Goal: Task Accomplishment & Management: Manage account settings

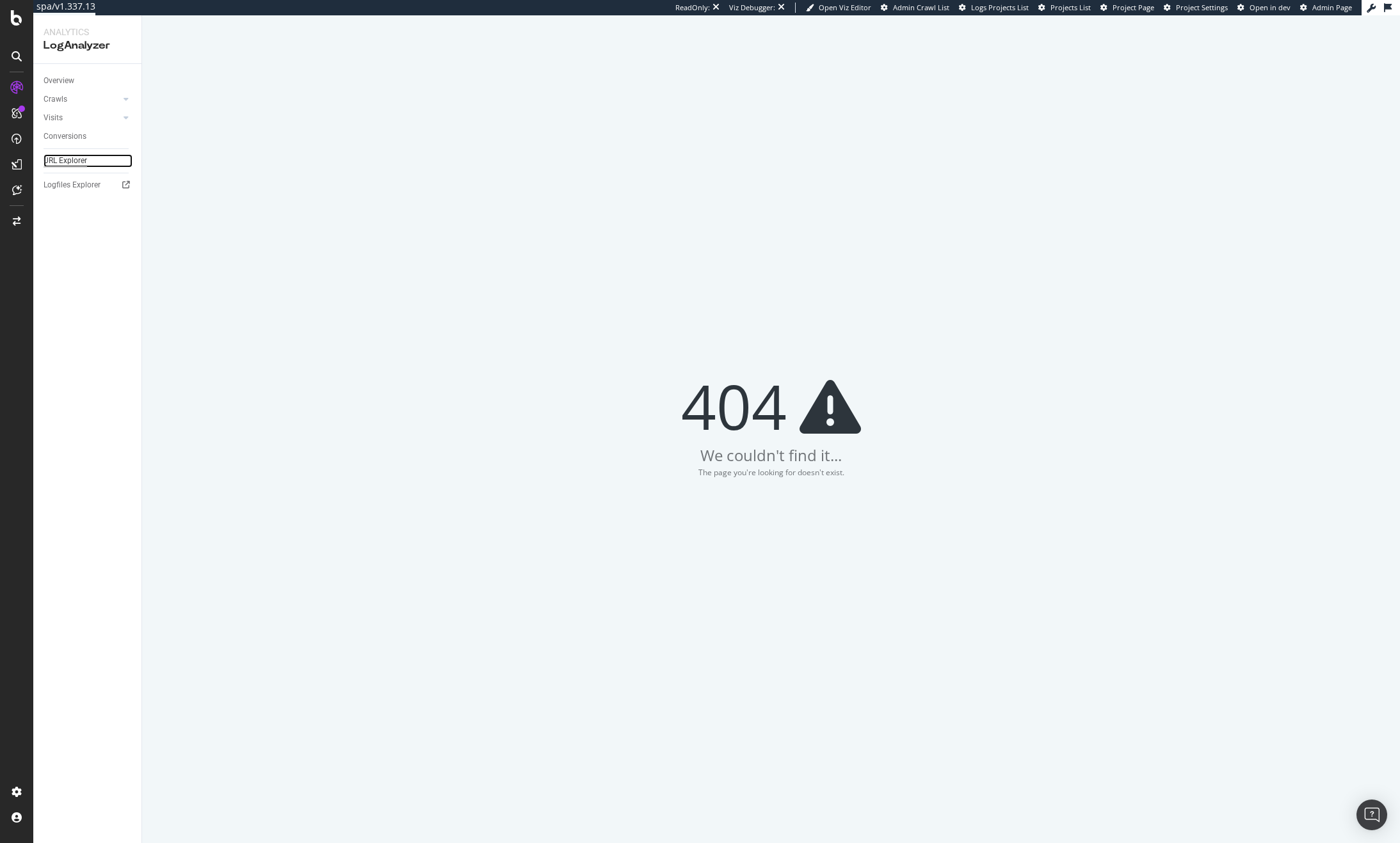
click at [77, 158] on div "URL Explorer" at bounding box center [65, 160] width 43 height 13
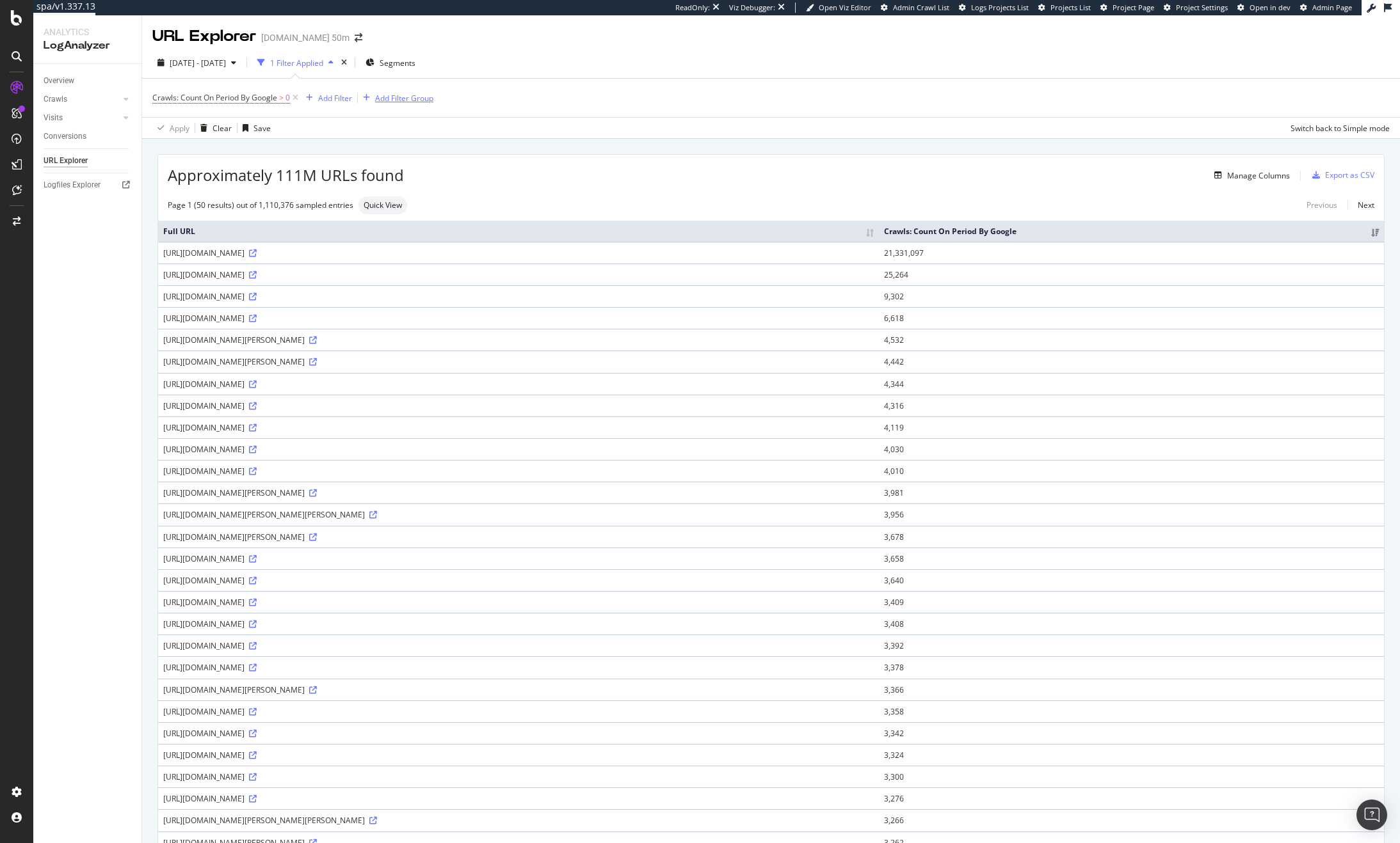
click at [407, 97] on div "Add Filter Group" at bounding box center [404, 98] width 59 height 11
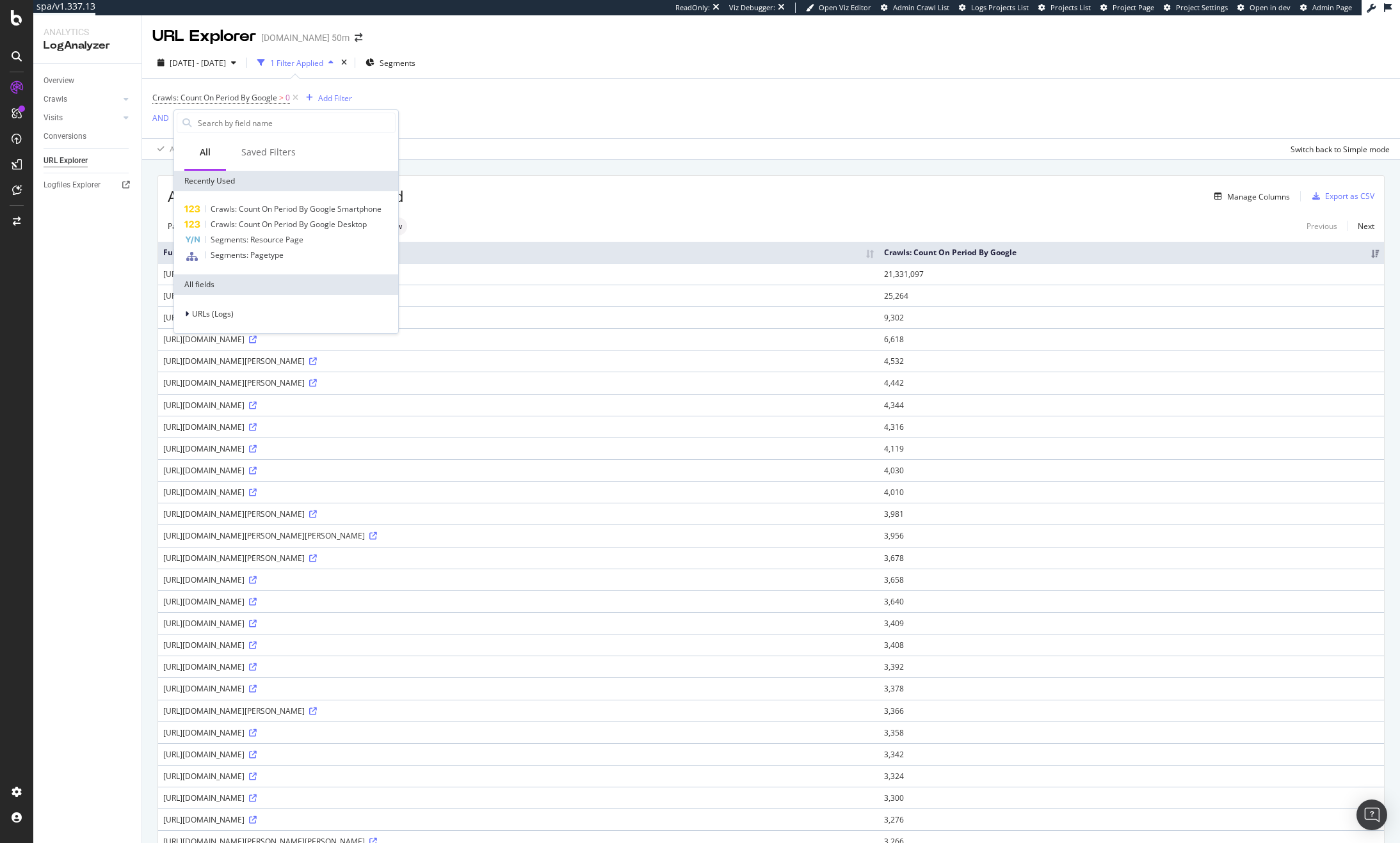
click at [387, 99] on div "Crawls: Count On Period By Google > 0 Add Filter AND Add Filter" at bounding box center [771, 108] width 1238 height 59
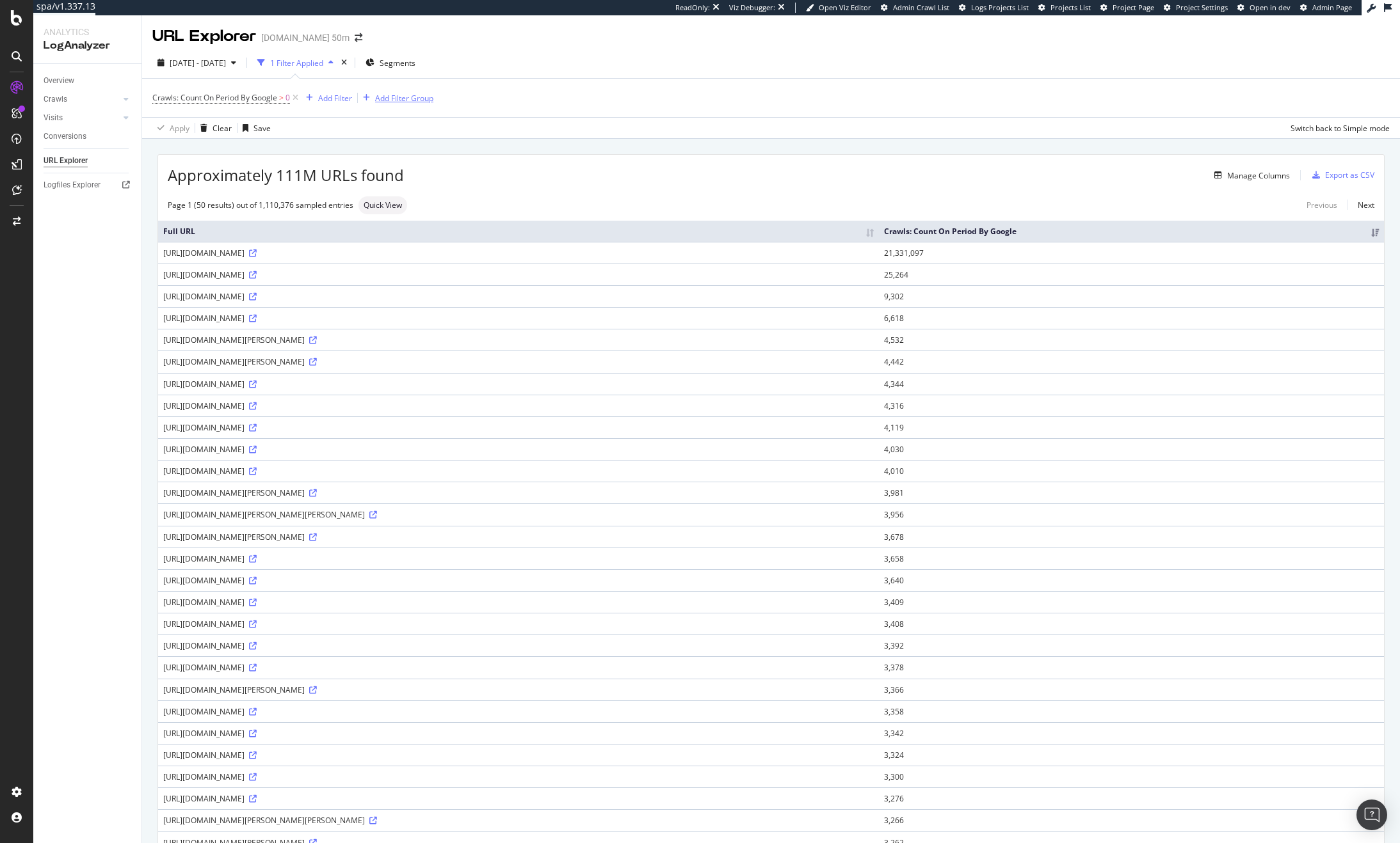
click at [380, 97] on div "Add Filter Group" at bounding box center [404, 98] width 59 height 11
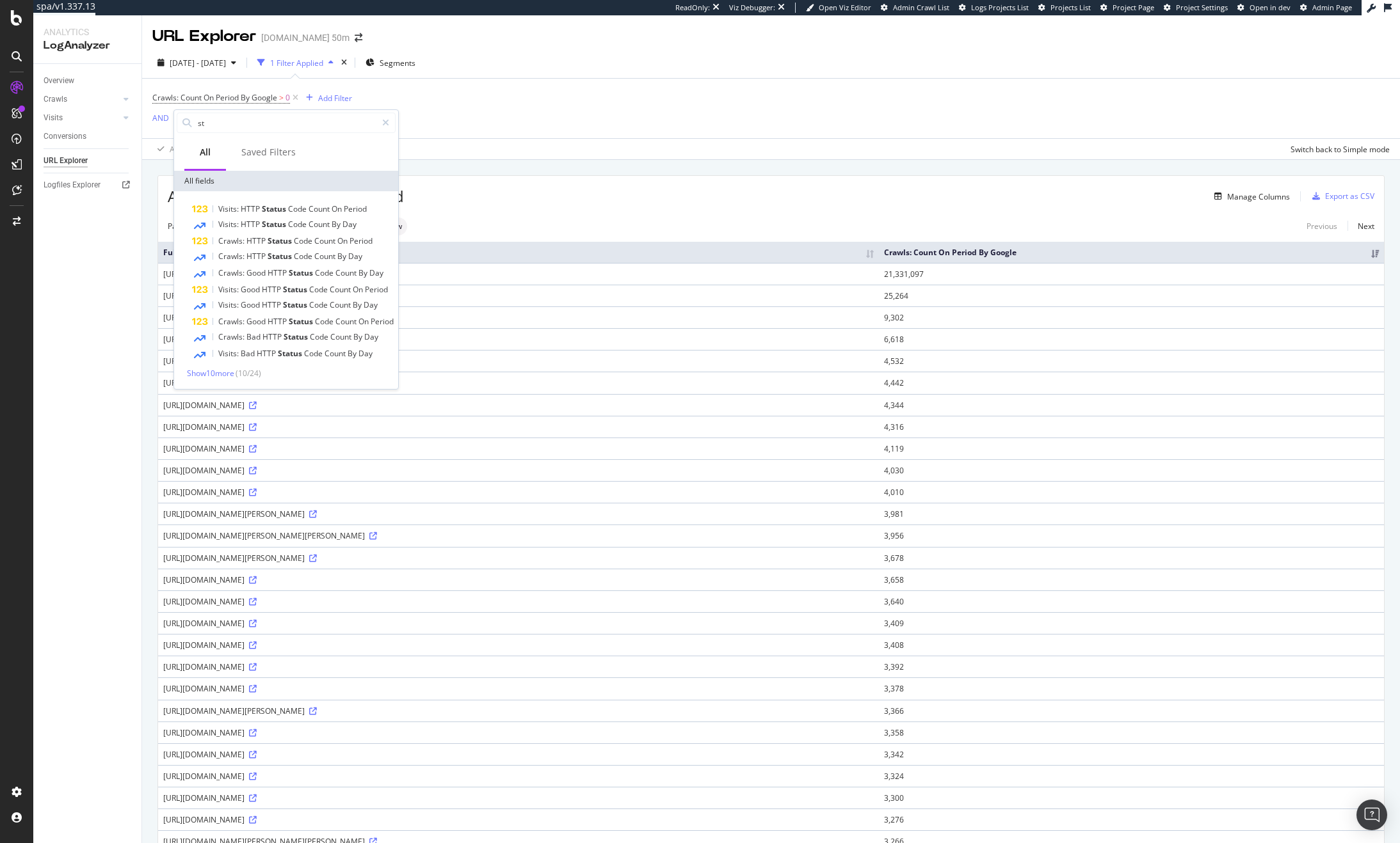
type input "s"
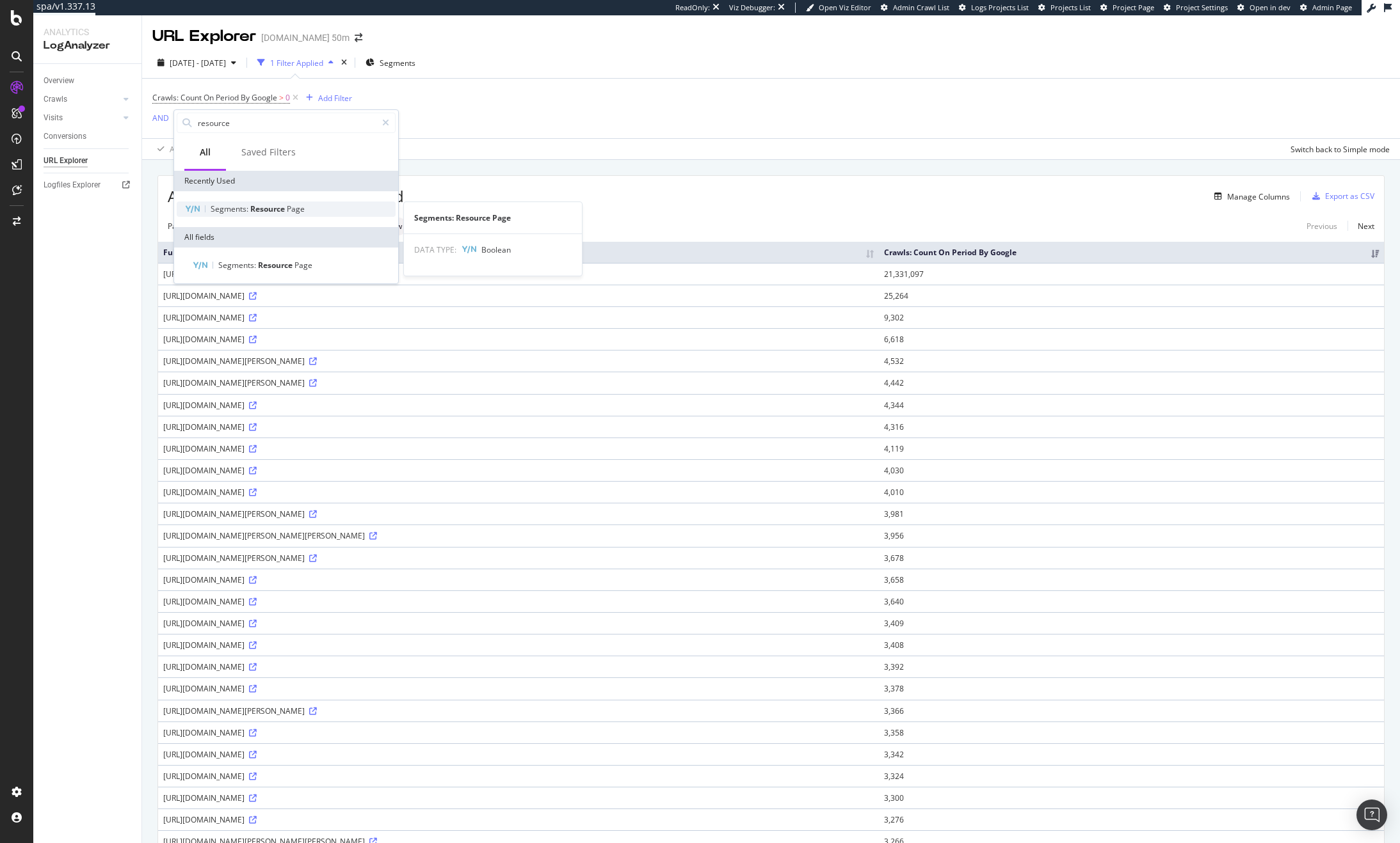
type input "resource"
click at [306, 210] on div "Segments: Resource Page" at bounding box center [286, 208] width 219 height 15
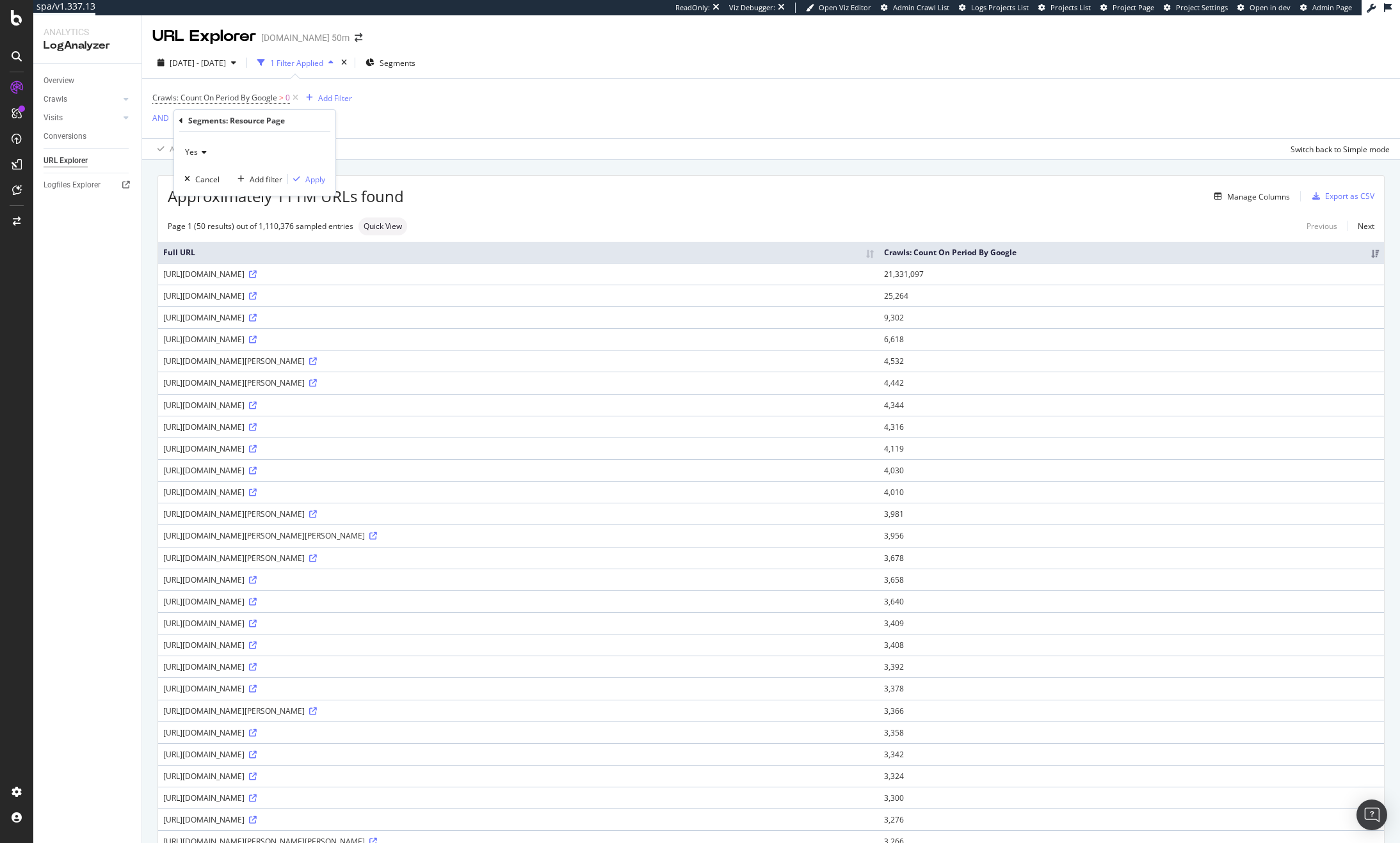
click at [207, 156] on div "Yes" at bounding box center [255, 152] width 141 height 20
click at [211, 189] on div "No" at bounding box center [256, 195] width 137 height 16
click at [266, 186] on div "No Cancel Add filter Apply" at bounding box center [255, 163] width 161 height 64
click at [273, 178] on div "Add filter" at bounding box center [266, 180] width 33 height 11
click at [334, 103] on div "Add Filter" at bounding box center [336, 98] width 34 height 11
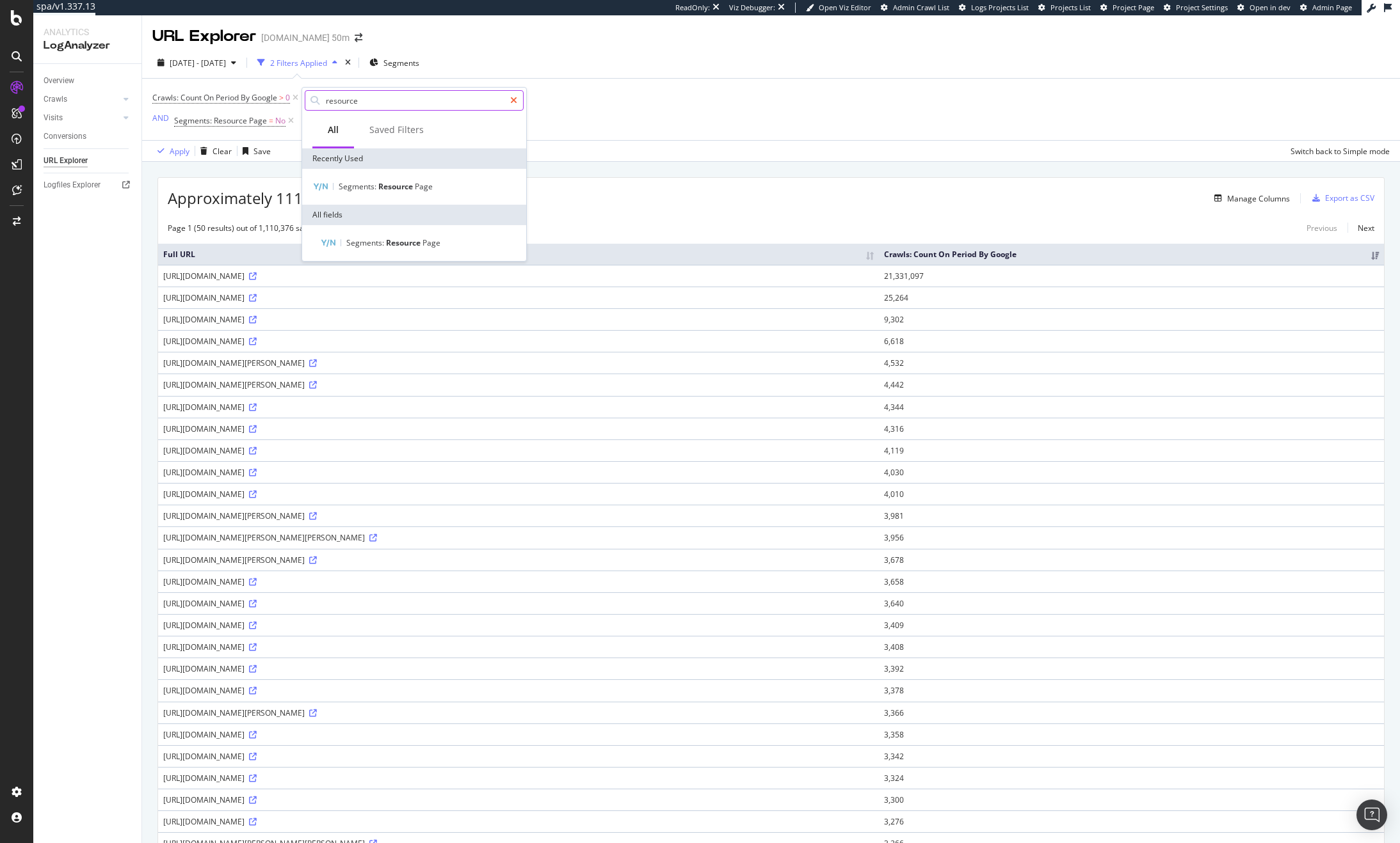
click at [521, 101] on div at bounding box center [514, 100] width 18 height 20
click at [517, 101] on input "text" at bounding box center [424, 100] width 199 height 19
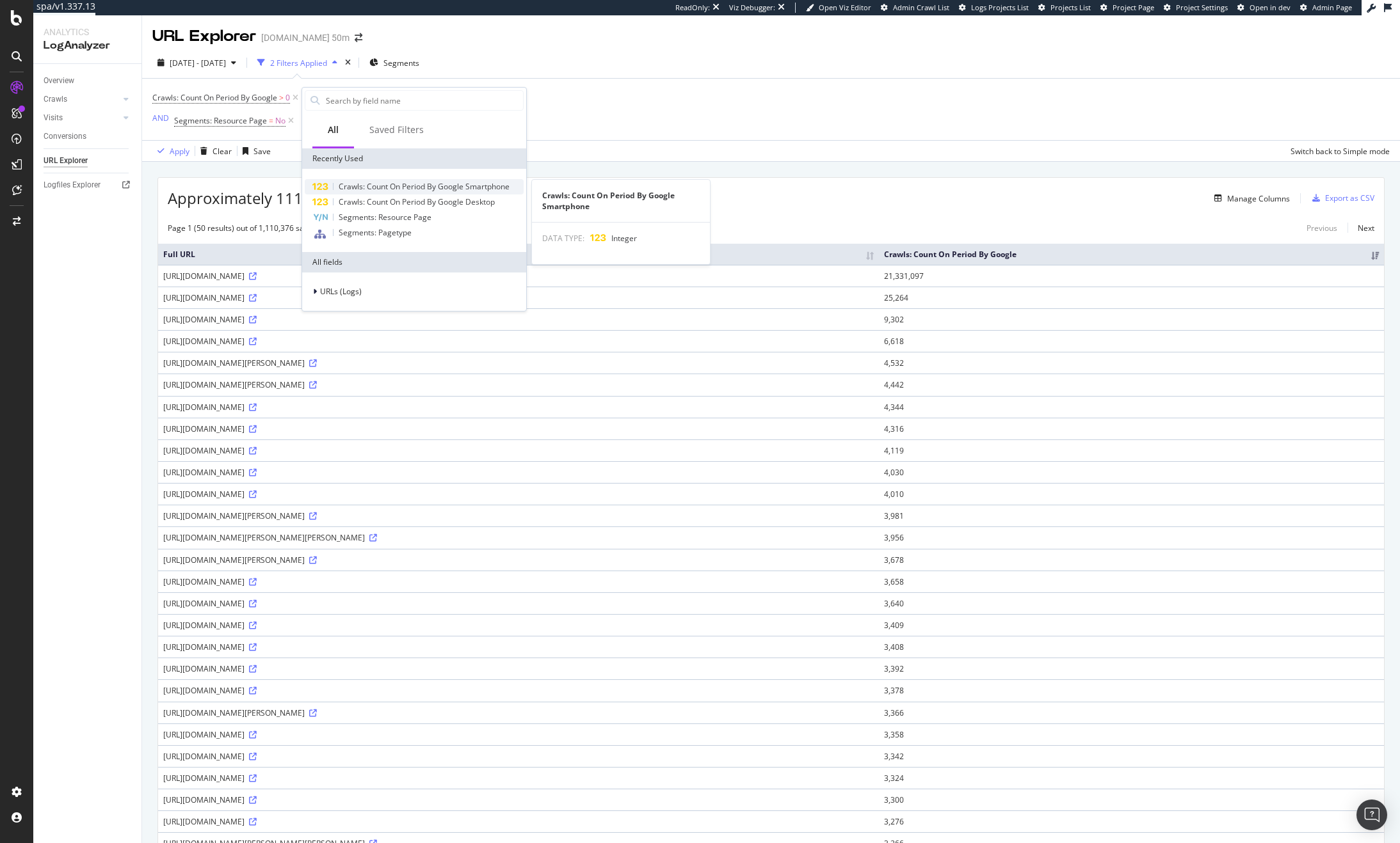
click at [442, 187] on span "Crawls: Count On Period By Google Smartphone" at bounding box center [424, 186] width 171 height 11
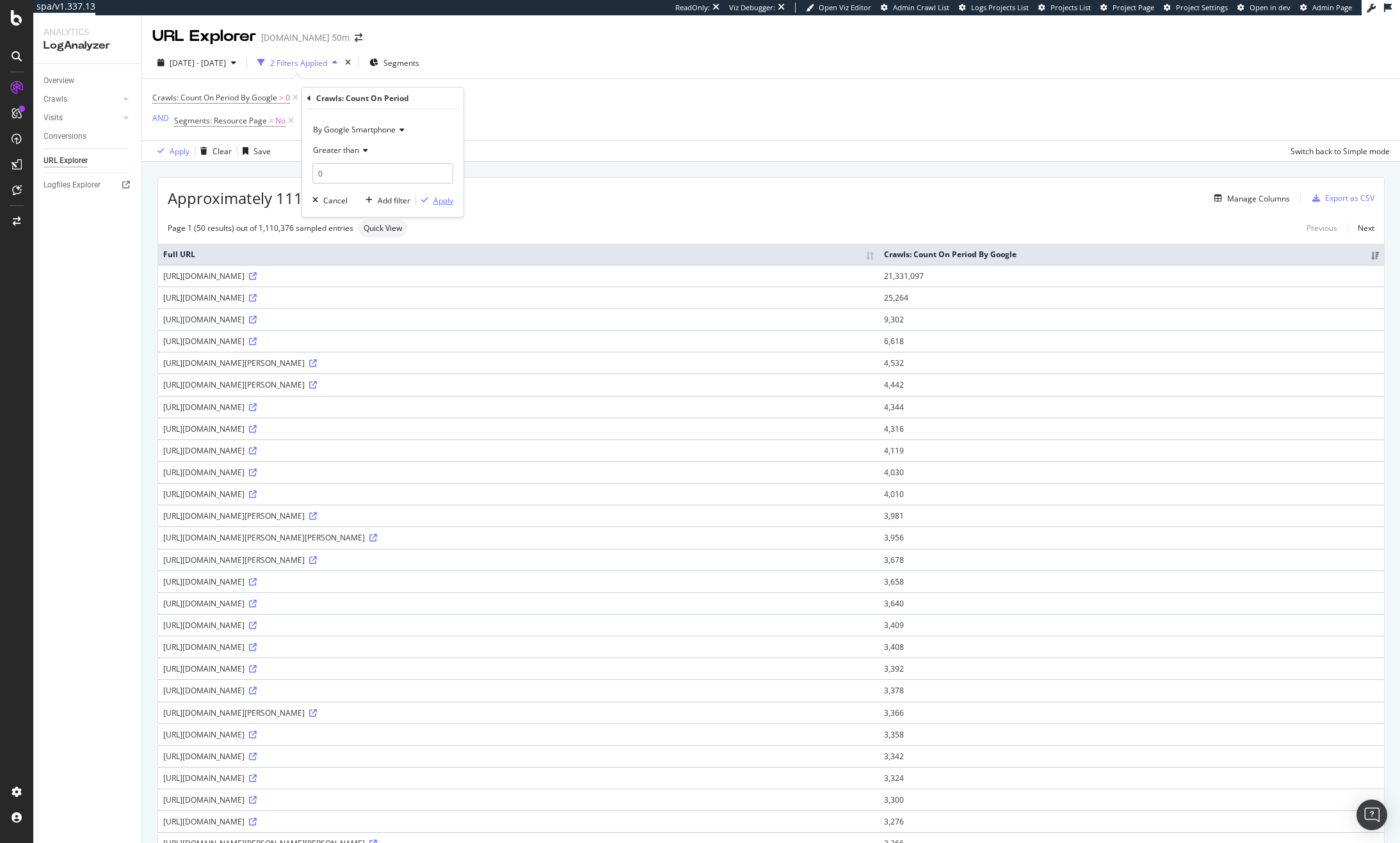
click at [444, 201] on div "Apply" at bounding box center [443, 201] width 20 height 11
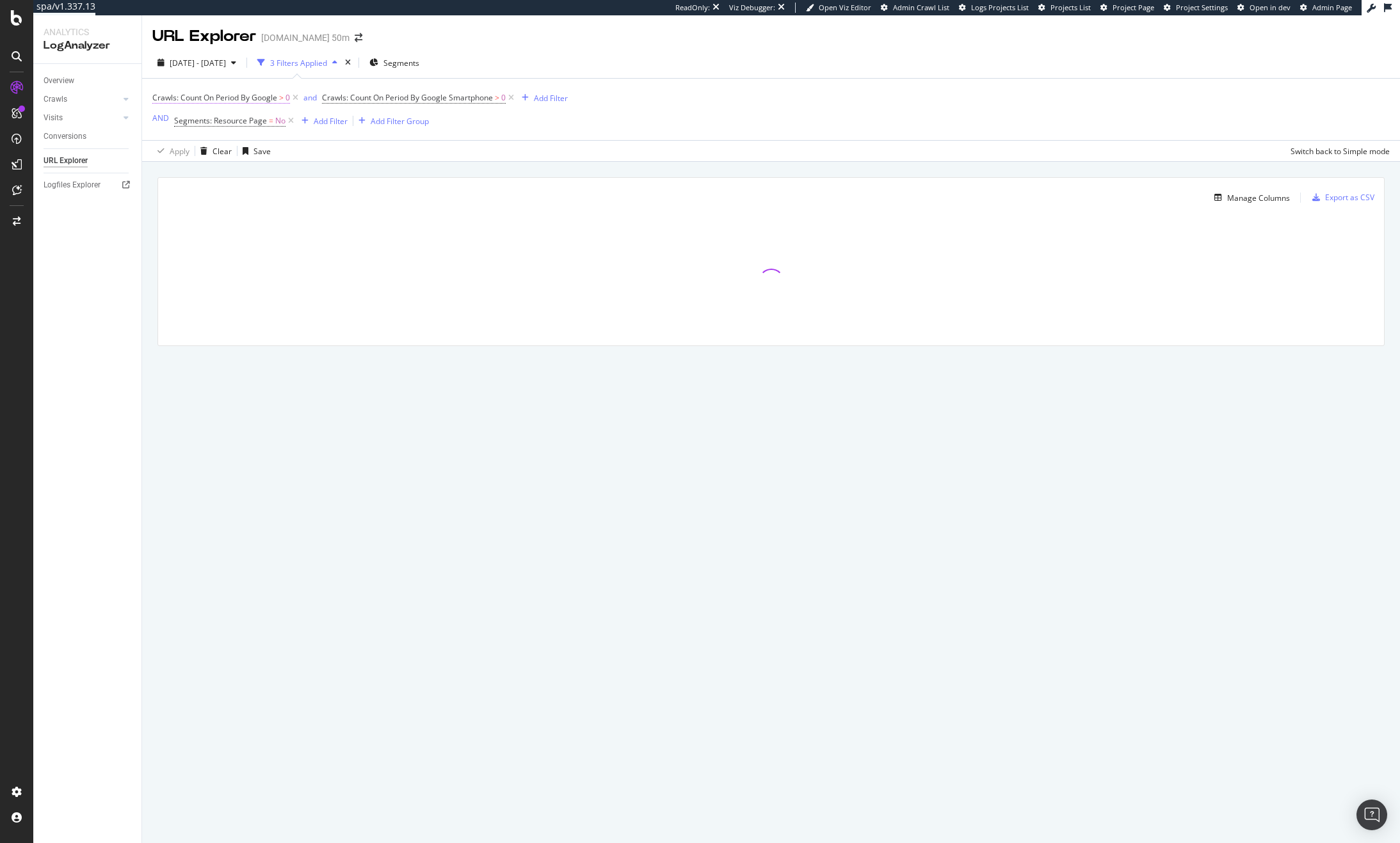
click at [258, 94] on span "Crawls: Count On Period By Google" at bounding box center [215, 97] width 125 height 11
click at [203, 133] on div "By Google" at bounding box center [234, 128] width 141 height 20
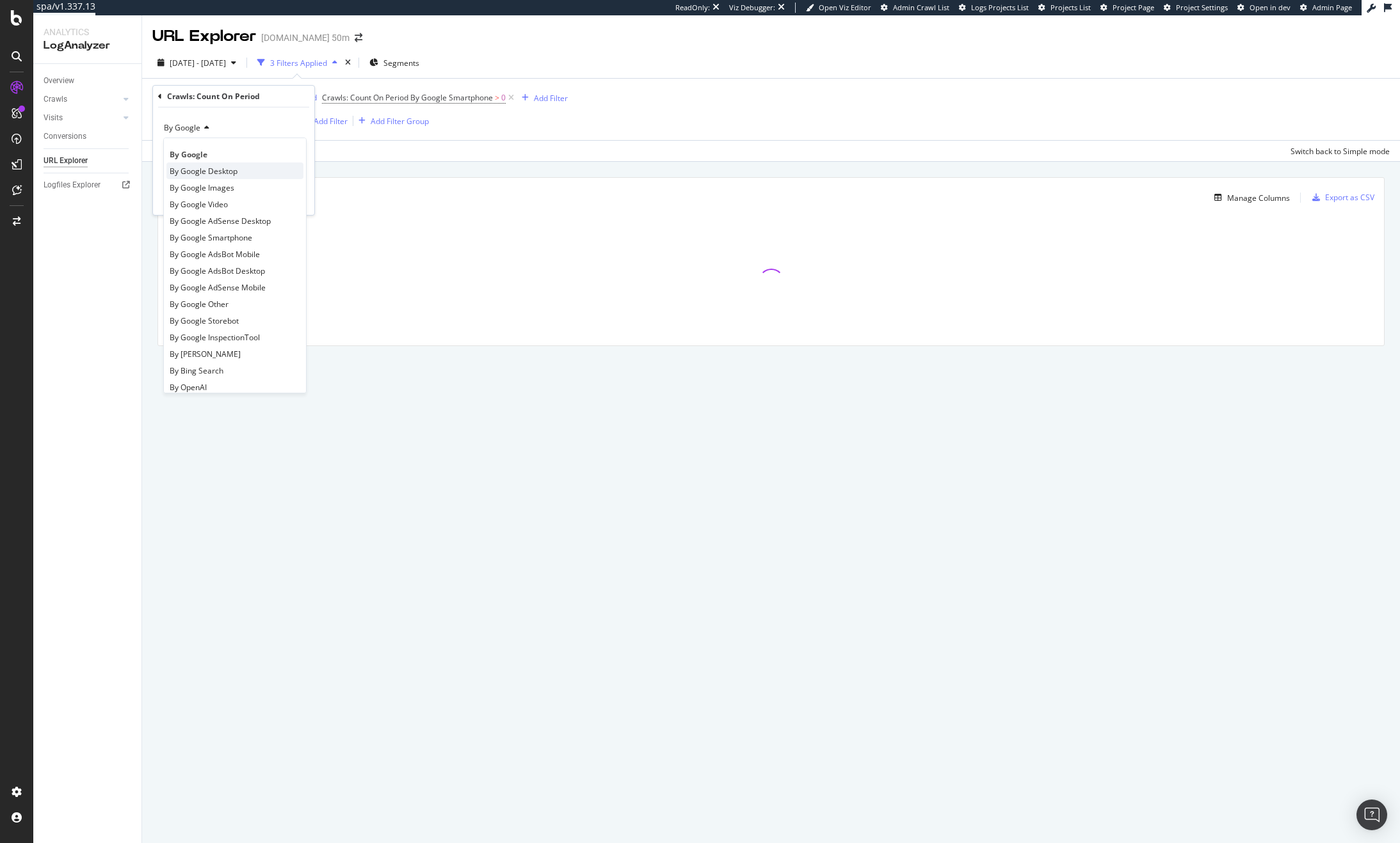
click at [230, 174] on span "By Google Desktop" at bounding box center [203, 171] width 68 height 11
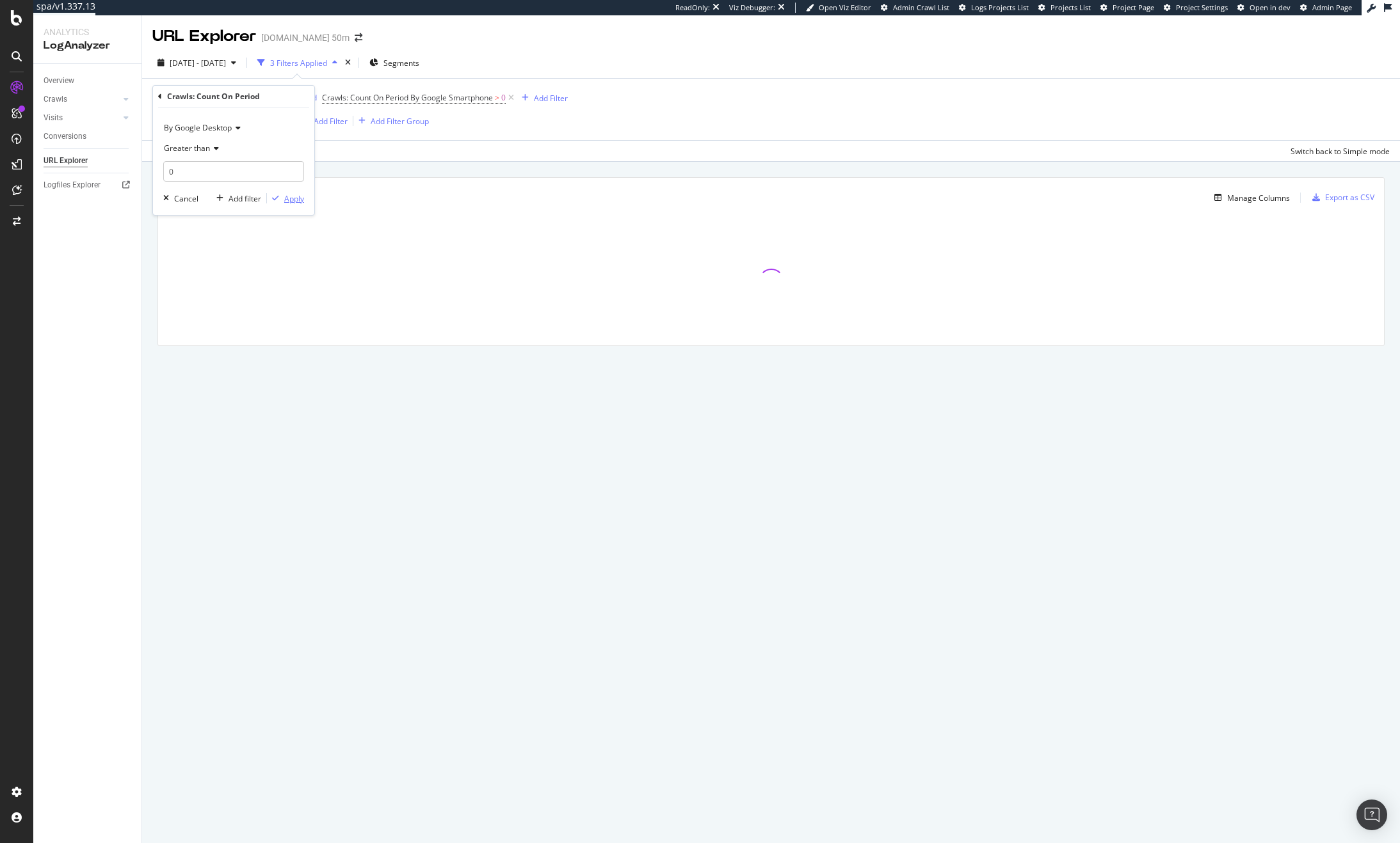
click at [293, 197] on div "Apply" at bounding box center [294, 199] width 20 height 11
click at [346, 98] on div "and" at bounding box center [341, 97] width 13 height 11
click at [339, 124] on div "Add Filter" at bounding box center [331, 121] width 34 height 11
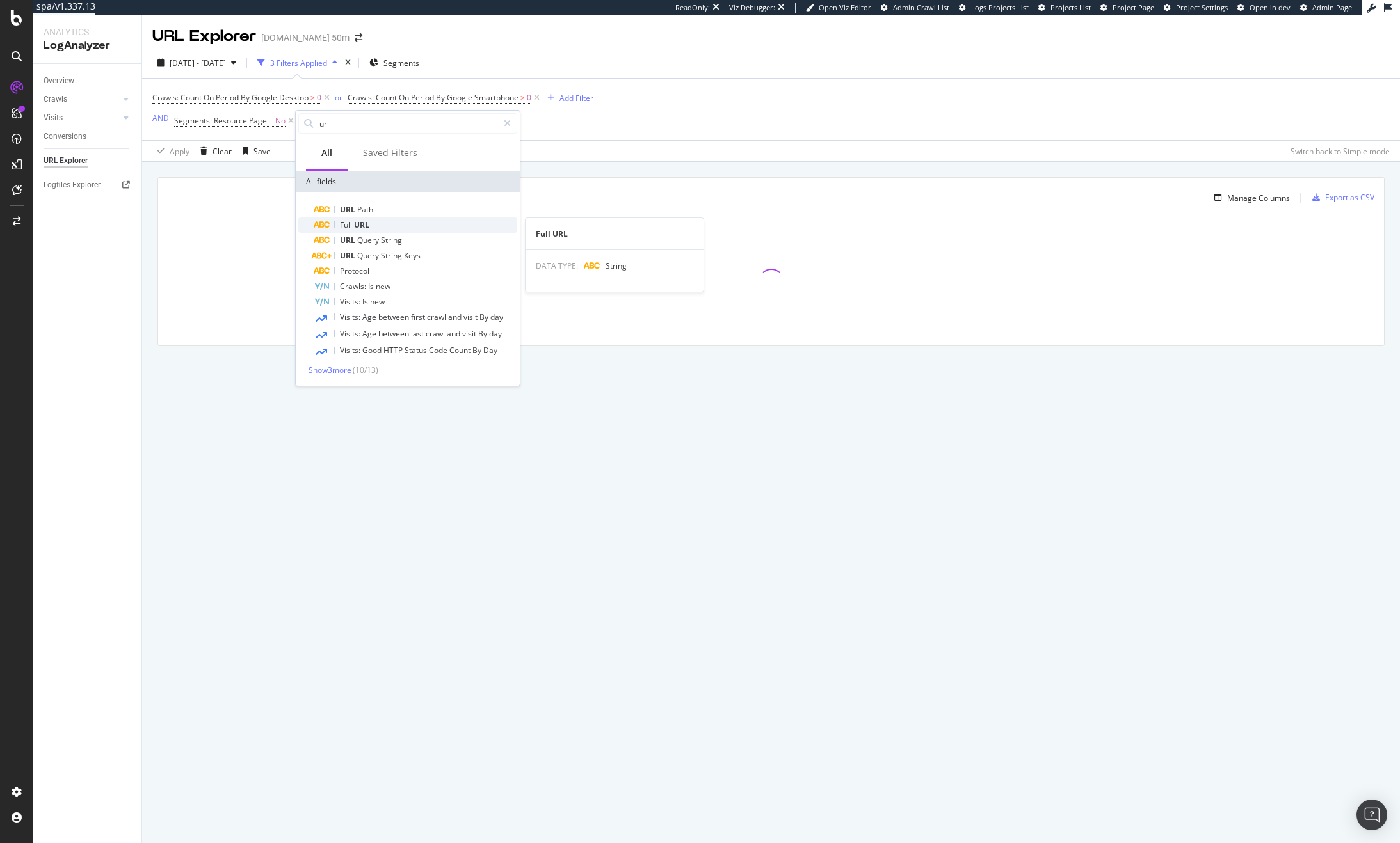
type input "url"
click at [348, 222] on span "Full" at bounding box center [347, 225] width 14 height 11
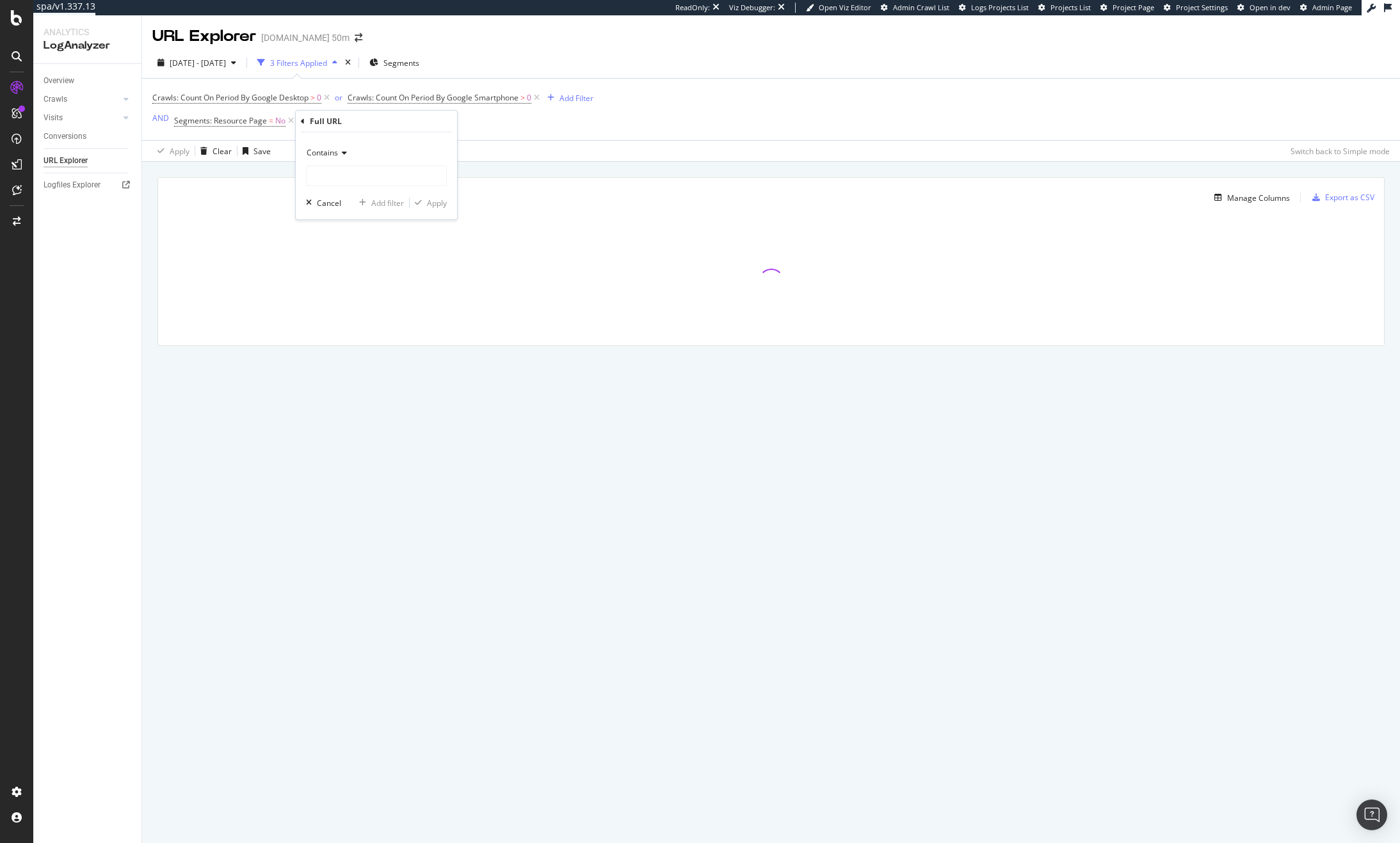
click at [334, 154] on span "Contains" at bounding box center [322, 153] width 32 height 11
click at [346, 298] on span "Doesn't contain" at bounding box center [340, 296] width 56 height 11
click at [336, 177] on input "text" at bounding box center [376, 176] width 139 height 20
type input "?"
click at [436, 206] on div "Apply" at bounding box center [437, 203] width 20 height 11
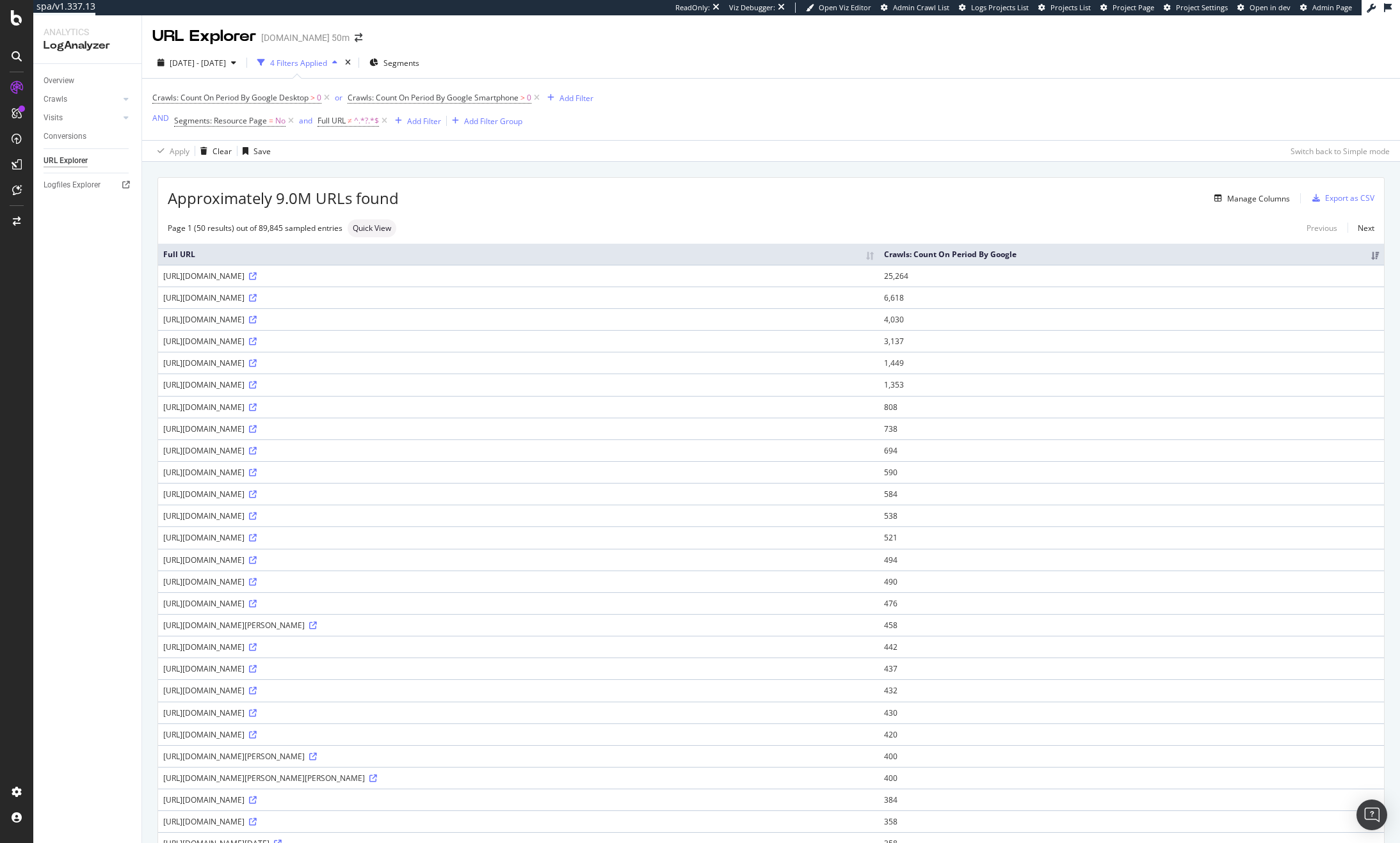
click at [94, 276] on div "Overview Crawls Daily Distribution Segments Distribution HTTP Codes Resources V…" at bounding box center [88, 453] width 108 height 779
click at [74, 533] on div "Overview Crawls Daily Distribution Segments Distribution HTTP Codes Resources V…" at bounding box center [88, 453] width 108 height 779
click at [1352, 201] on div "Export as CSV" at bounding box center [1349, 198] width 49 height 11
click at [1340, 197] on div "Export as CSV" at bounding box center [1349, 198] width 49 height 11
click at [459, 179] on div "Approximately 9.0M URLs found Manage Columns Export as CSV" at bounding box center [770, 193] width 1226 height 32
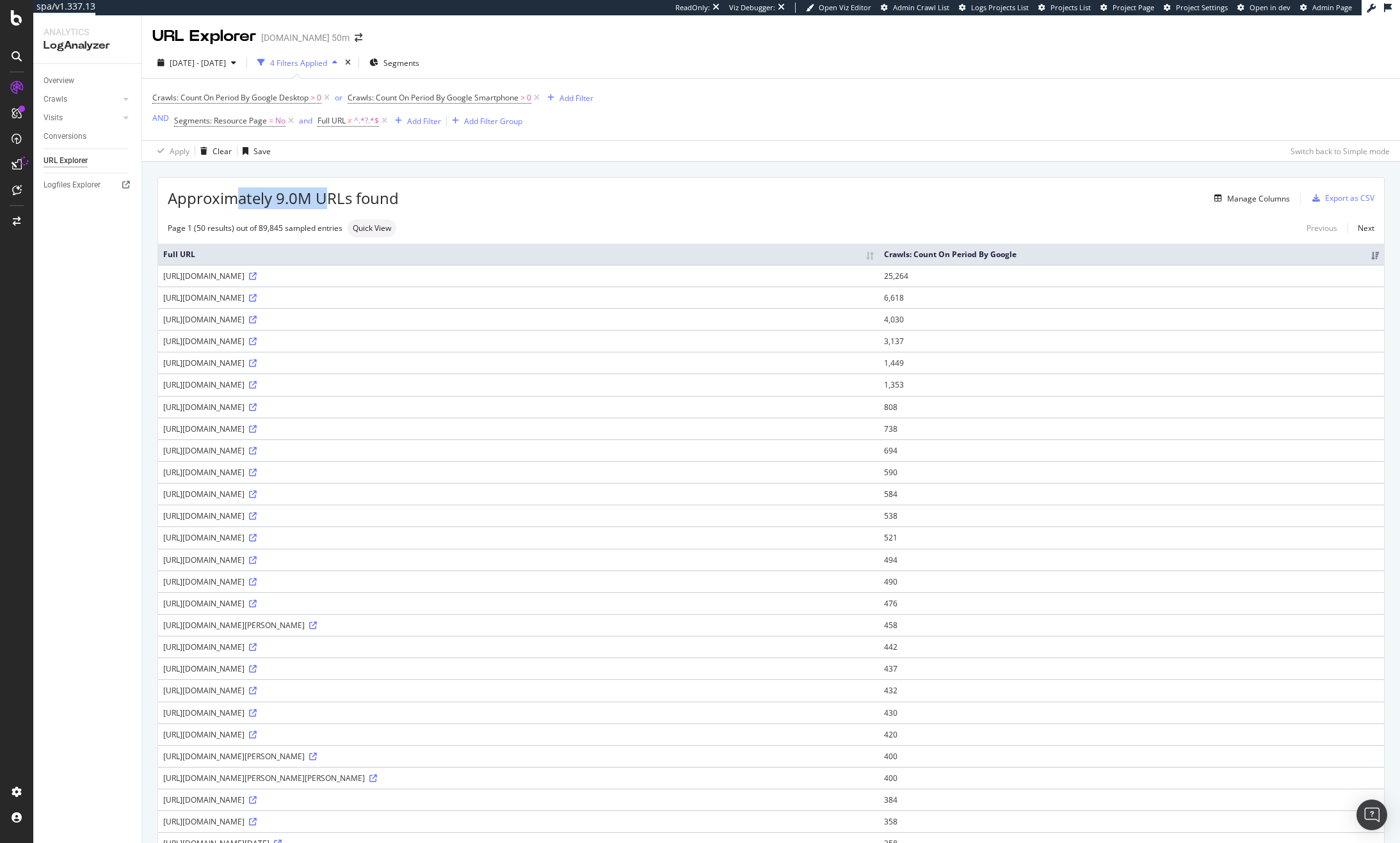
drag, startPoint x: 239, startPoint y: 201, endPoint x: 328, endPoint y: 201, distance: 89.0
click at [328, 201] on span "Approximately 9.0M URLs found" at bounding box center [283, 198] width 231 height 22
click at [298, 191] on span "Approximately 9.0M URLs found" at bounding box center [283, 198] width 231 height 22
drag, startPoint x: 281, startPoint y: 197, endPoint x: 339, endPoint y: 198, distance: 58.0
click at [339, 198] on span "Approximately 9.0M URLs found" at bounding box center [283, 198] width 231 height 22
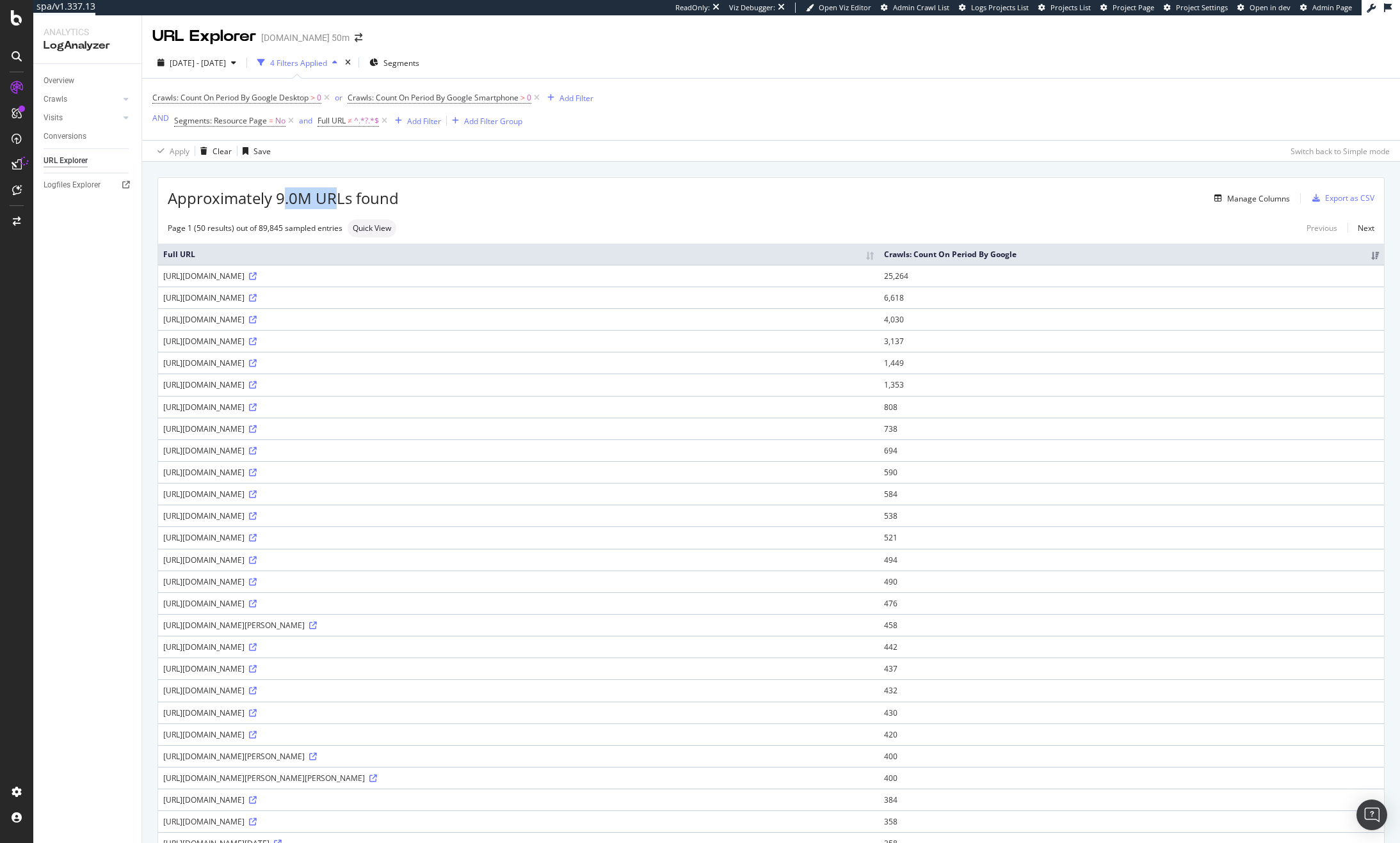
click at [305, 201] on span "Approximately 9.0M URLs found" at bounding box center [283, 198] width 231 height 22
click at [577, 184] on div "Approximately 9.0M URLs found Manage Columns Export as CSV" at bounding box center [770, 193] width 1226 height 32
drag, startPoint x: 194, startPoint y: 201, endPoint x: 384, endPoint y: 200, distance: 190.0
click at [384, 200] on span "Approximately 9.0M URLs found" at bounding box center [283, 198] width 231 height 22
click at [314, 191] on span "Approximately 9.0M URLs found" at bounding box center [283, 198] width 231 height 22
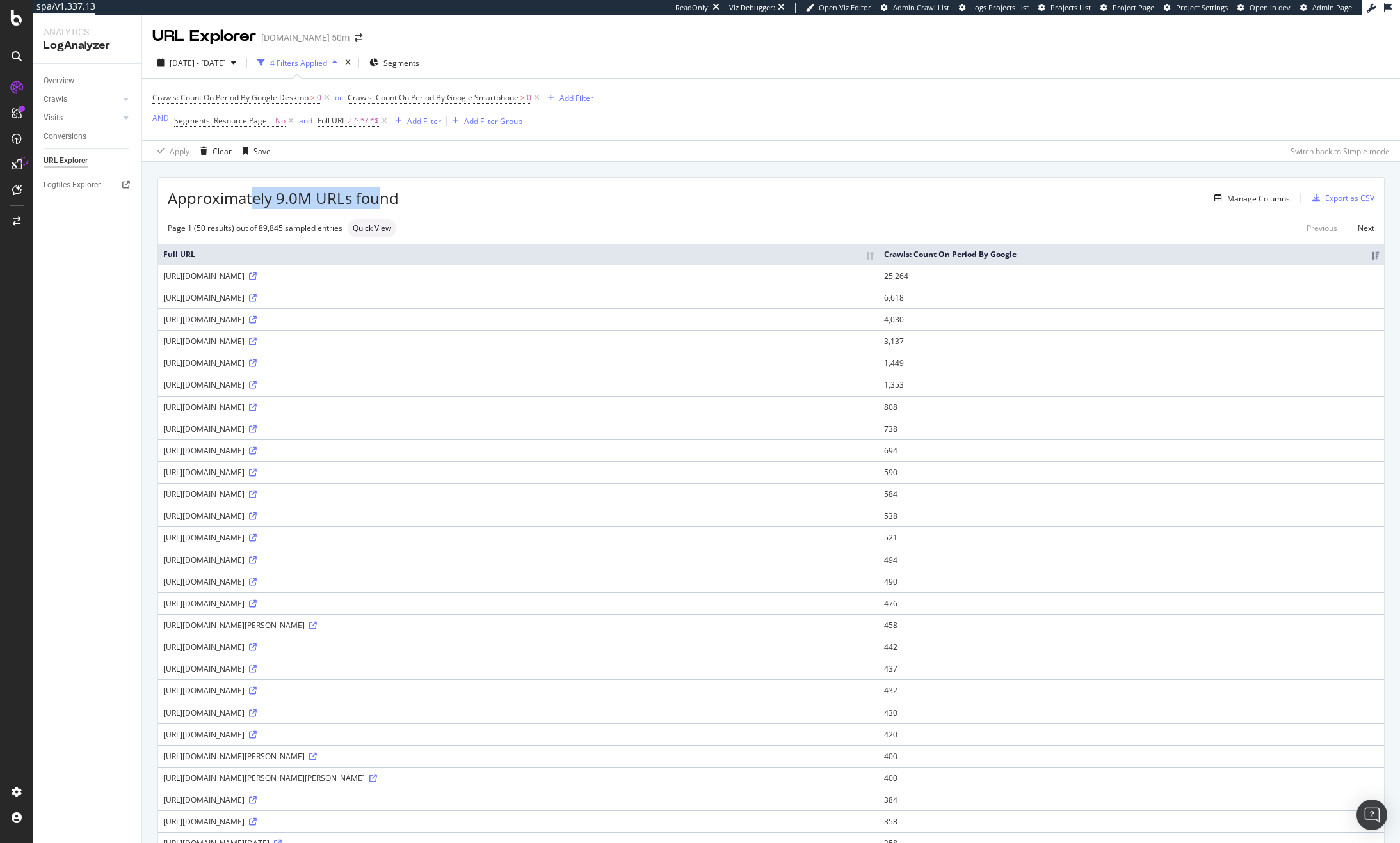
drag, startPoint x: 338, startPoint y: 194, endPoint x: 379, endPoint y: 190, distance: 41.2
click at [379, 190] on span "Approximately 9.0M URLs found" at bounding box center [283, 198] width 231 height 22
click at [293, 199] on span "Approximately 9.0M URLs found" at bounding box center [283, 198] width 231 height 22
drag, startPoint x: 262, startPoint y: 197, endPoint x: 329, endPoint y: 201, distance: 67.1
click at [329, 201] on span "Approximately 9.0M URLs found" at bounding box center [283, 198] width 231 height 22
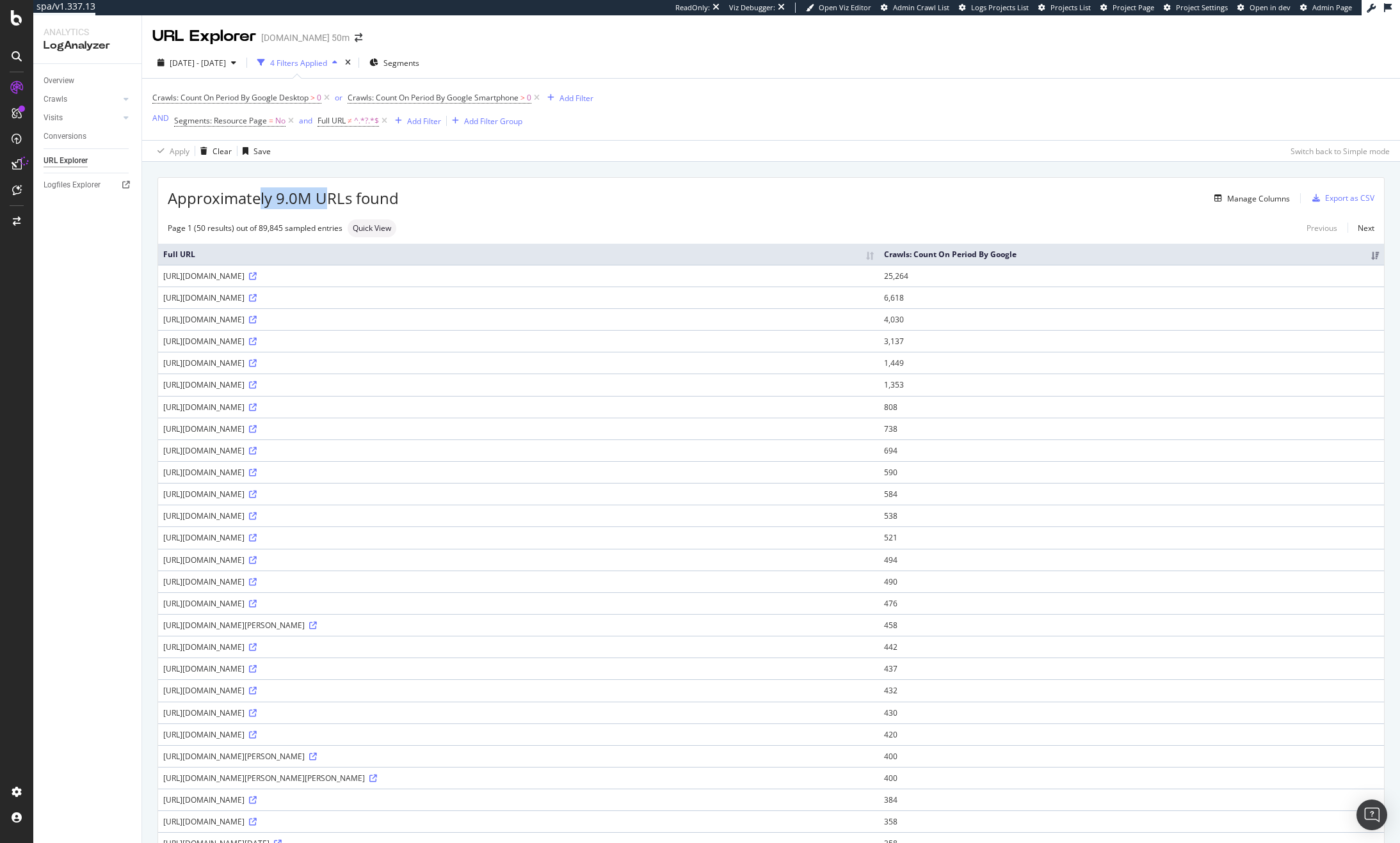
click at [282, 195] on span "Approximately 9.0M URLs found" at bounding box center [283, 198] width 231 height 22
drag, startPoint x: 332, startPoint y: 188, endPoint x: 184, endPoint y: 191, distance: 148.0
click at [184, 191] on span "Approximately 9.0M URLs found" at bounding box center [283, 198] width 231 height 22
click at [303, 197] on span "Approximately 9.0M URLs found" at bounding box center [283, 198] width 231 height 22
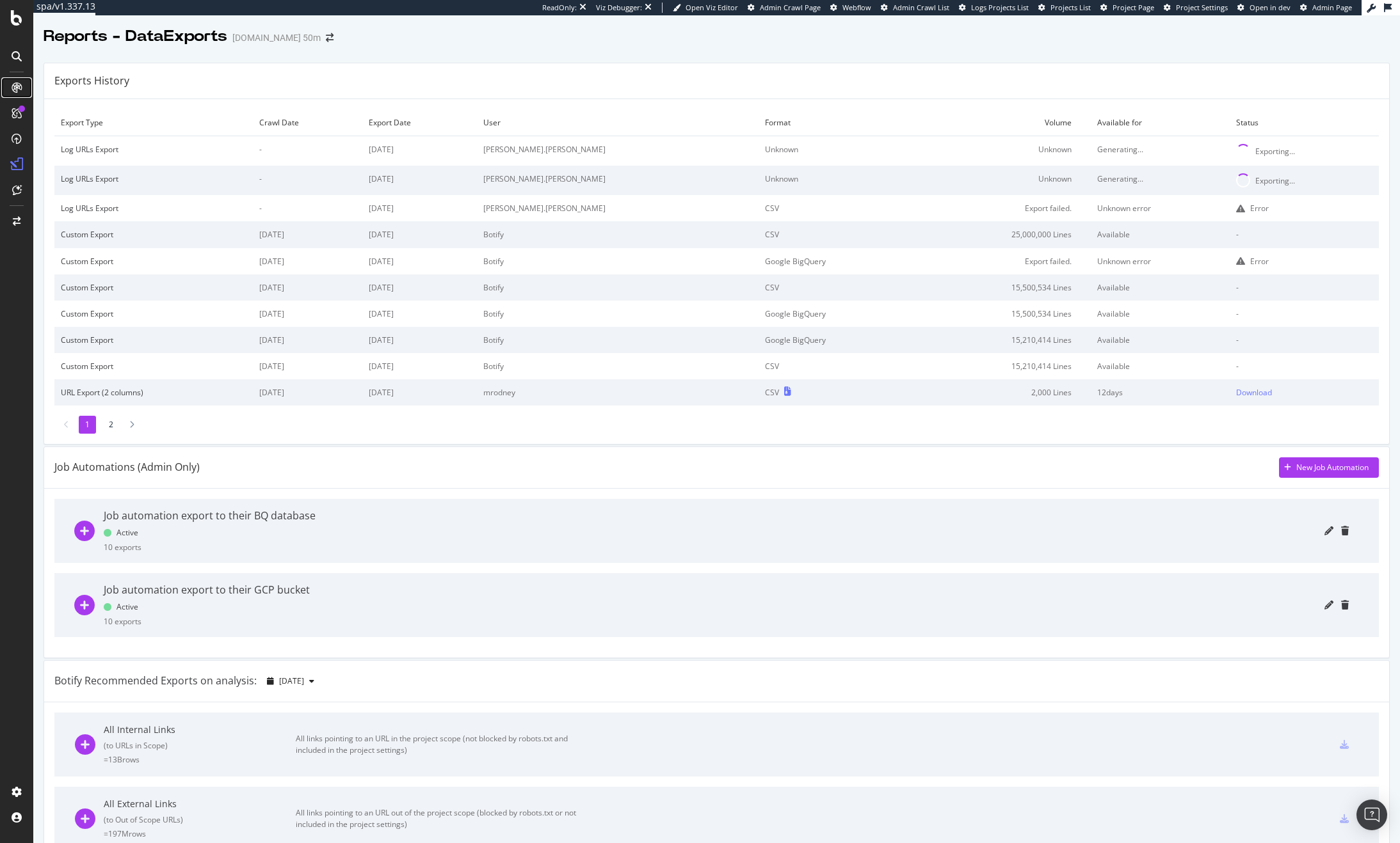
click at [11, 86] on div at bounding box center [16, 87] width 20 height 20
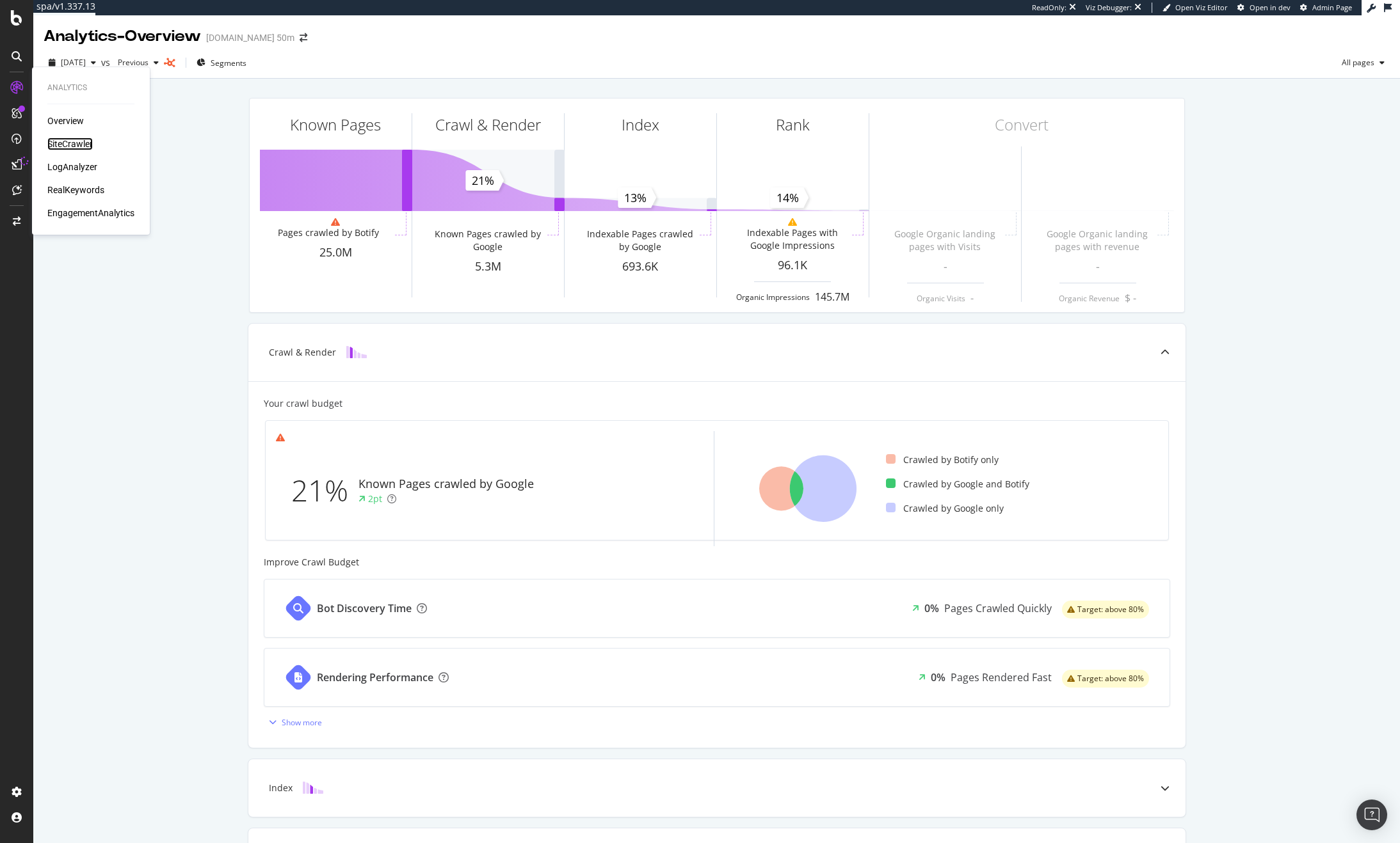
click at [79, 142] on div "SiteCrawler" at bounding box center [70, 143] width 45 height 12
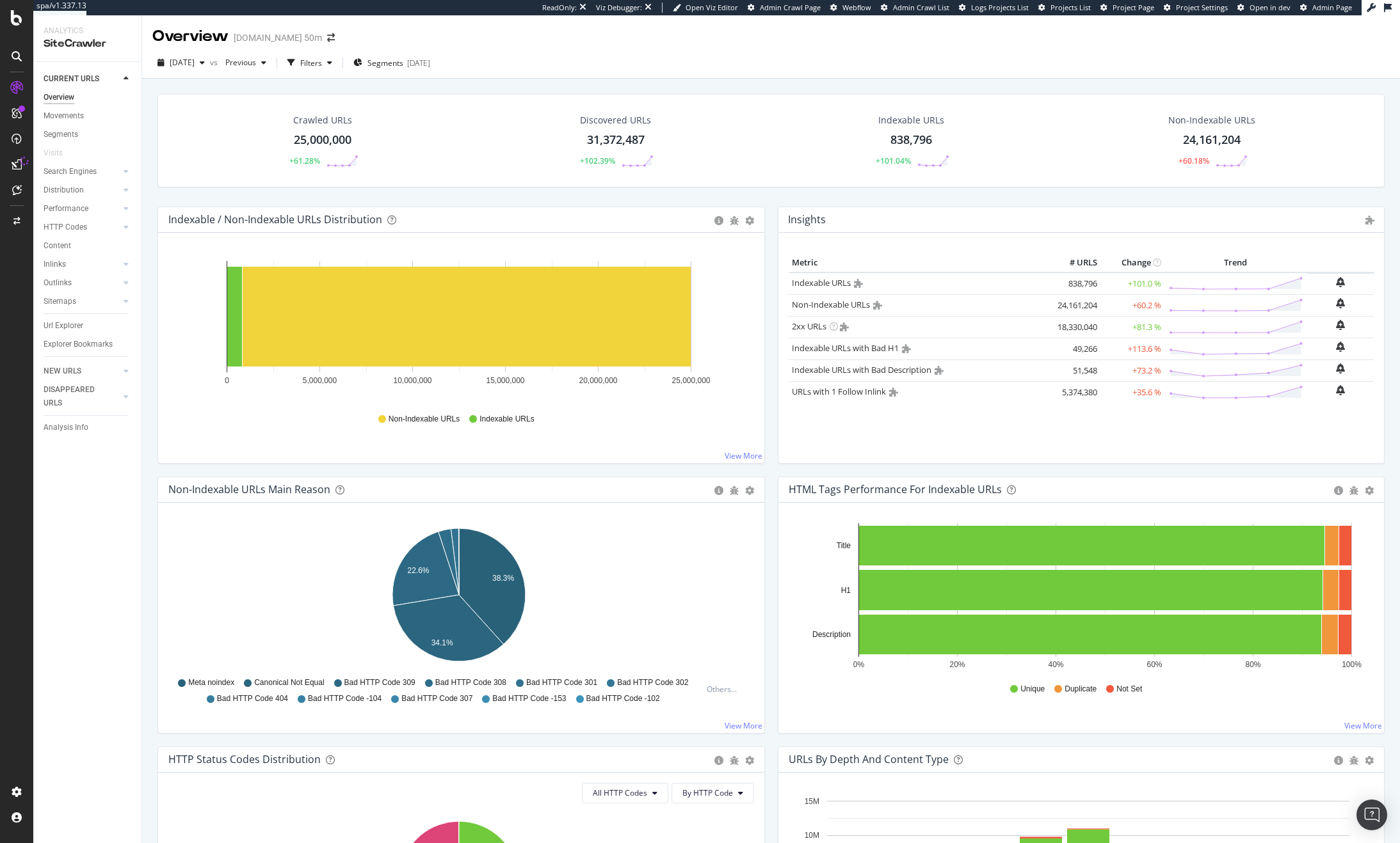
click at [152, 155] on div "Crawled URLs 25,000,000 +61.28% Discovered URLs 31,372,487 +102.39% Indexable U…" at bounding box center [771, 150] width 1240 height 112
click at [152, 154] on div "Crawled URLs 25,000,000 +61.28% Discovered URLs 31,372,487 +102.39% Indexable U…" at bounding box center [771, 150] width 1240 height 112
click at [107, 489] on div "CURRENT URLS Overview Movements Segments Visits Search Engines Top Charts Segme…" at bounding box center [88, 452] width 108 height 781
click at [164, 212] on div "Indexable / Non-Indexable URLs Distribution Bar Bar (by Percentage) Table Expor…" at bounding box center [461, 220] width 606 height 26
click at [184, 207] on div "Indexable / Non-Indexable URLs Distribution Bar Bar (by Percentage) Table Expor…" at bounding box center [461, 220] width 606 height 26
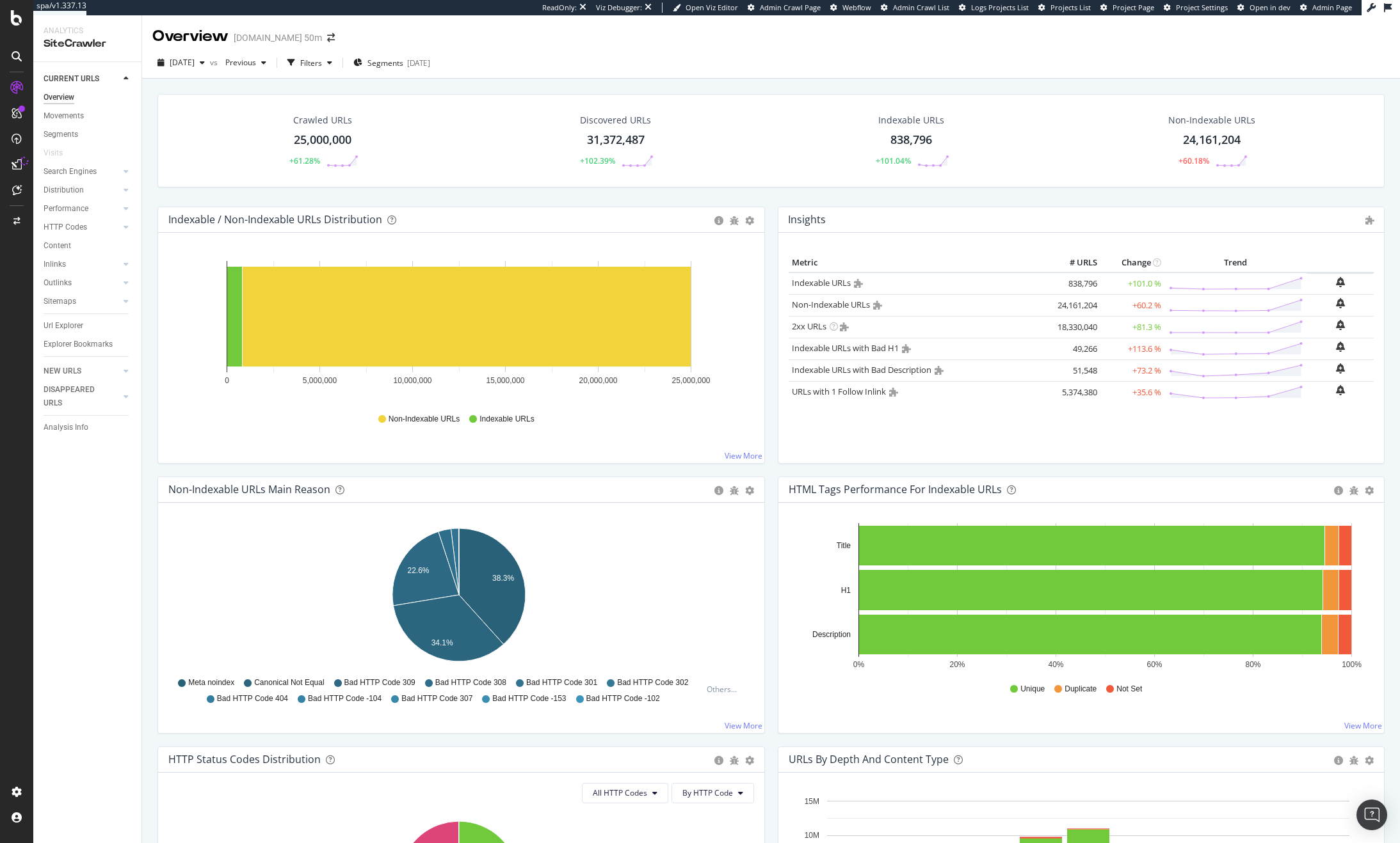
click at [153, 211] on div "Indexable / Non-Indexable URLs Distribution Bar Bar (by Percentage) Table Expor…" at bounding box center [461, 341] width 620 height 270
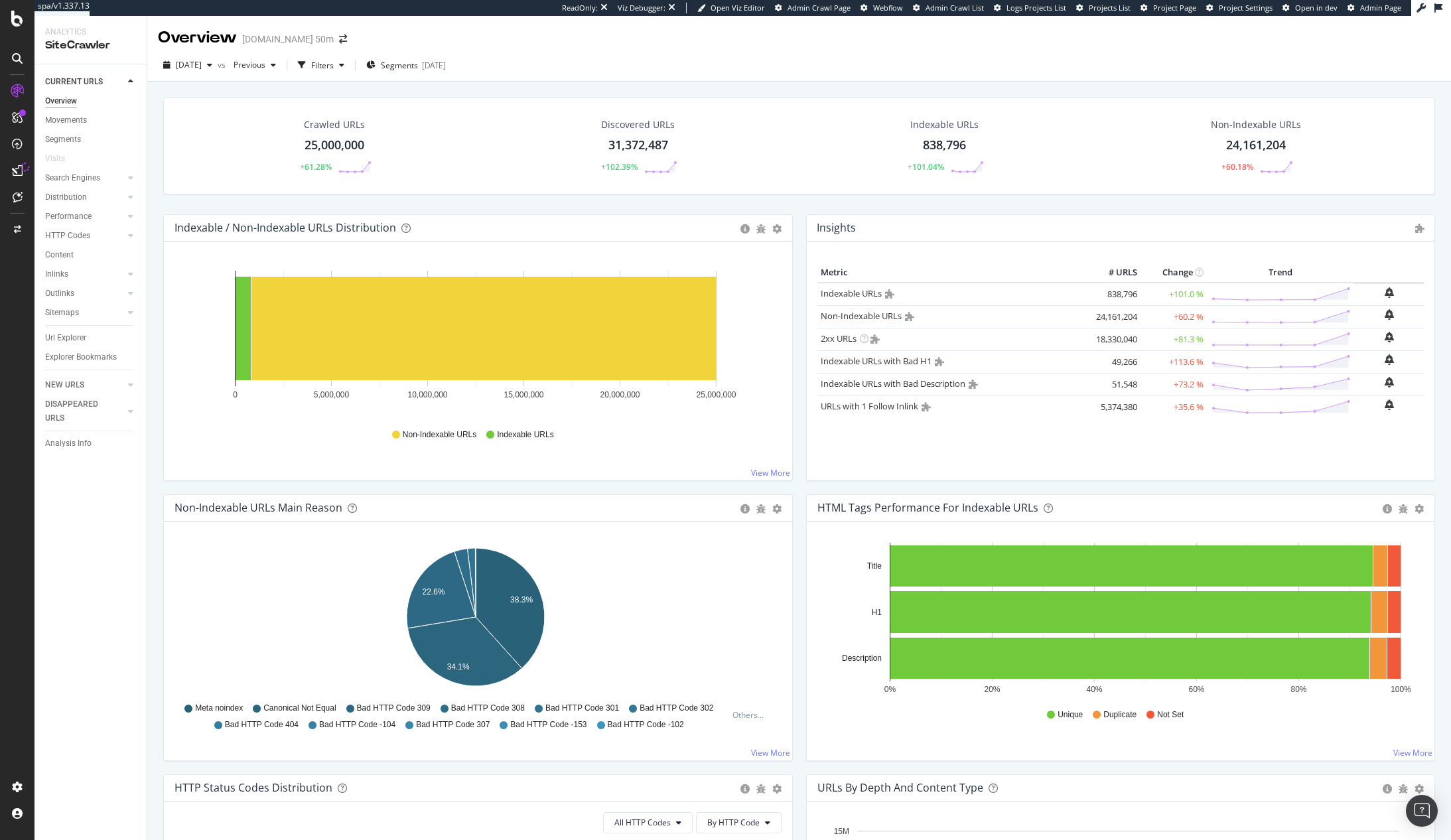
click at [154, 211] on div "Crawled URLs 25,000,000 +61.28% Discovered URLs 31,372,487 +102.39% Indexable U…" at bounding box center [799, 494] width 1304 height 824
click at [64, 384] on div "NEW URLS" at bounding box center [64, 385] width 39 height 14
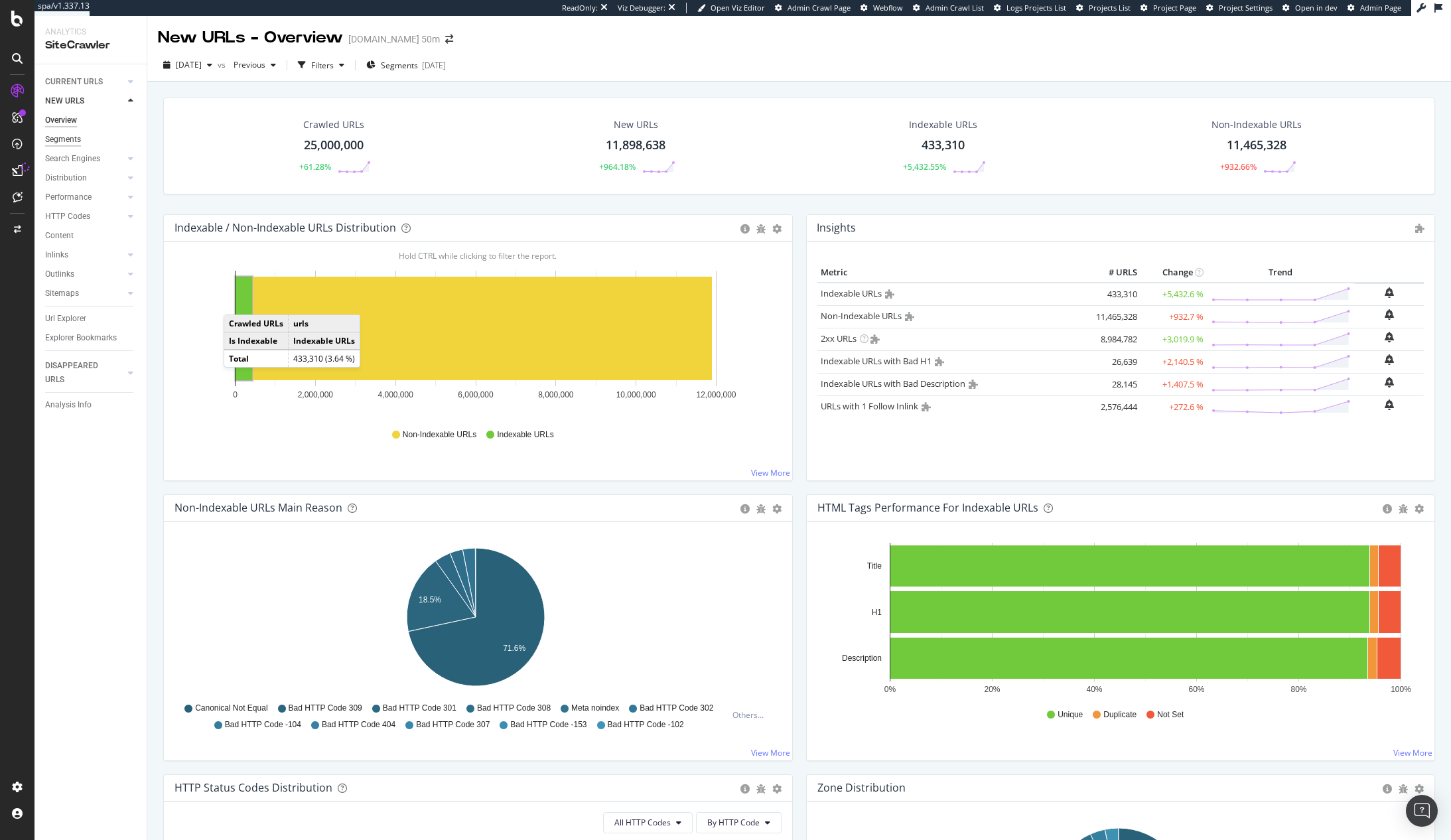
click at [68, 140] on div "Segments" at bounding box center [63, 140] width 36 height 14
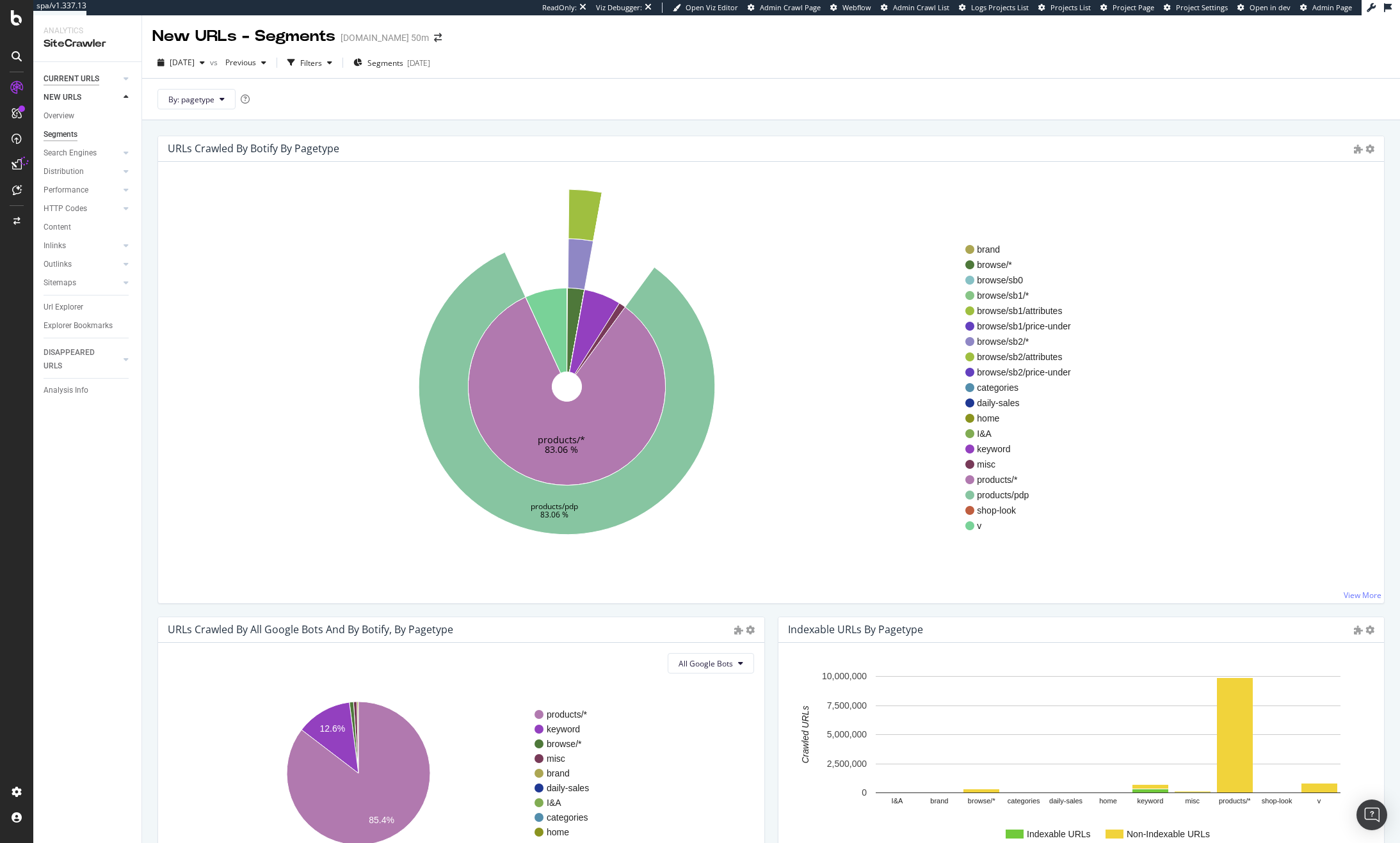
click at [59, 75] on div "CURRENT URLS" at bounding box center [71, 79] width 56 height 13
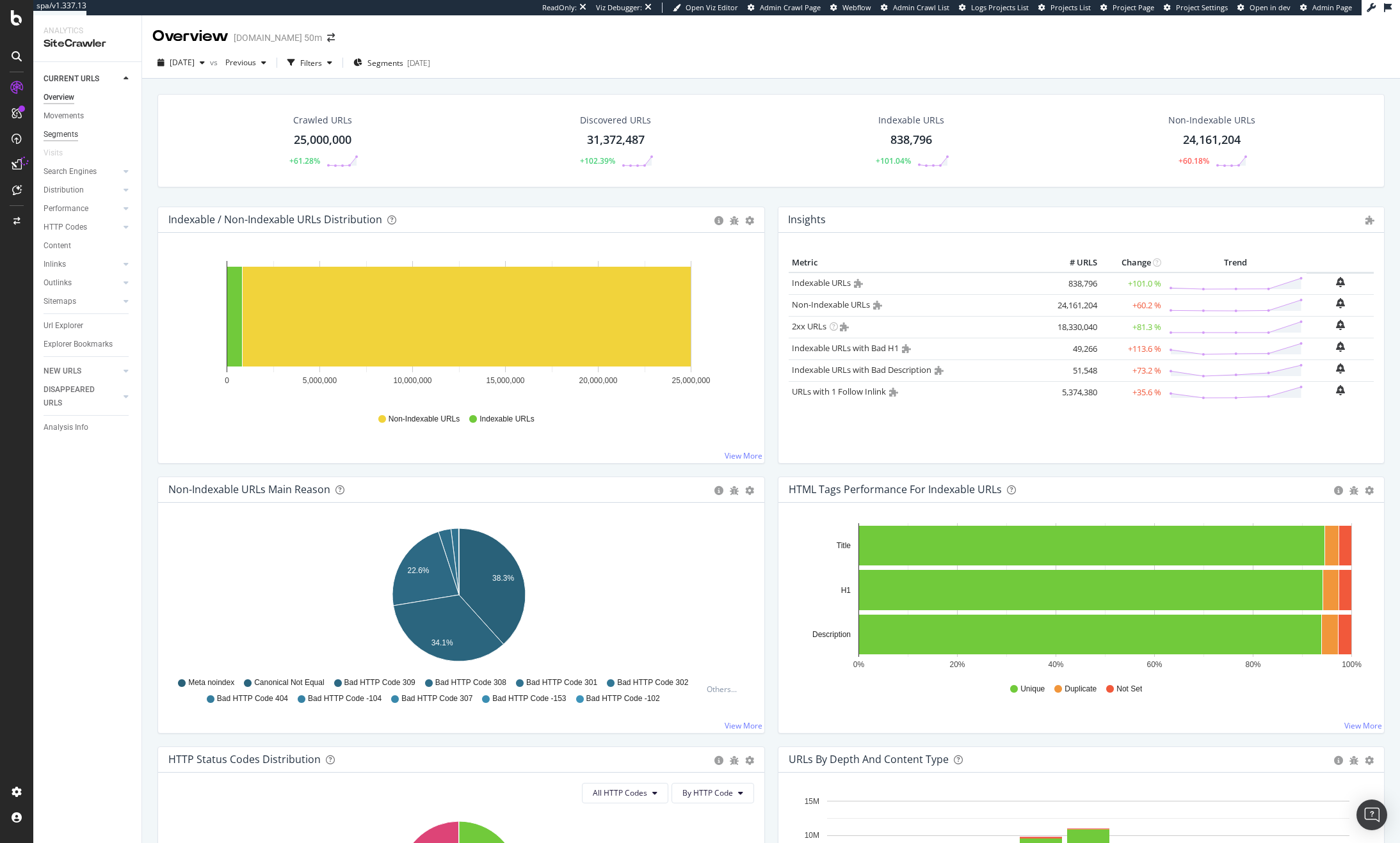
click at [66, 137] on div "Segments" at bounding box center [61, 135] width 35 height 13
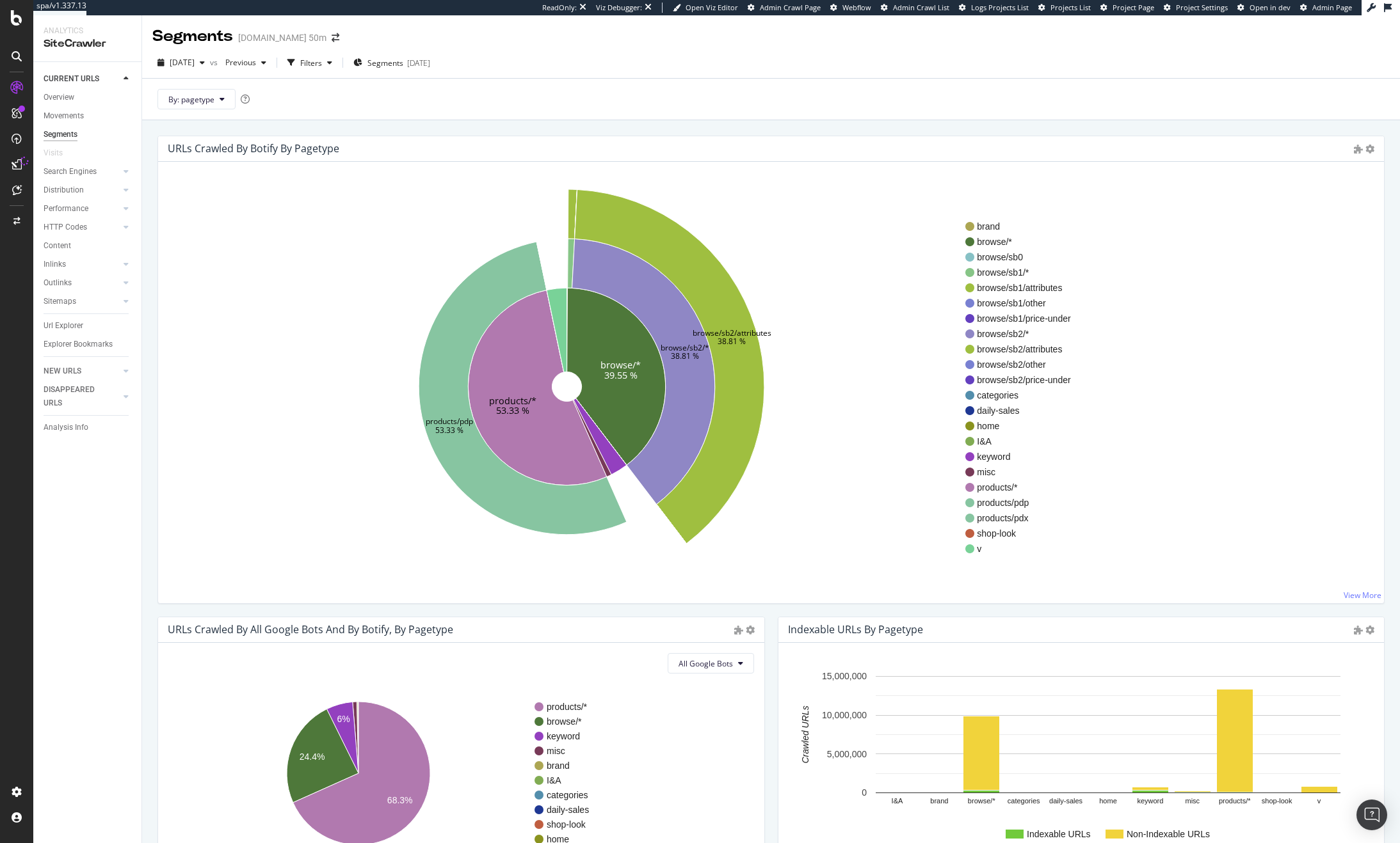
click at [354, 361] on icon "browse/* 39.55 % products/* 53.33 % browse/sb2/* 38.81 % products/pdp 53.33 % b…" at bounding box center [566, 387] width 797 height 395
click at [415, 197] on icon "browse/* 39.55 % products/* 53.33 % browse/sb2/* 38.81 % products/pdp 53.33 % b…" at bounding box center [566, 387] width 797 height 395
click at [80, 74] on div "CURRENT URLS" at bounding box center [71, 79] width 56 height 13
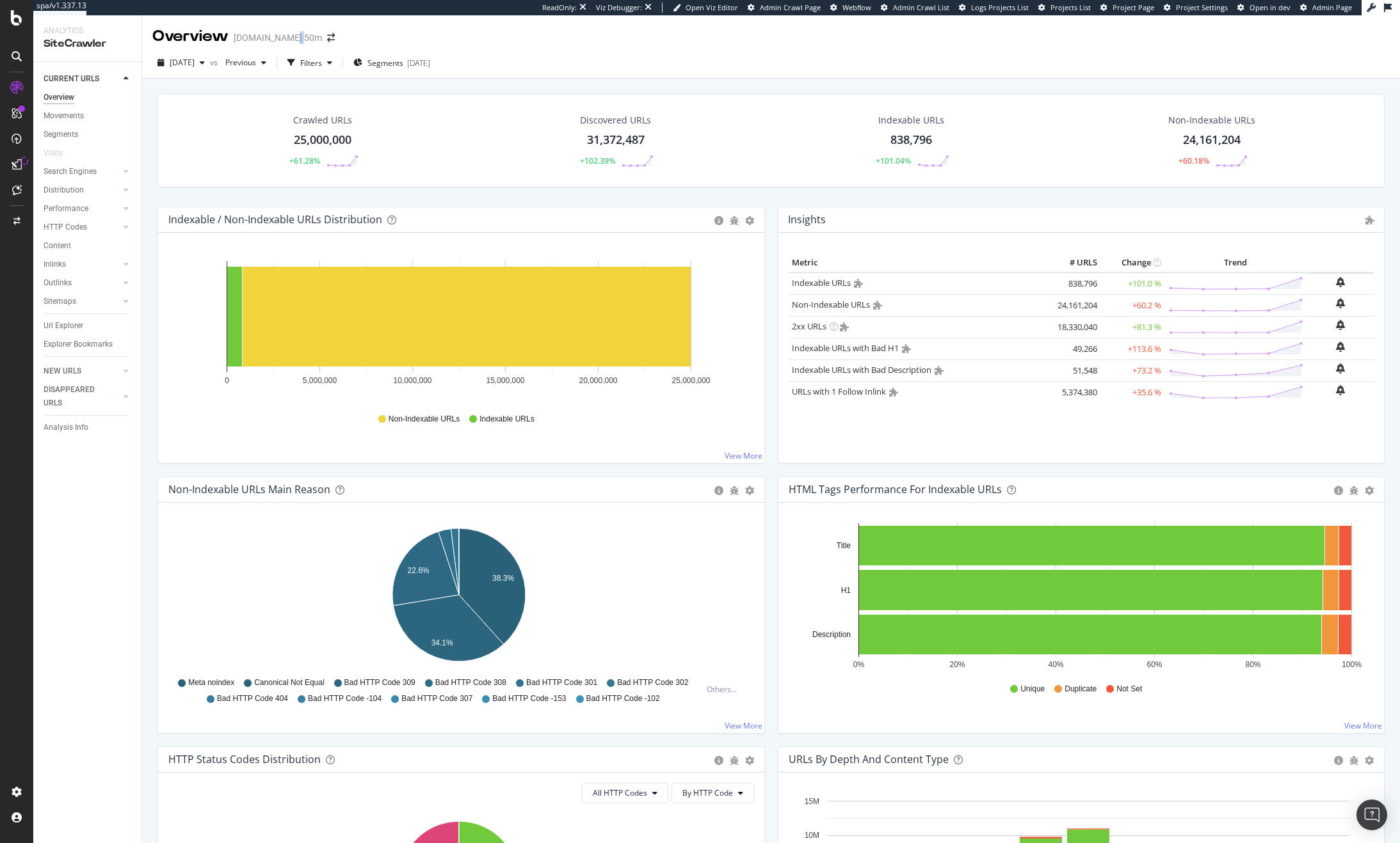
drag, startPoint x: 287, startPoint y: 39, endPoint x: 295, endPoint y: 39, distance: 8.0
click at [295, 39] on div "[DOMAIN_NAME] 50m" at bounding box center [278, 37] width 88 height 12
click at [295, 39] on div "[DOMAIN_NAME] 50m" at bounding box center [278, 37] width 88 height 12
click at [388, 99] on div "Crawled URLs 25,000,000 +61.28% Discovered URLs 31,372,487 +102.39% Indexable U…" at bounding box center [770, 141] width 1227 height 93
click at [486, 562] on icon "A chart." at bounding box center [492, 587] width 66 height 116
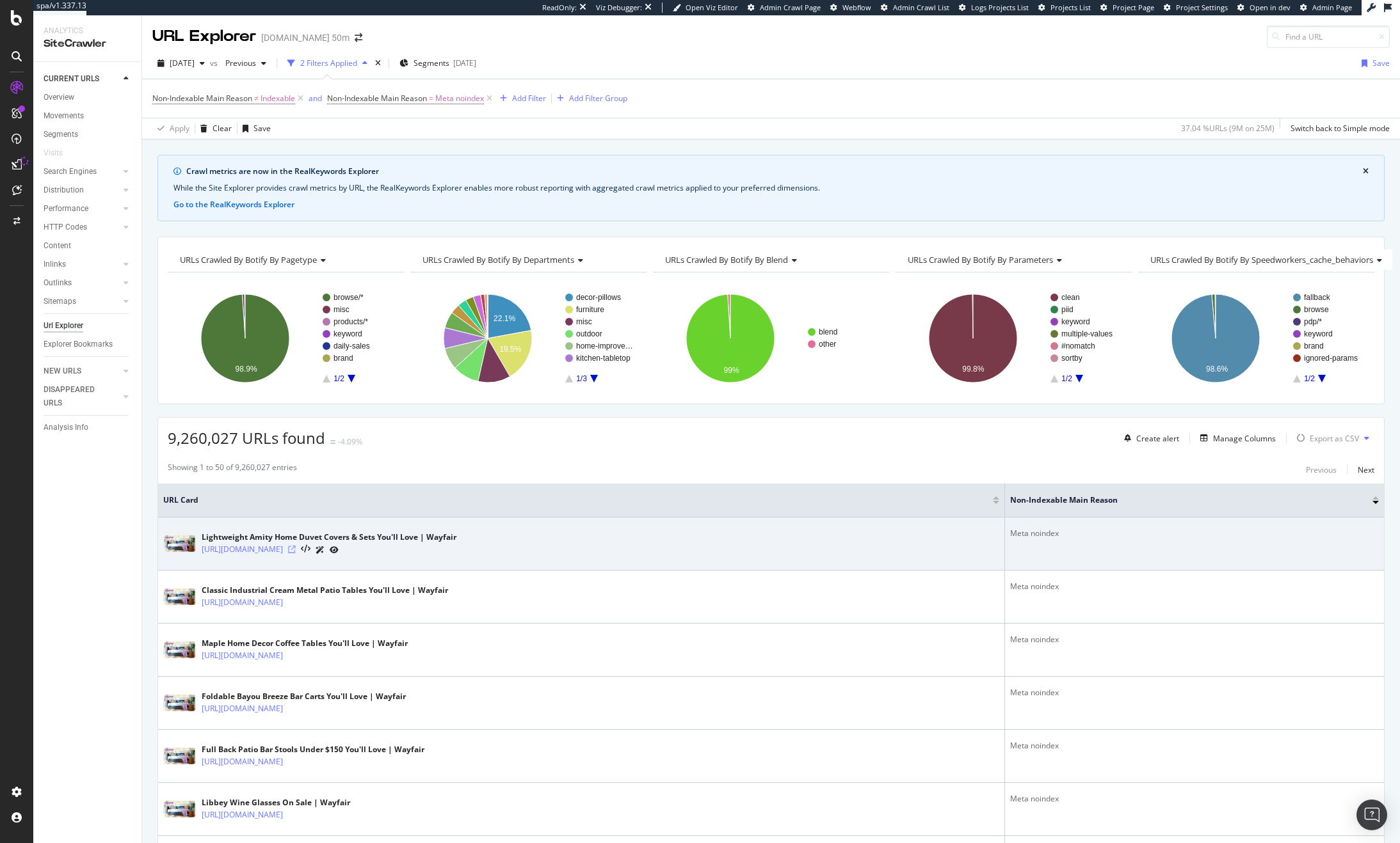
click at [295, 546] on icon at bounding box center [292, 550] width 8 height 8
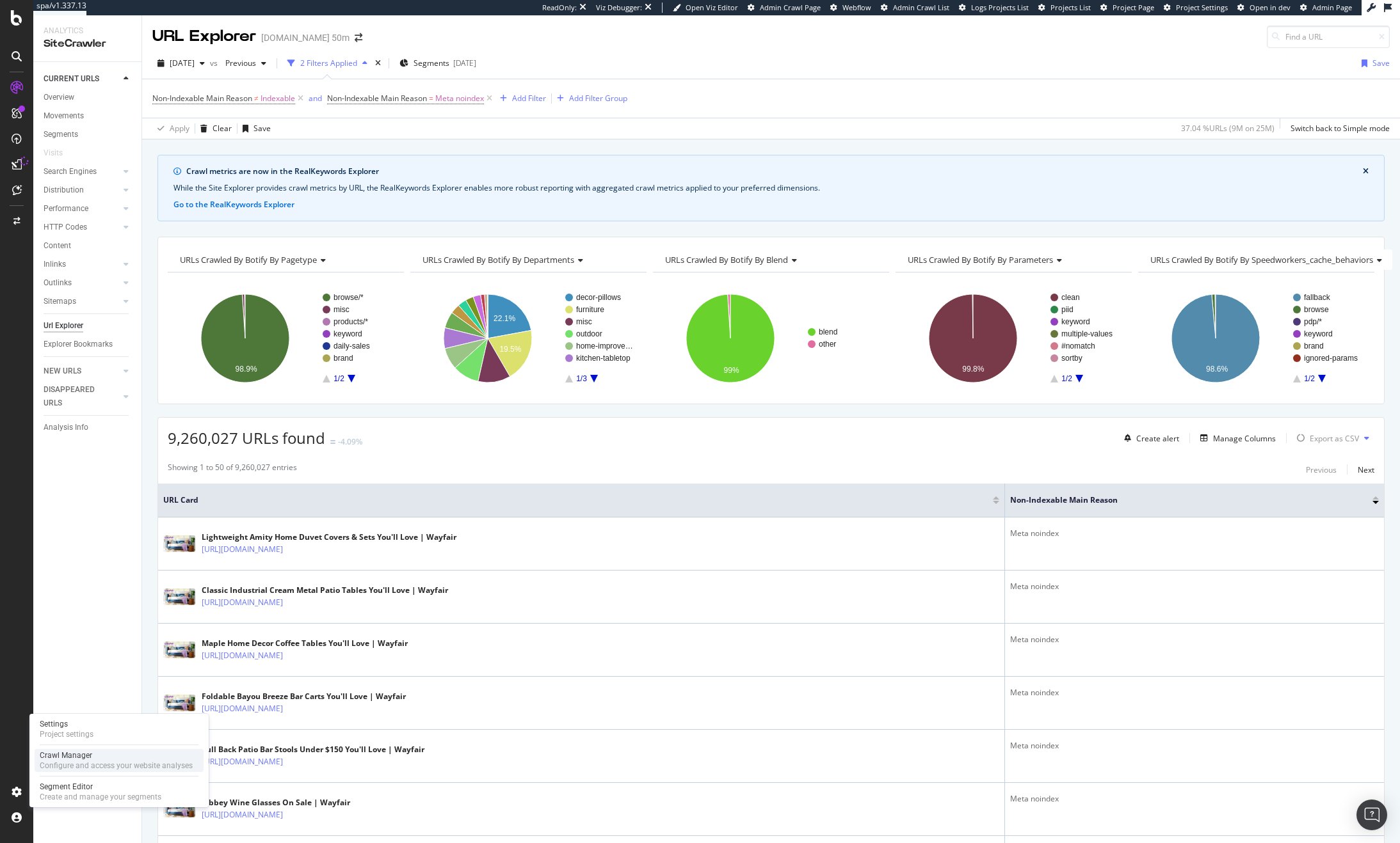
click at [70, 756] on div "Crawl Manager" at bounding box center [116, 756] width 153 height 11
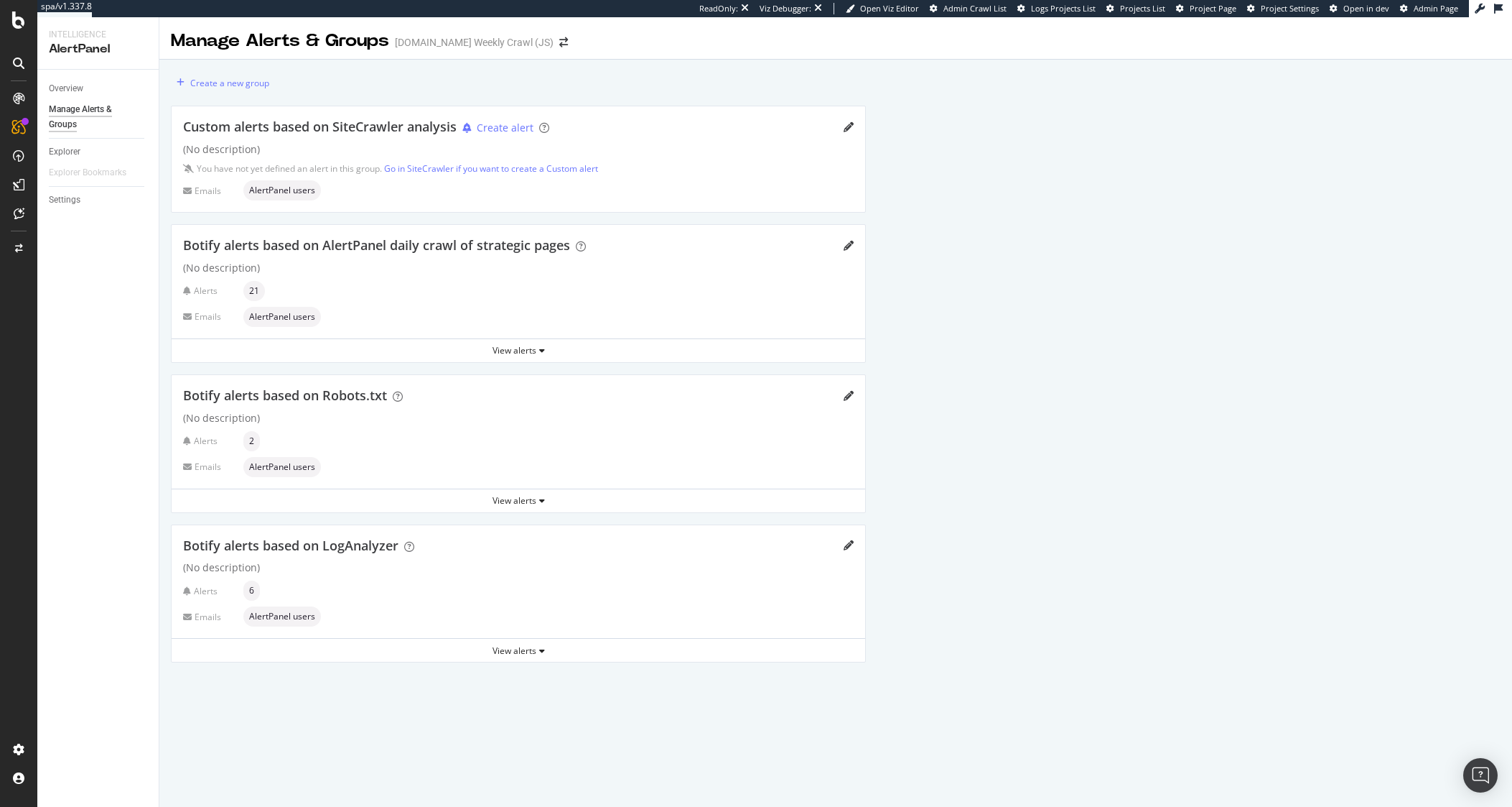
click at [46, 371] on div "Overview Manage Alerts & Groups Explorer Explorer Bookmarks Settings" at bounding box center [98, 438] width 121 height 737
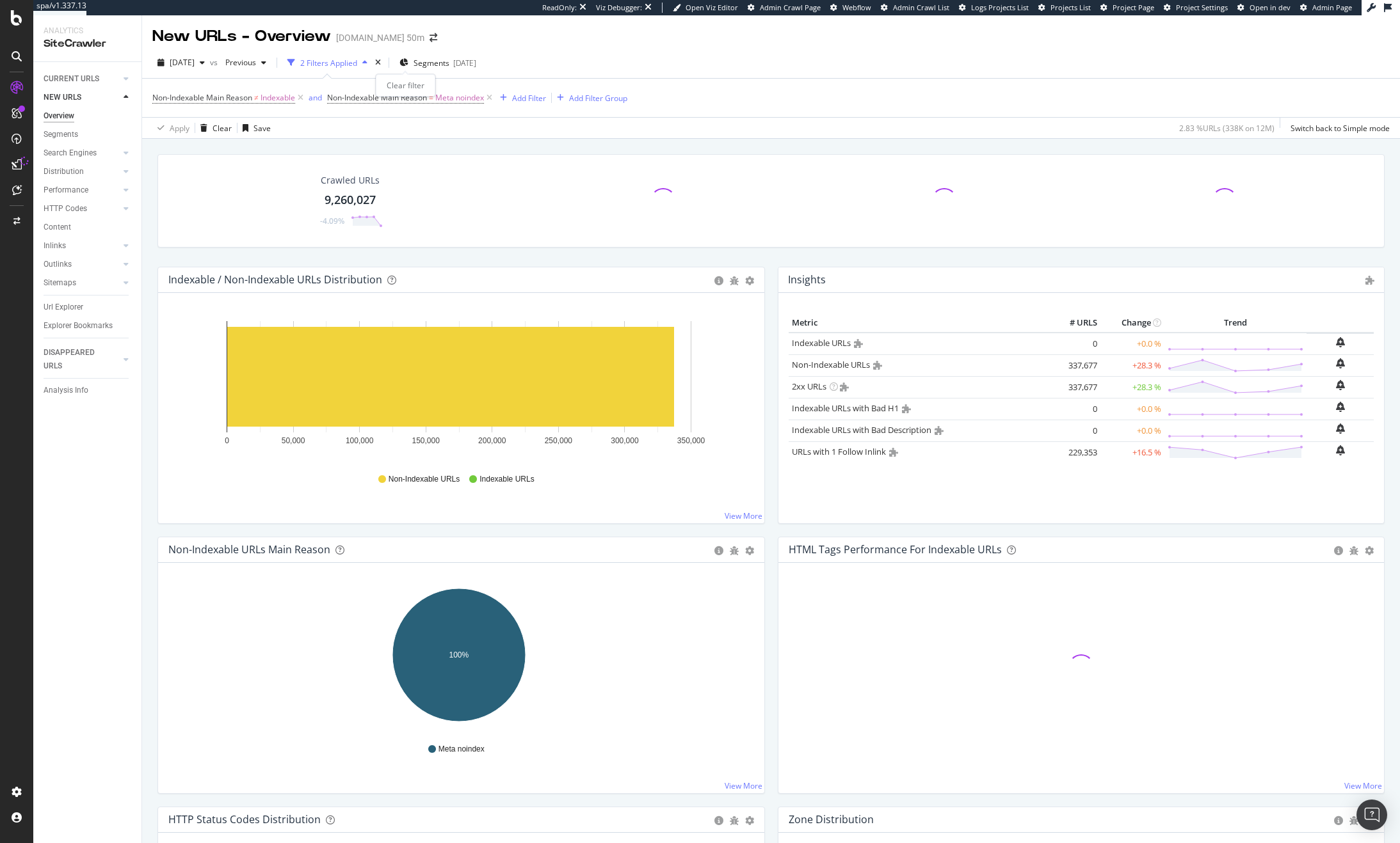
click at [384, 60] on div "times" at bounding box center [378, 62] width 11 height 12
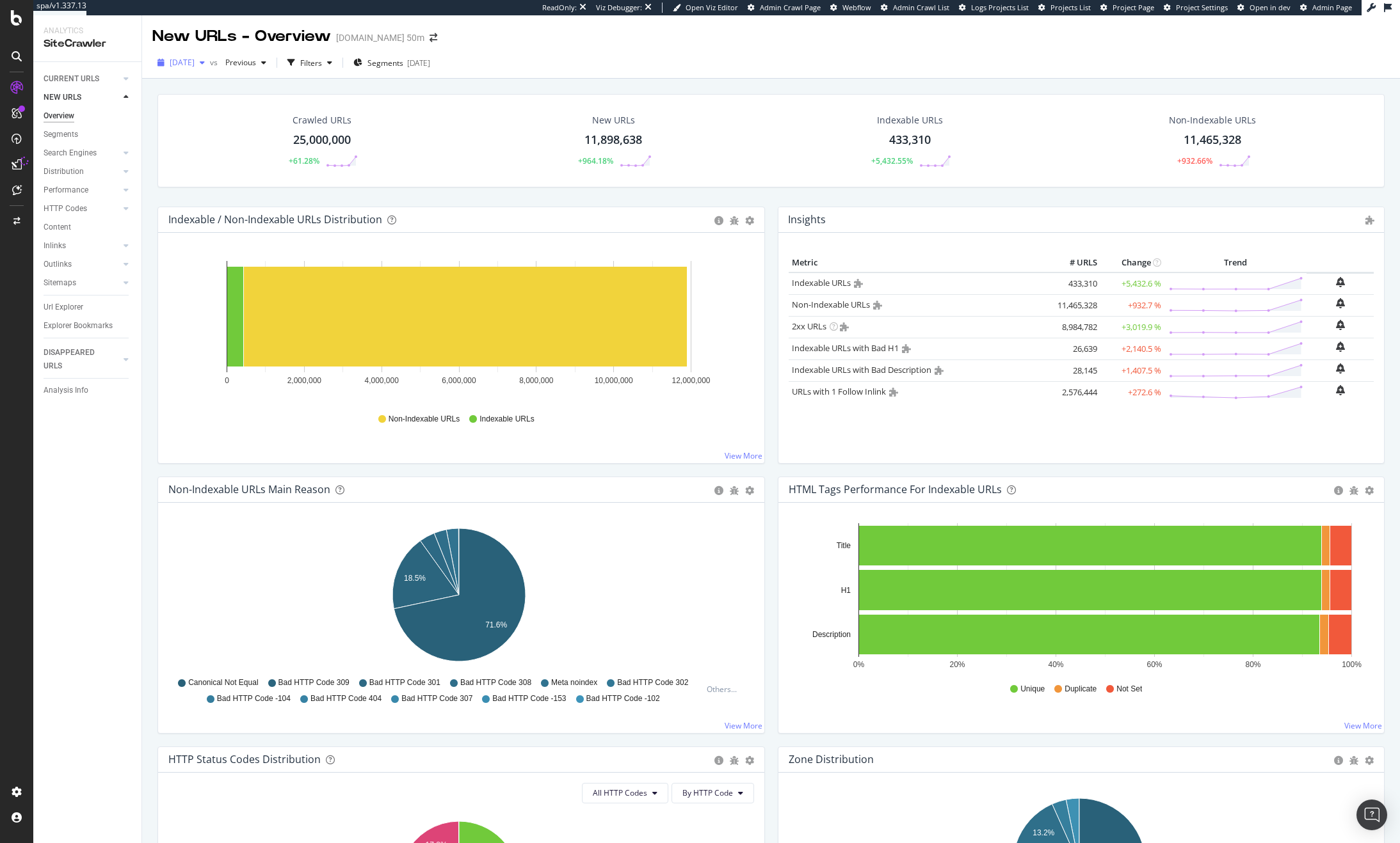
click at [184, 62] on span "[DATE]" at bounding box center [182, 62] width 25 height 11
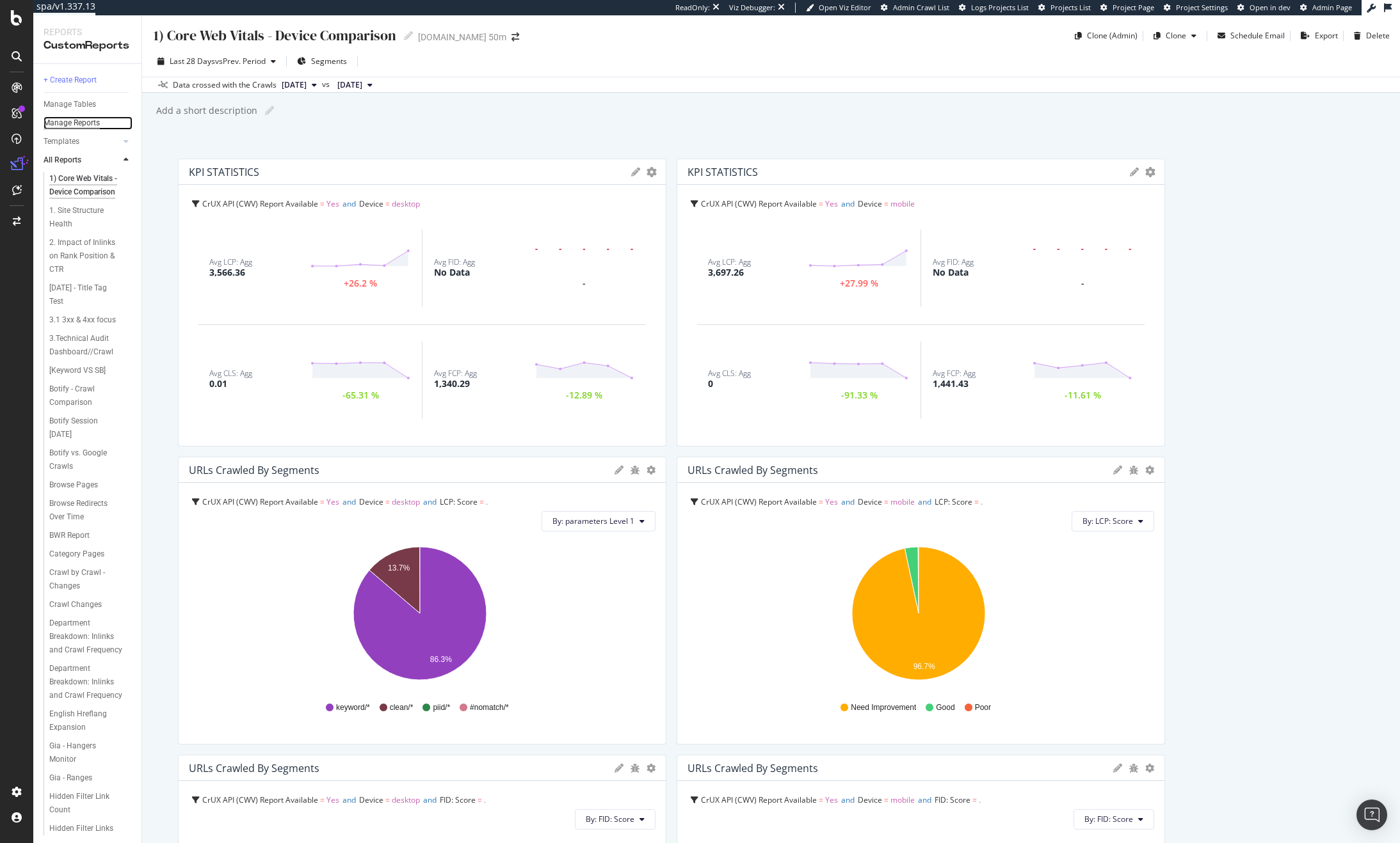
click at [64, 126] on div "Manage Reports" at bounding box center [72, 123] width 57 height 13
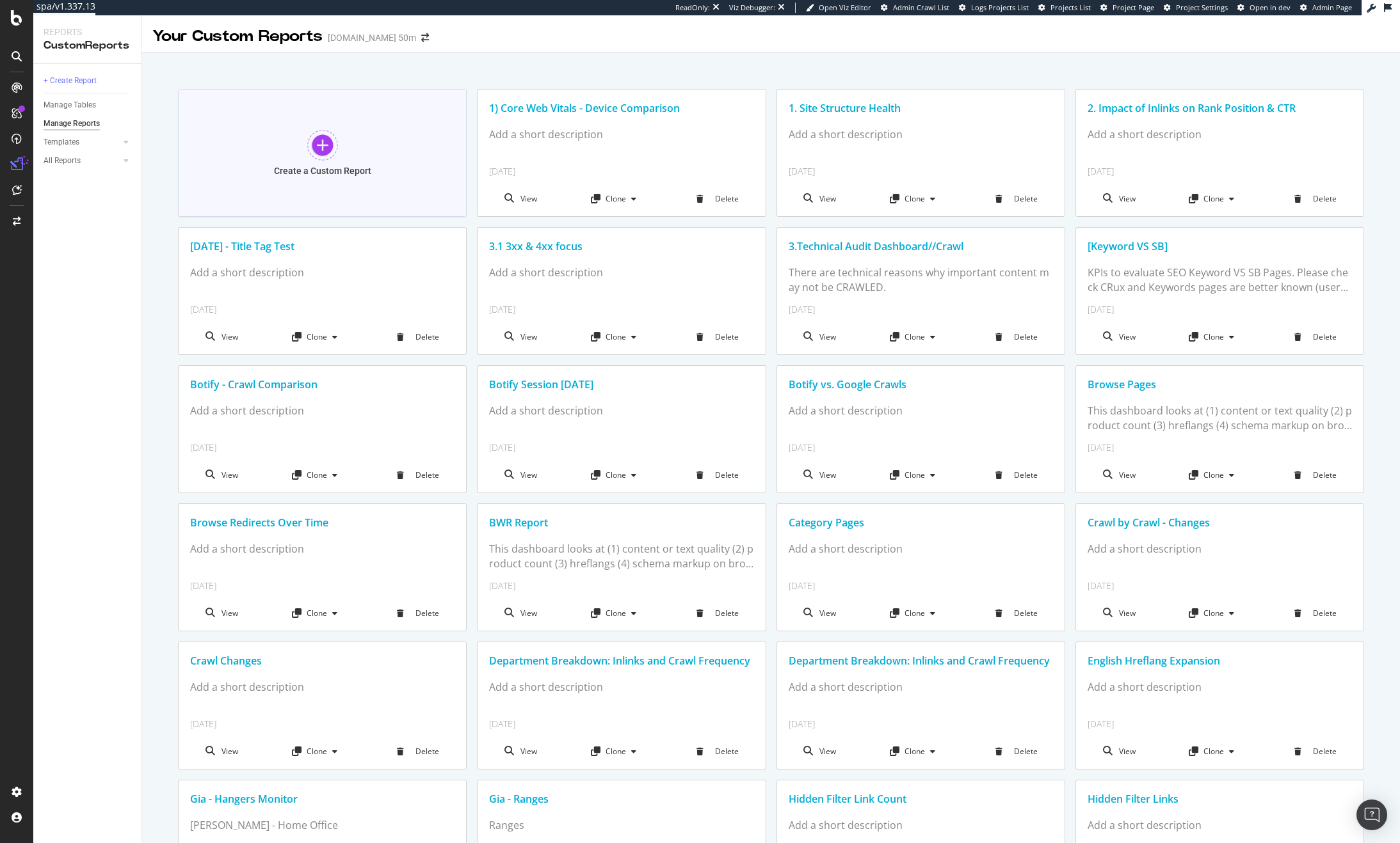
click at [323, 145] on div at bounding box center [322, 145] width 31 height 31
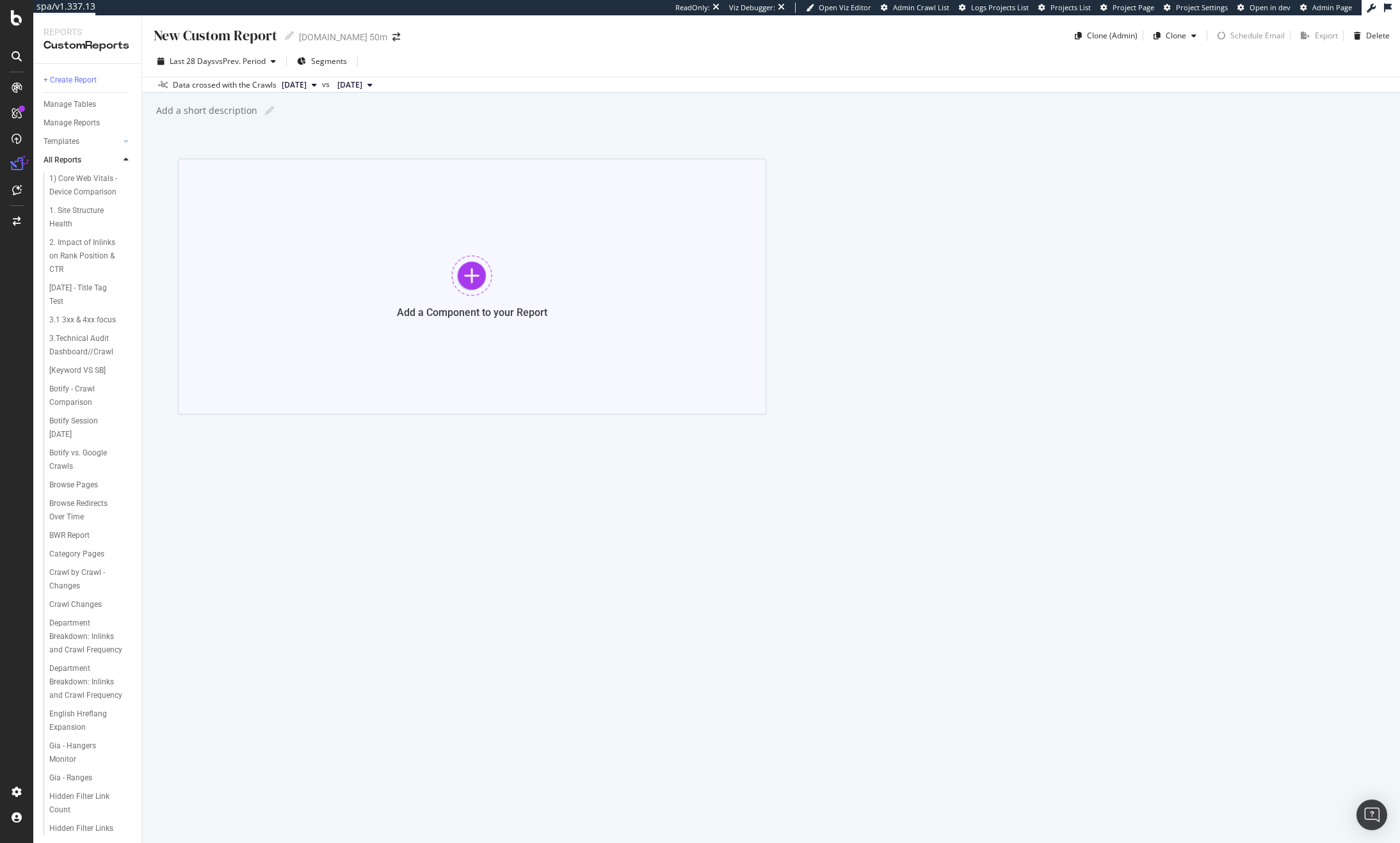
click at [470, 272] on div at bounding box center [472, 276] width 41 height 41
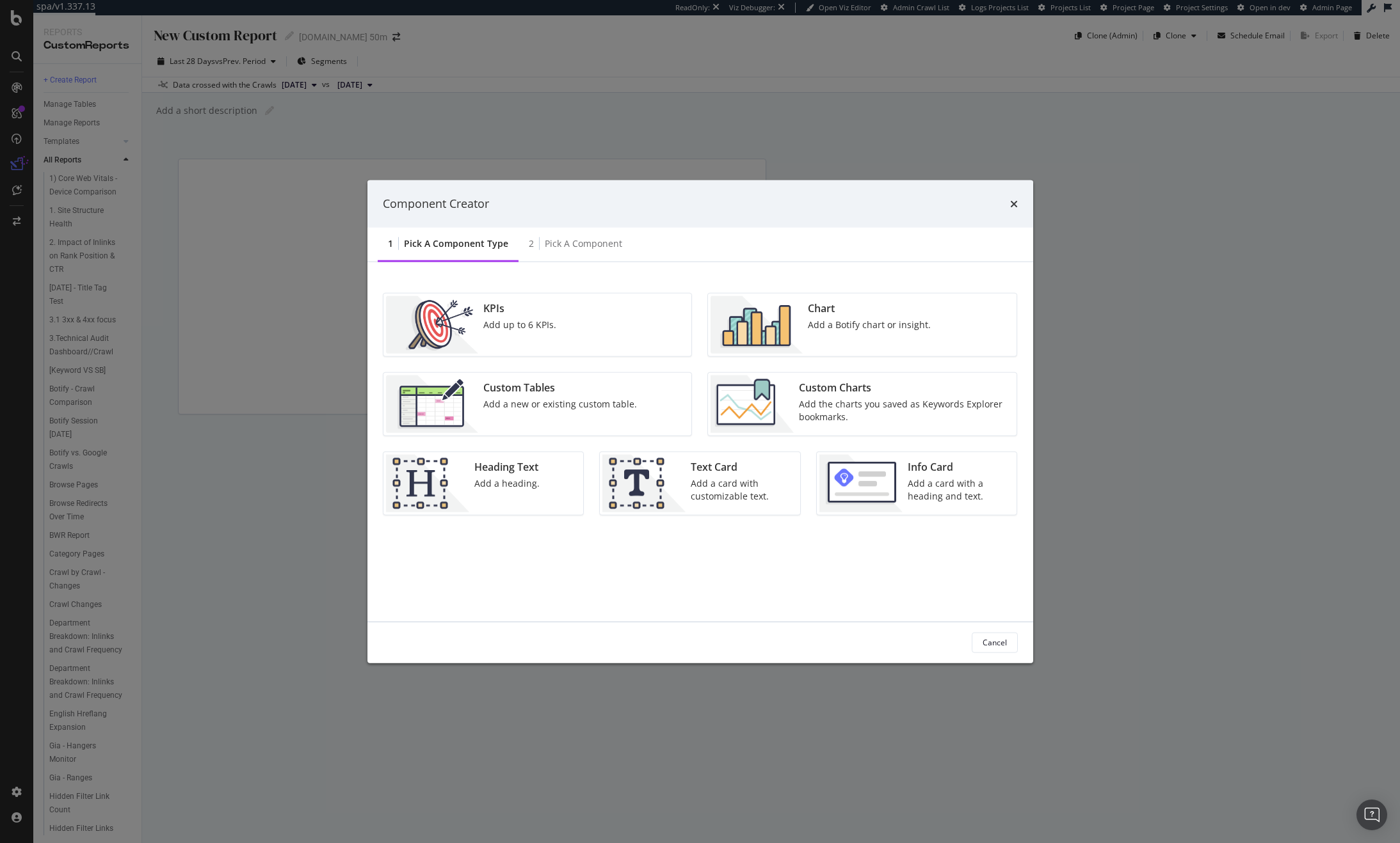
click at [812, 342] on div "Chart Add a Botify chart or insight." at bounding box center [869, 324] width 133 height 58
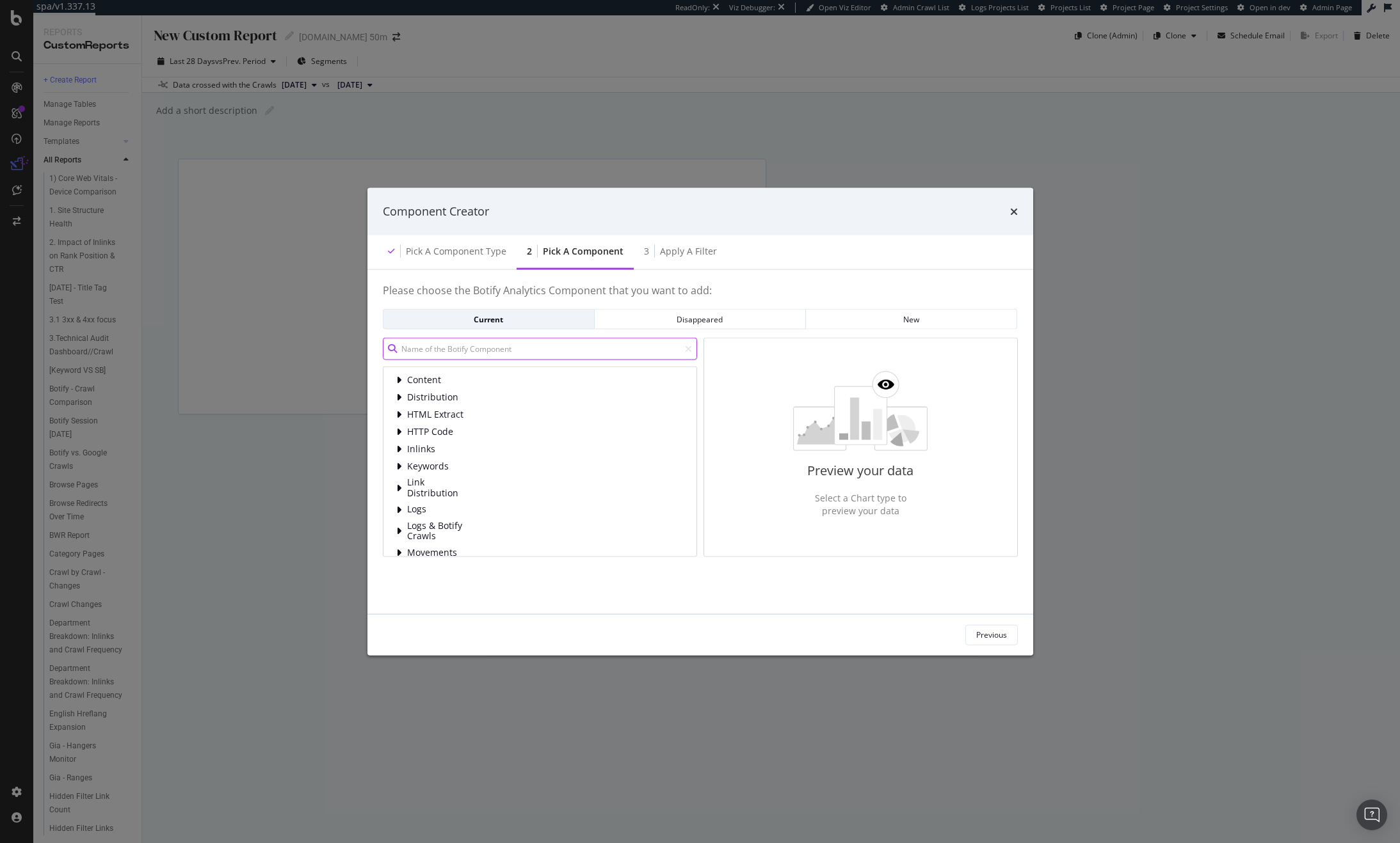
click at [532, 347] on input "modal" at bounding box center [540, 349] width 314 height 22
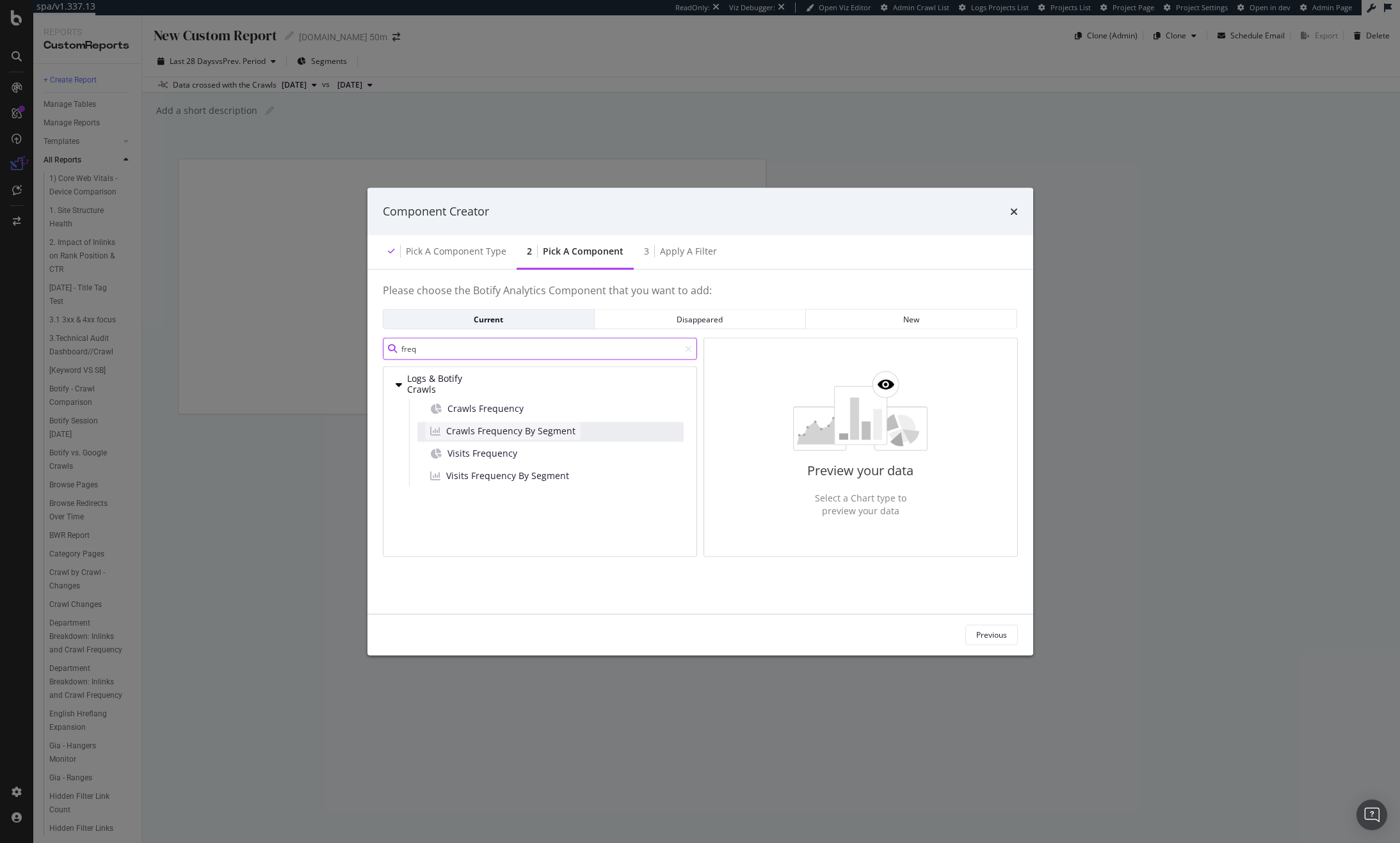
type input "freq"
click at [507, 434] on span "Crawls Frequency By Segment" at bounding box center [511, 430] width 130 height 12
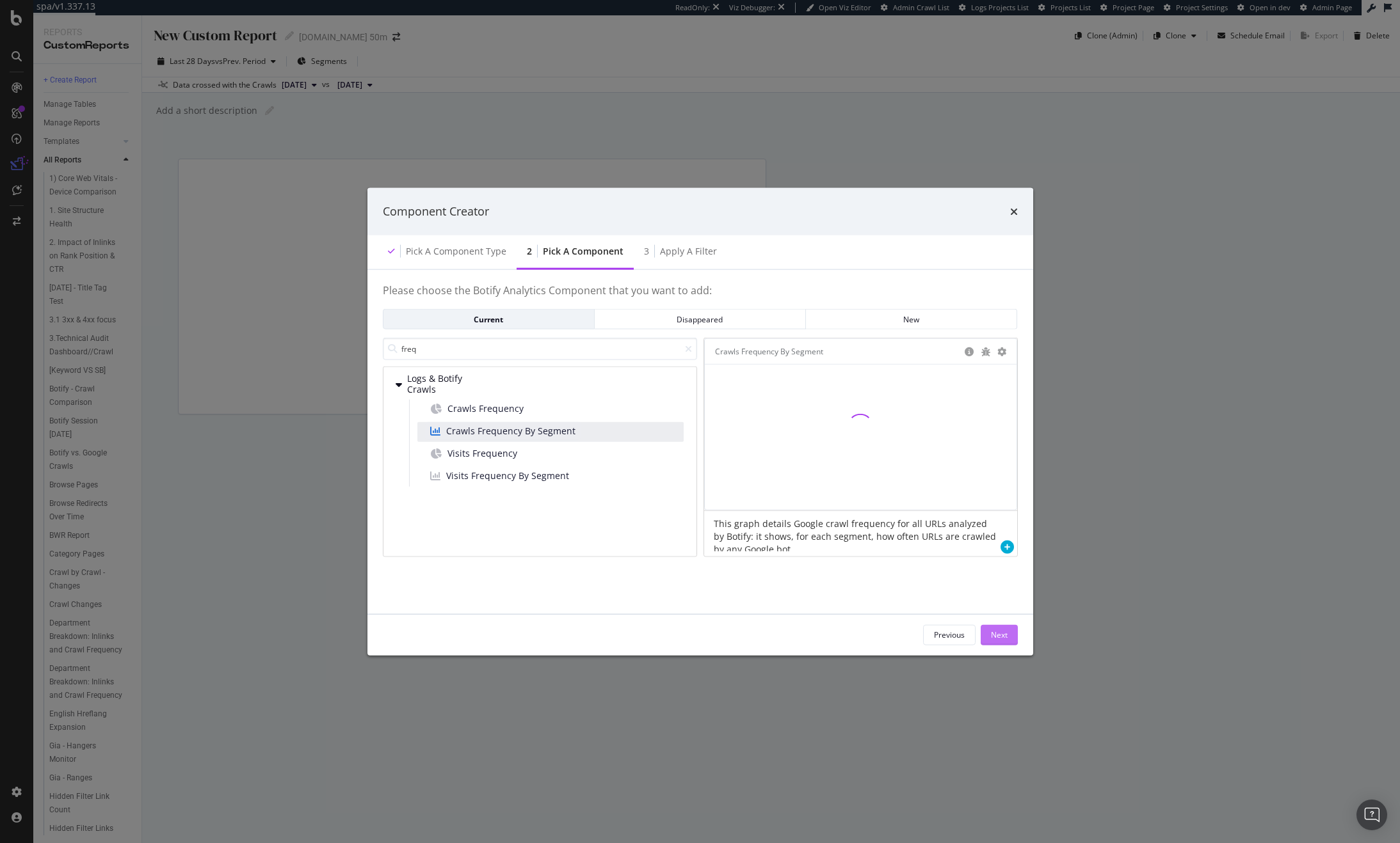
click at [1001, 637] on div "Next" at bounding box center [999, 635] width 16 height 11
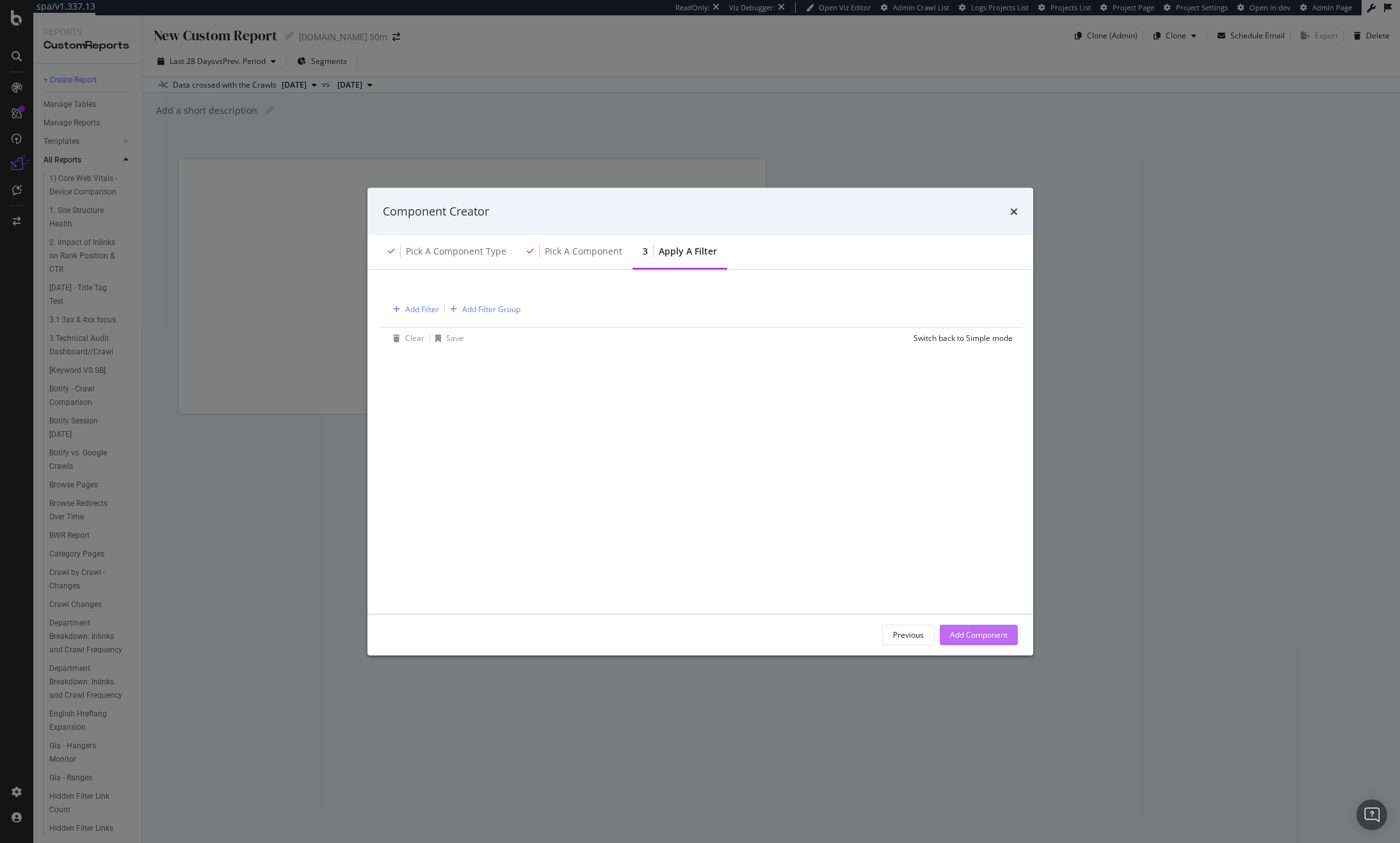
click at [993, 640] on div "Add Component" at bounding box center [979, 635] width 58 height 19
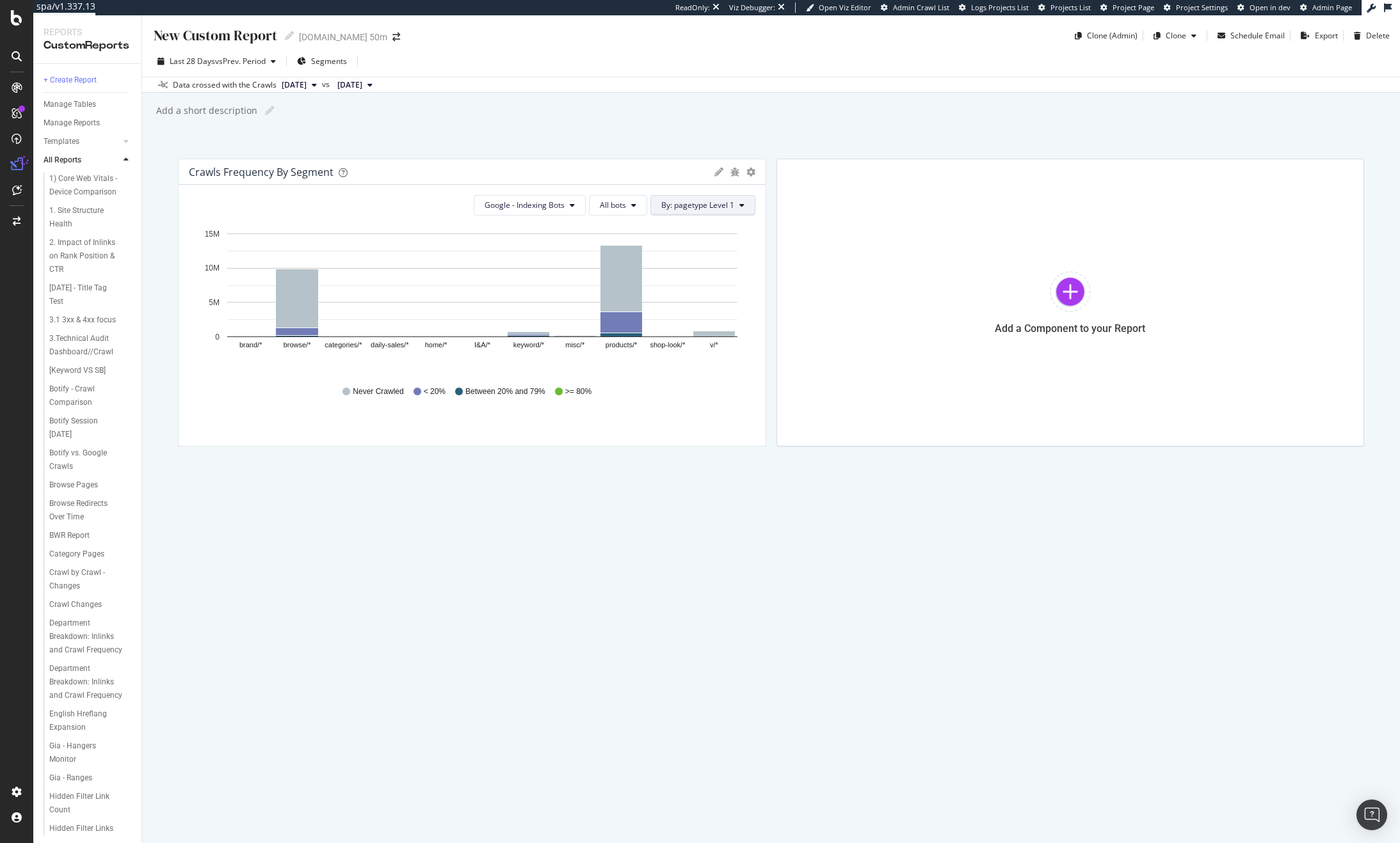
click at [741, 206] on icon at bounding box center [742, 205] width 5 height 8
click at [693, 392] on span "All Dimensions" at bounding box center [688, 389] width 53 height 11
click at [703, 268] on span "pagetype Level 1" at bounding box center [728, 273] width 60 height 11
click at [607, 293] on icon at bounding box center [608, 295] width 4 height 8
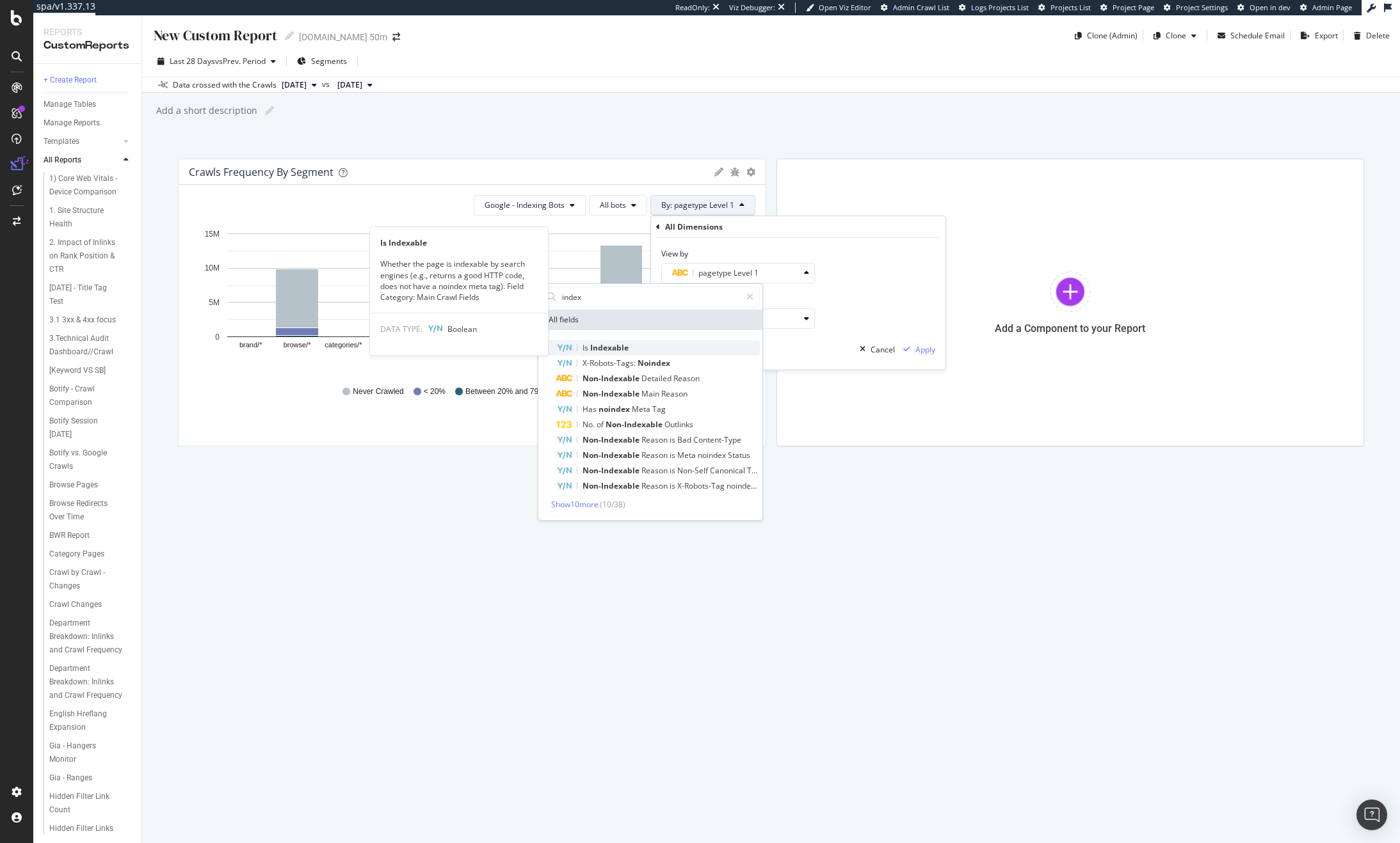
type input "index"
click at [616, 348] on span "Indexable" at bounding box center [609, 348] width 38 height 11
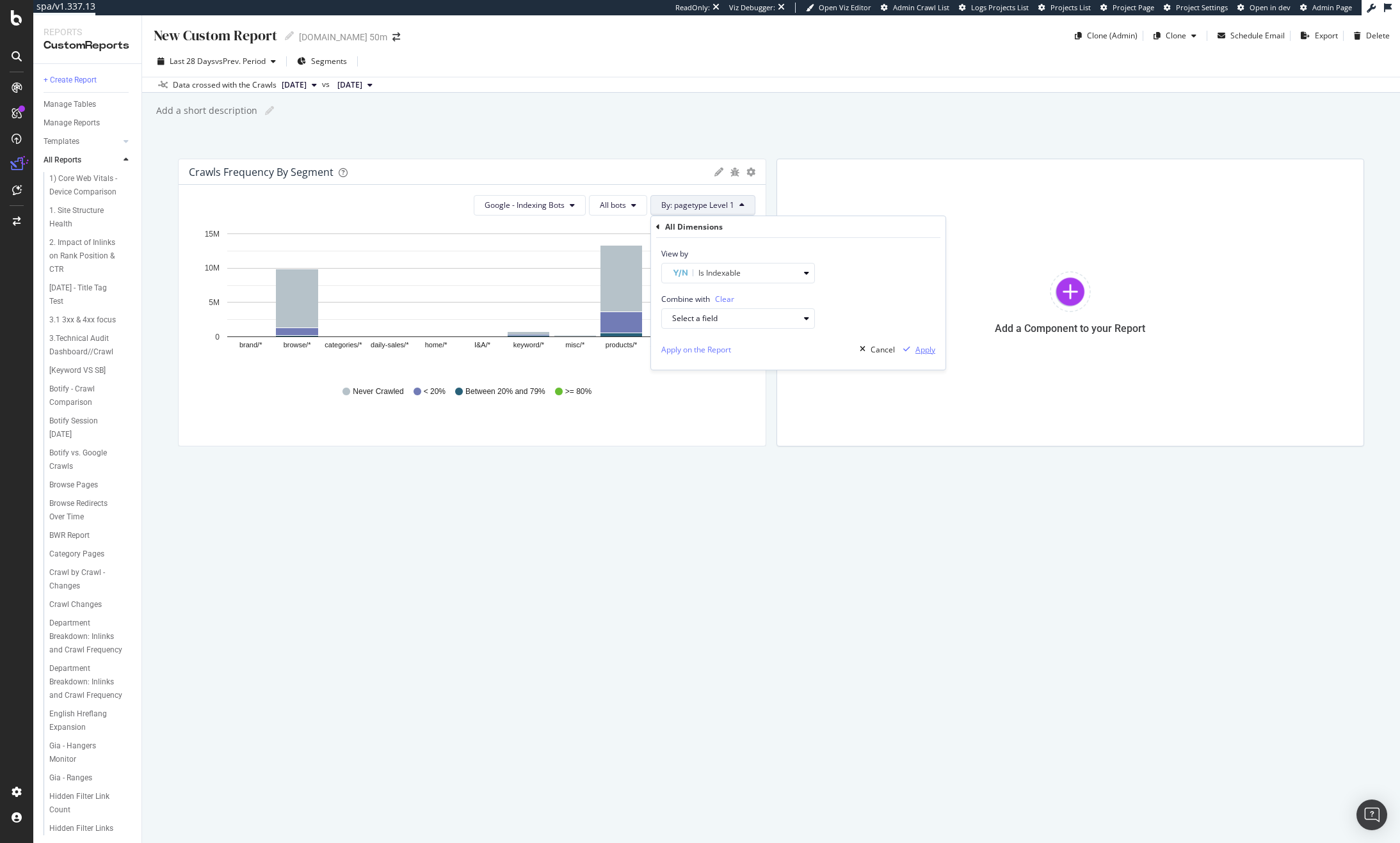
click at [926, 347] on div "Apply" at bounding box center [925, 349] width 20 height 11
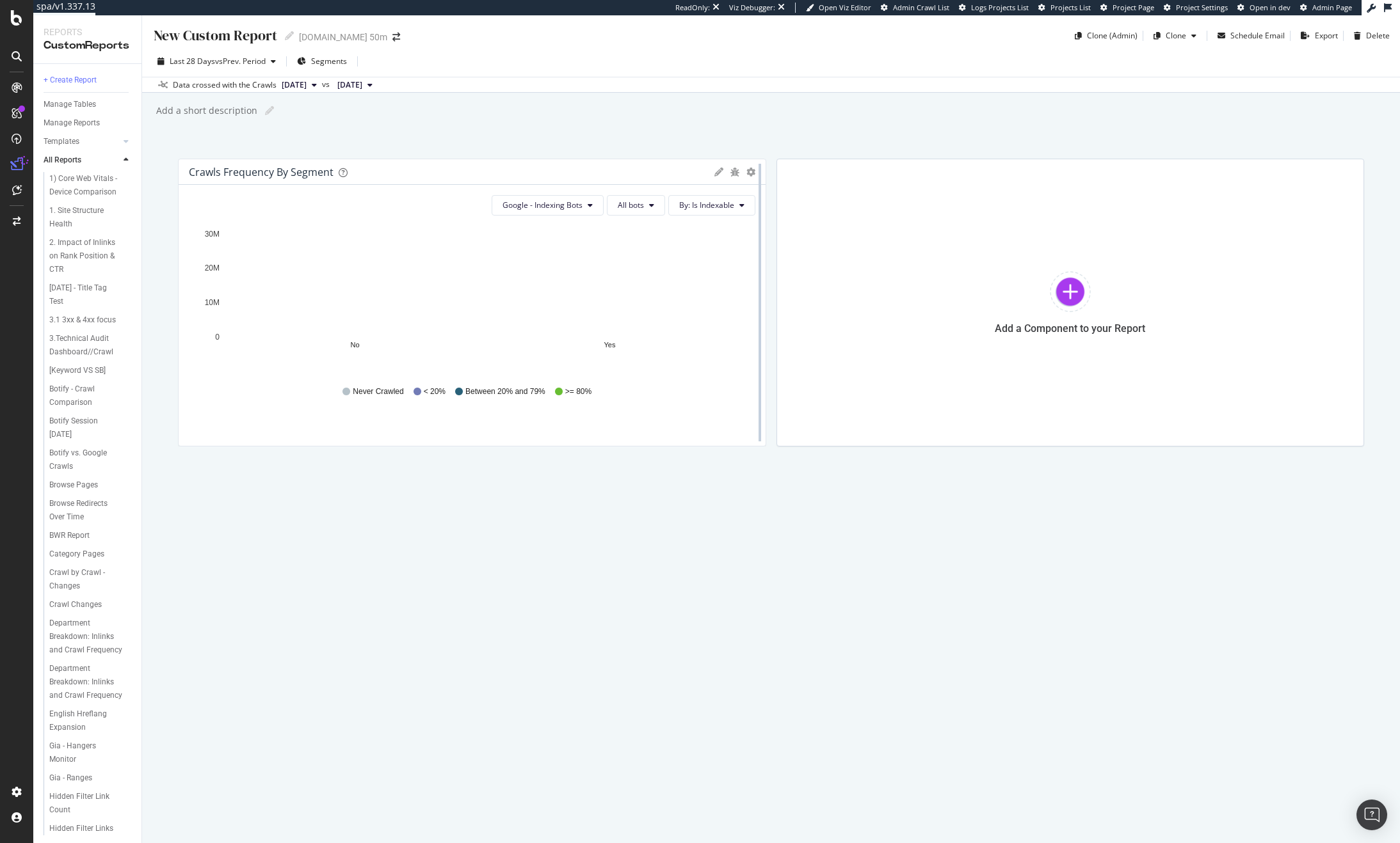
click at [754, 173] on div at bounding box center [759, 302] width 12 height 288
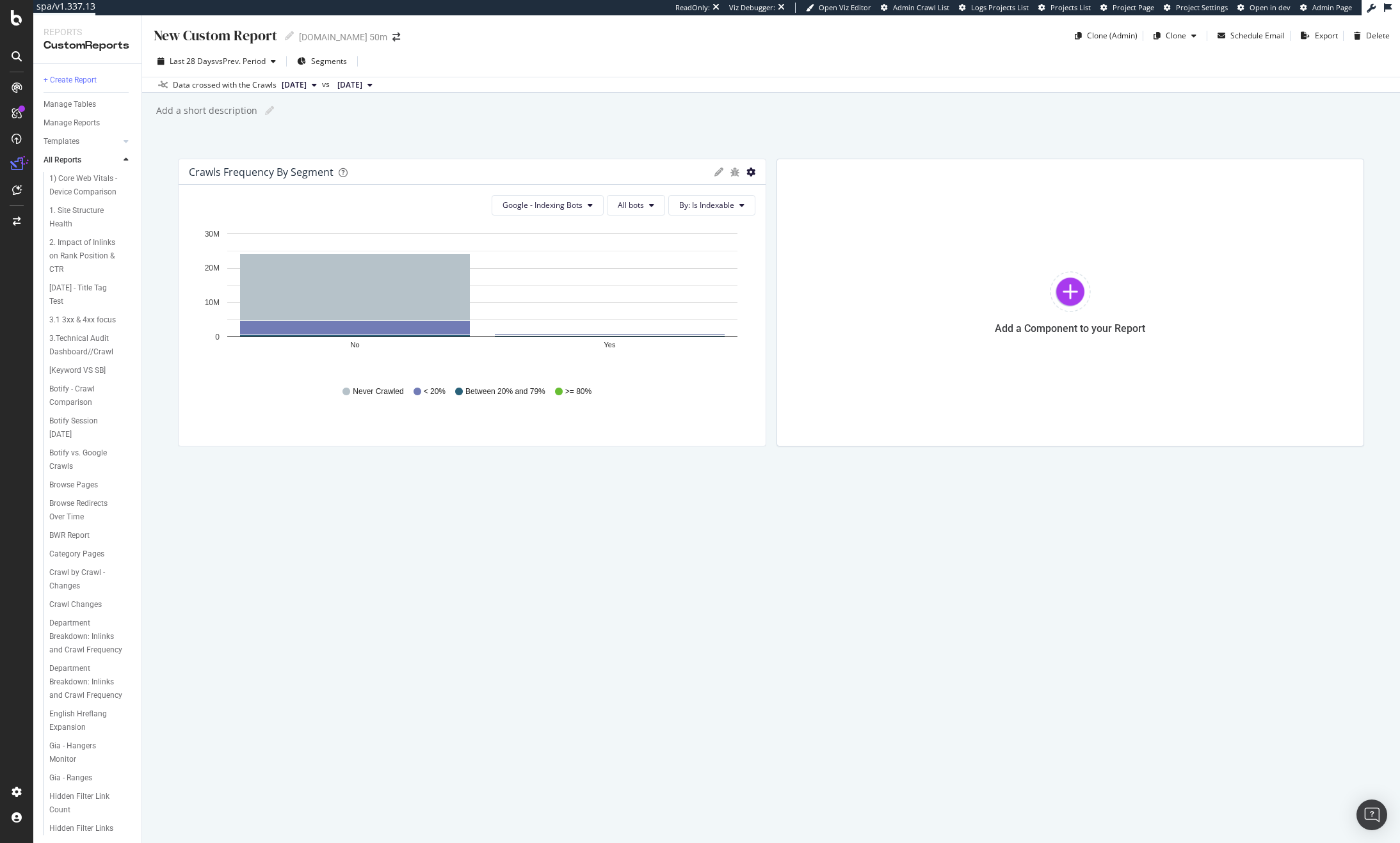
click at [749, 173] on icon "gear" at bounding box center [751, 172] width 9 height 9
click at [731, 221] on span "Bar (by Percentage)" at bounding box center [691, 224] width 147 height 19
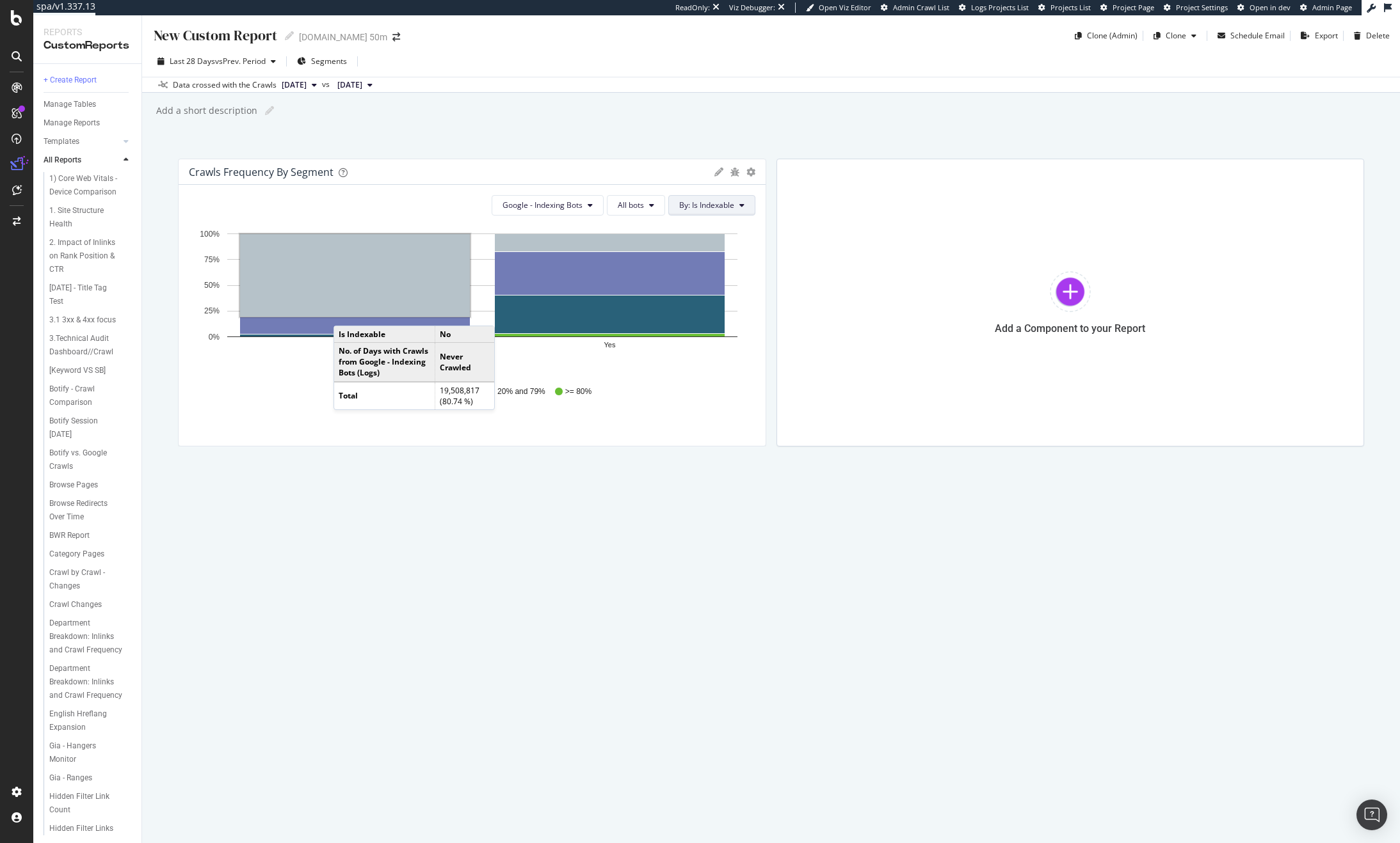
click at [741, 210] on button "By: Is Indexable" at bounding box center [712, 205] width 87 height 20
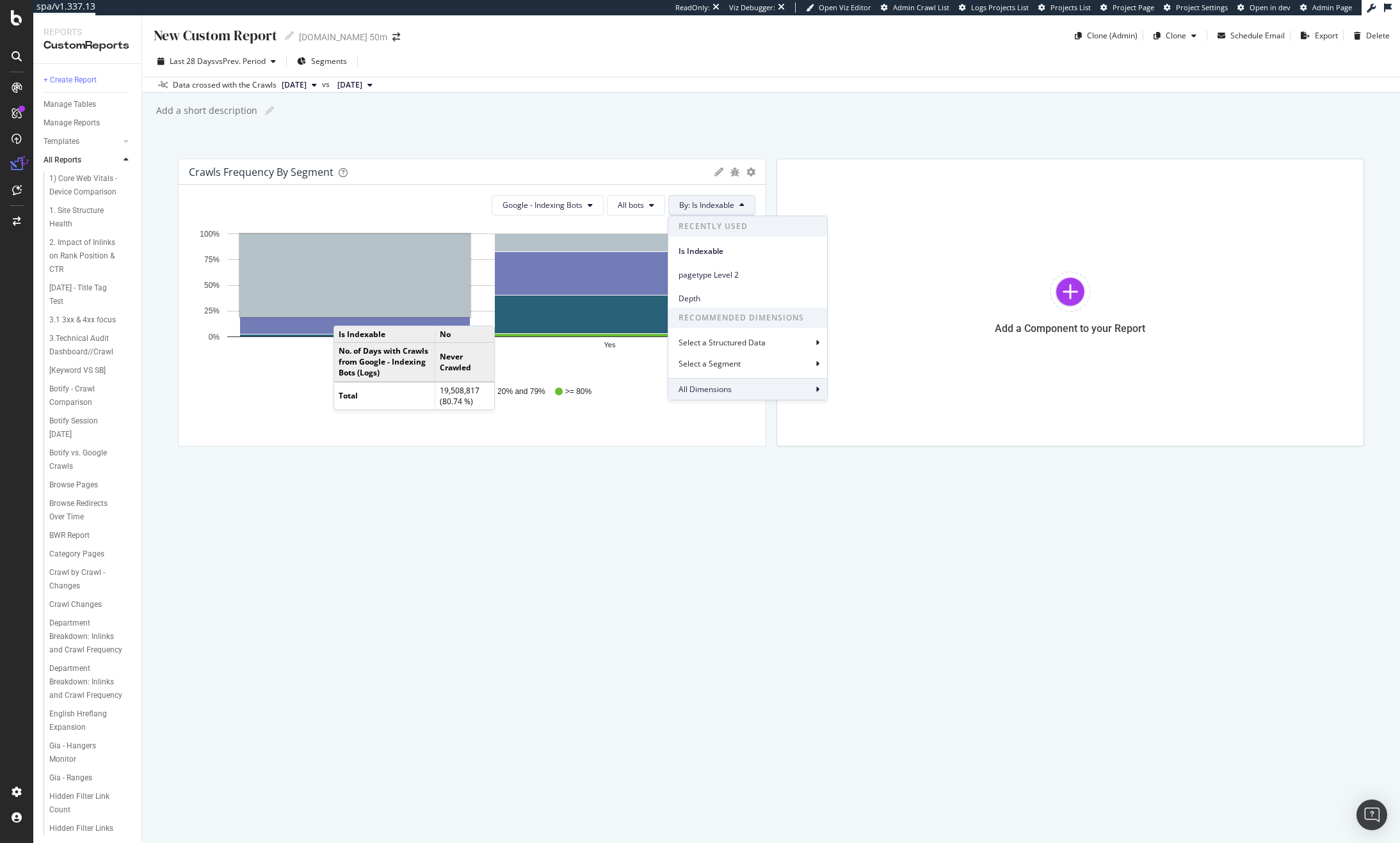
click at [735, 387] on div "All Dimensions" at bounding box center [747, 389] width 159 height 22
click at [713, 322] on div "Select a field" at bounding box center [753, 319] width 127 height 8
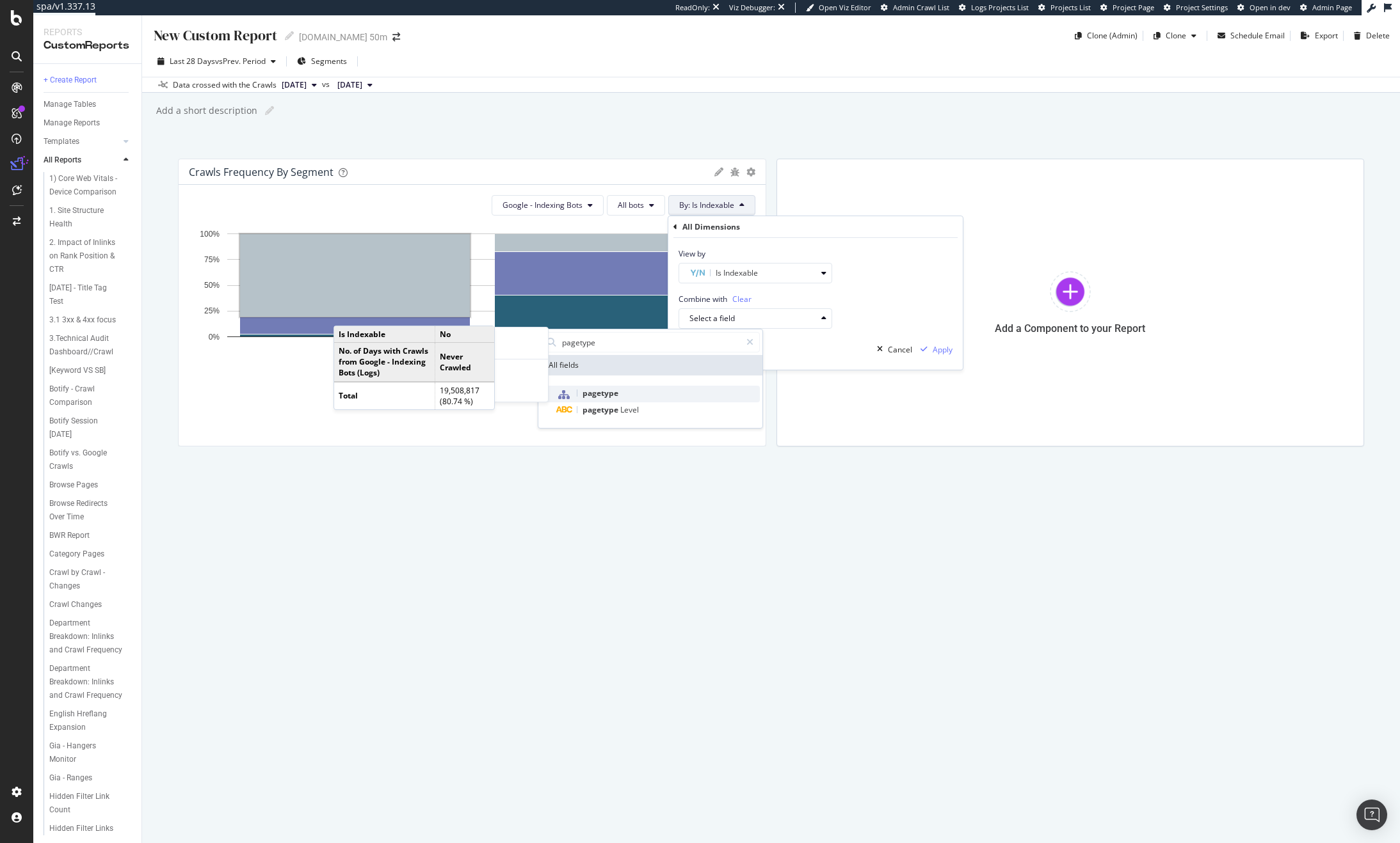
type input "pagetype"
click at [640, 393] on div "pagetype" at bounding box center [657, 394] width 203 height 16
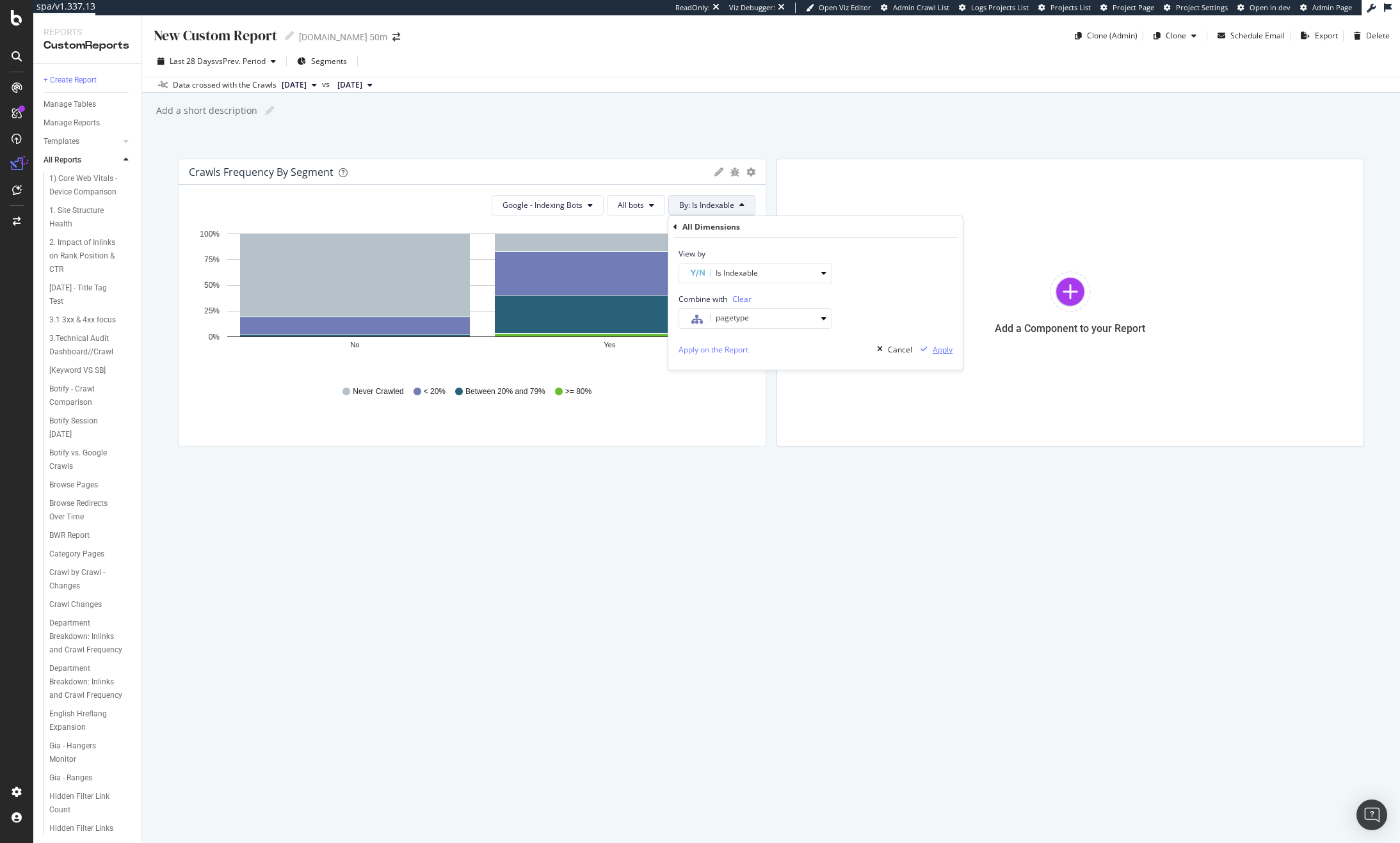
click at [940, 349] on div "Apply" at bounding box center [943, 349] width 20 height 11
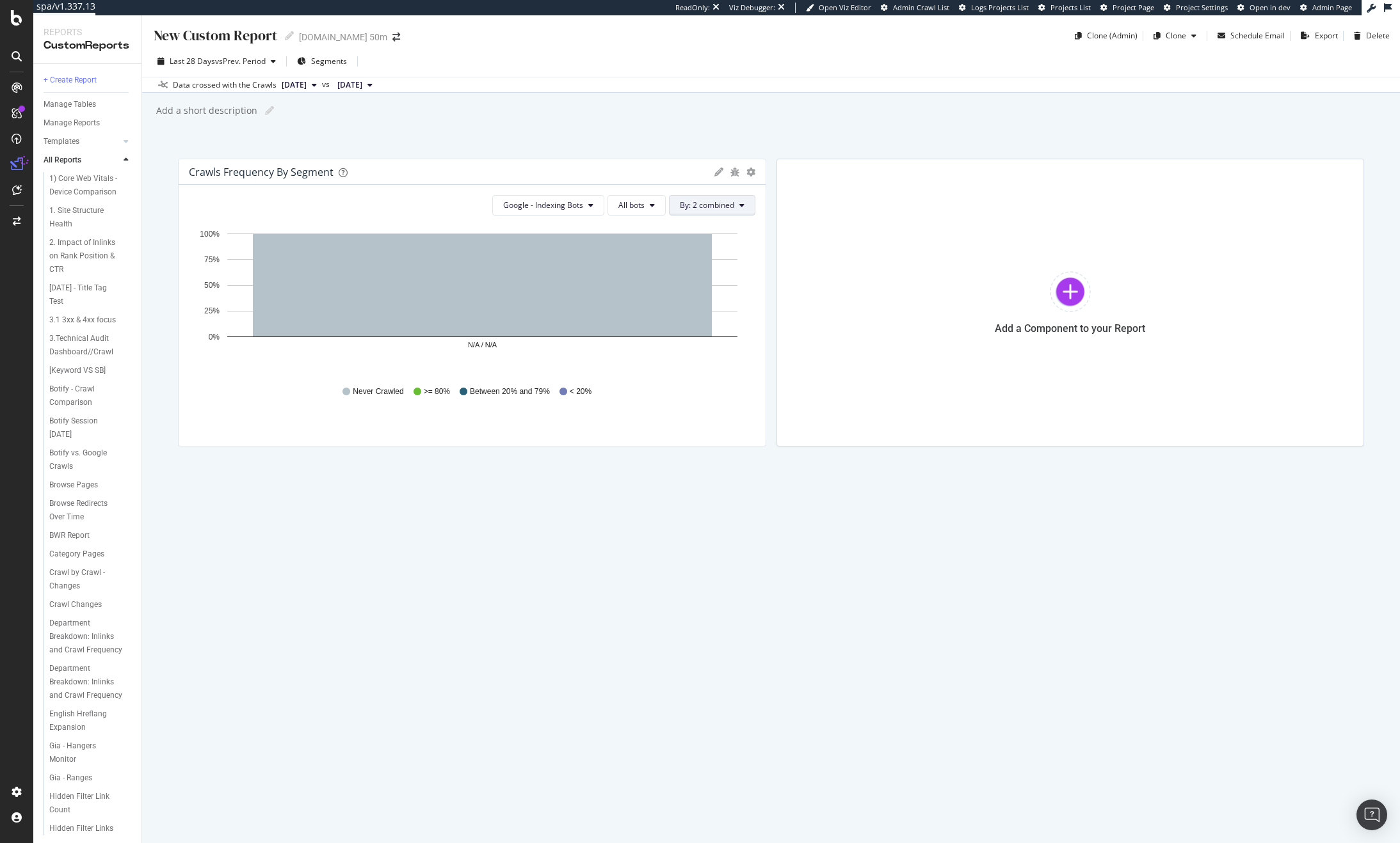
click at [745, 203] on button "By: 2 combined" at bounding box center [712, 205] width 86 height 20
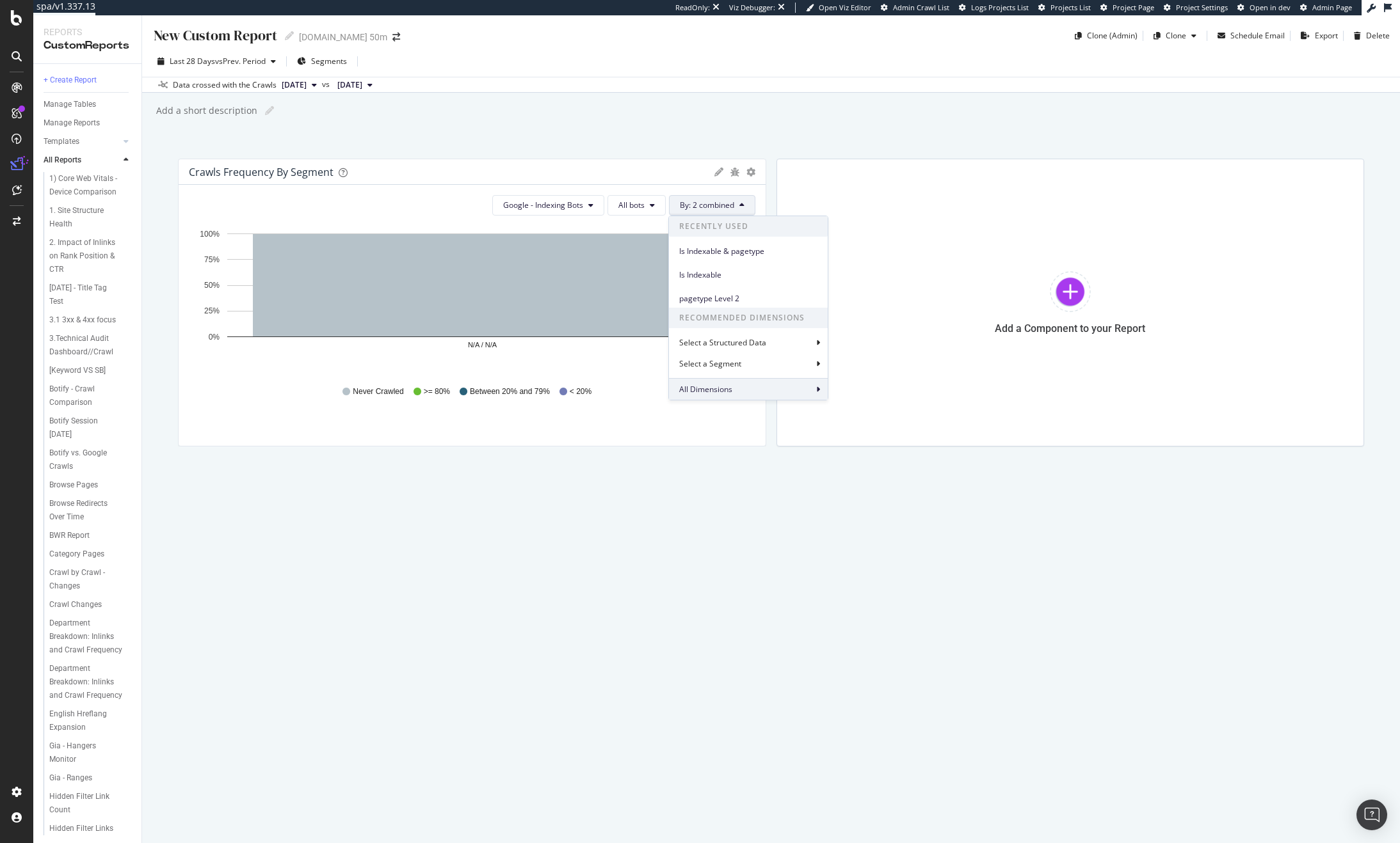
click at [729, 393] on span "All Dimensions" at bounding box center [705, 389] width 53 height 11
click at [748, 300] on span "Clear" at bounding box center [742, 299] width 19 height 11
click at [947, 349] on div "Apply" at bounding box center [943, 349] width 20 height 11
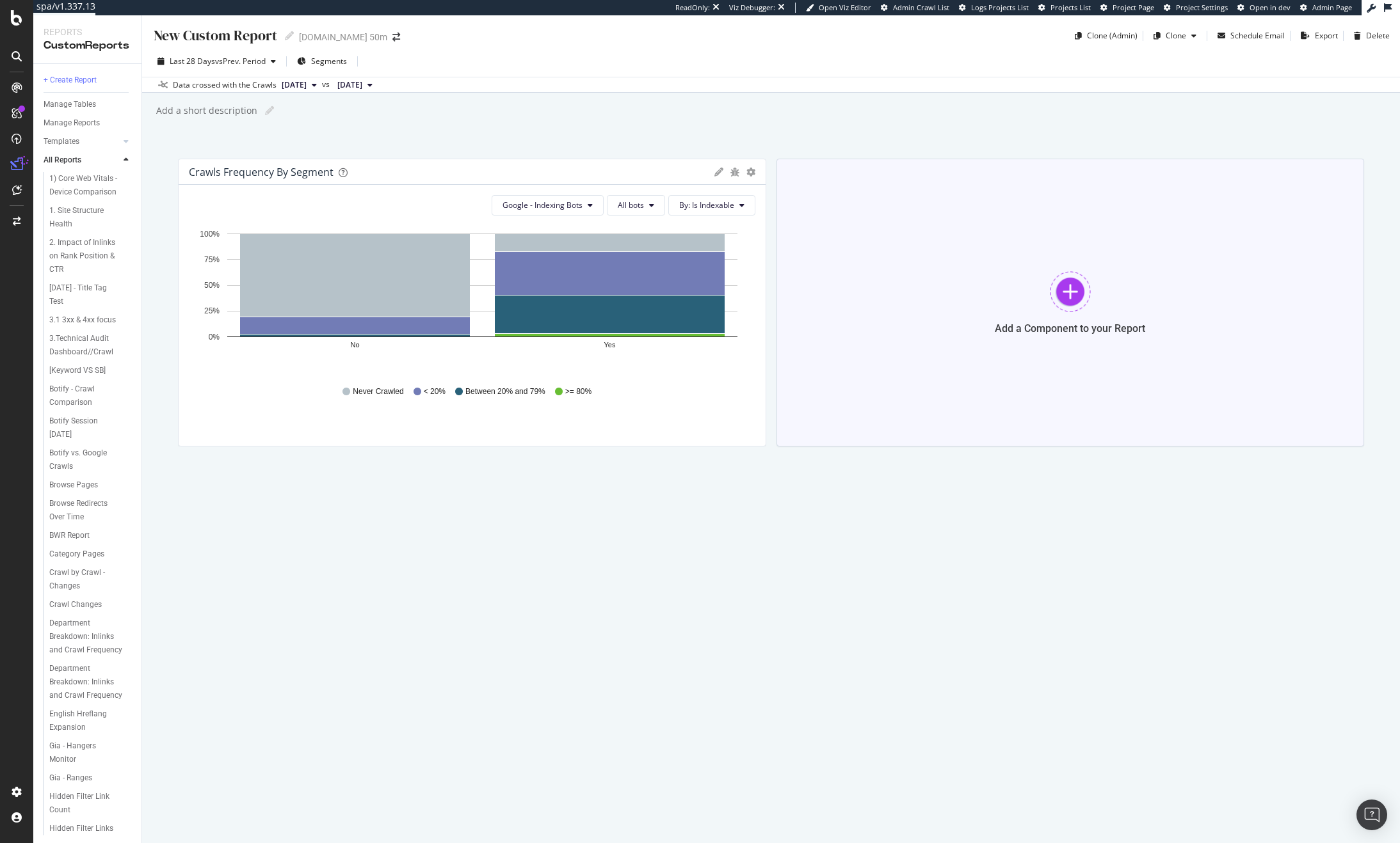
click at [1073, 285] on div at bounding box center [1070, 292] width 41 height 41
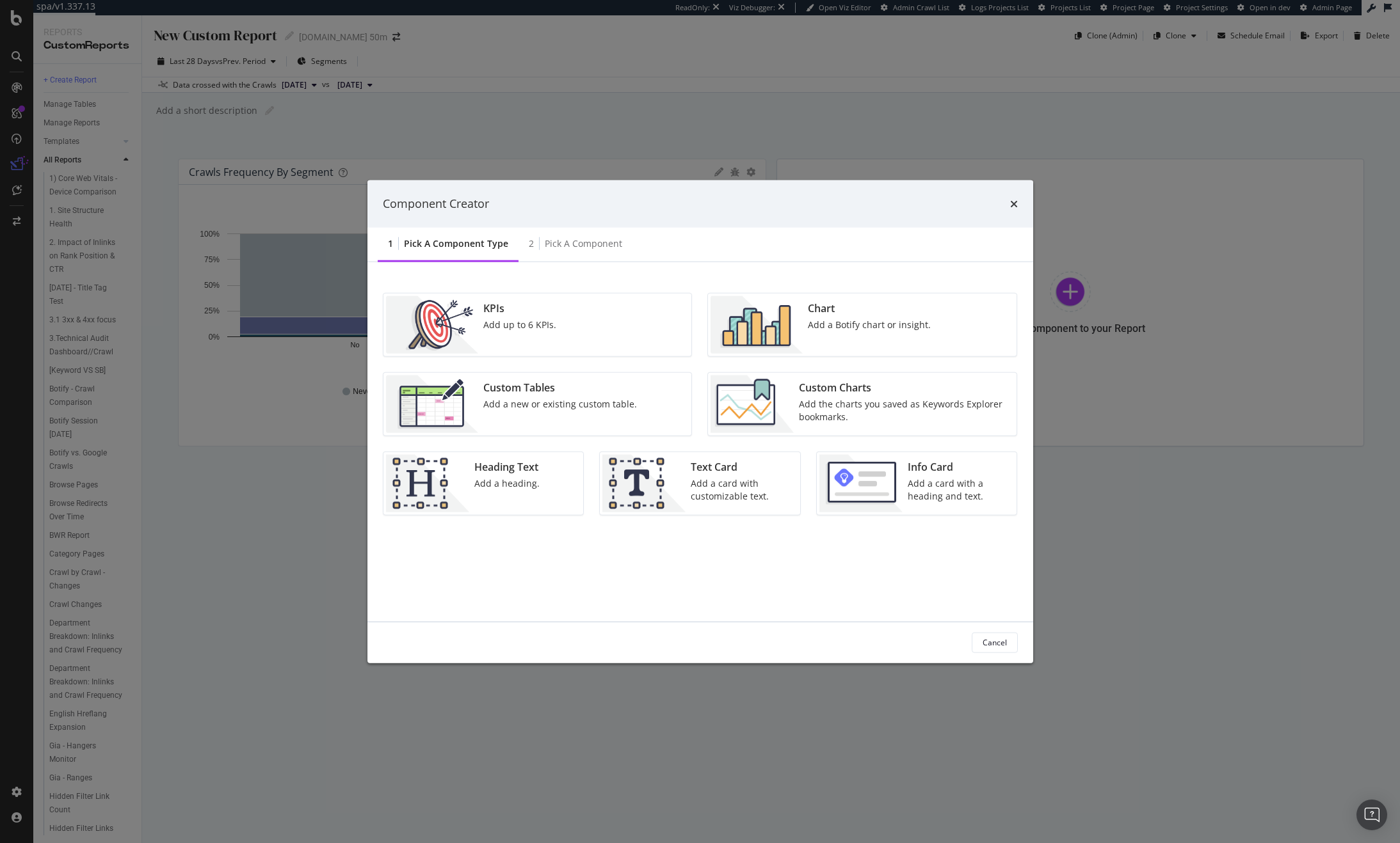
click at [816, 306] on div "Chart" at bounding box center [869, 308] width 123 height 14
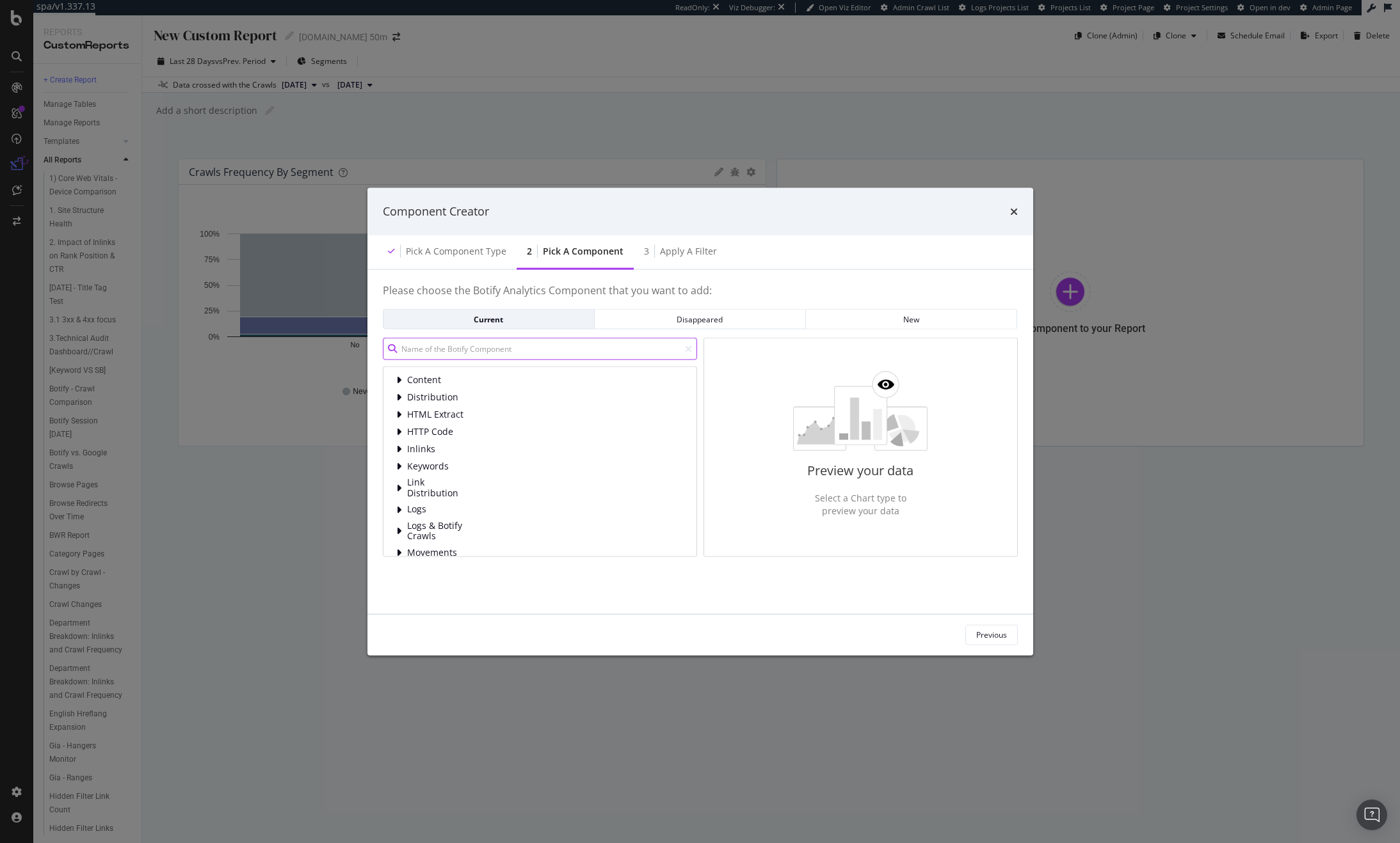
click at [557, 343] on input "modal" at bounding box center [540, 349] width 314 height 22
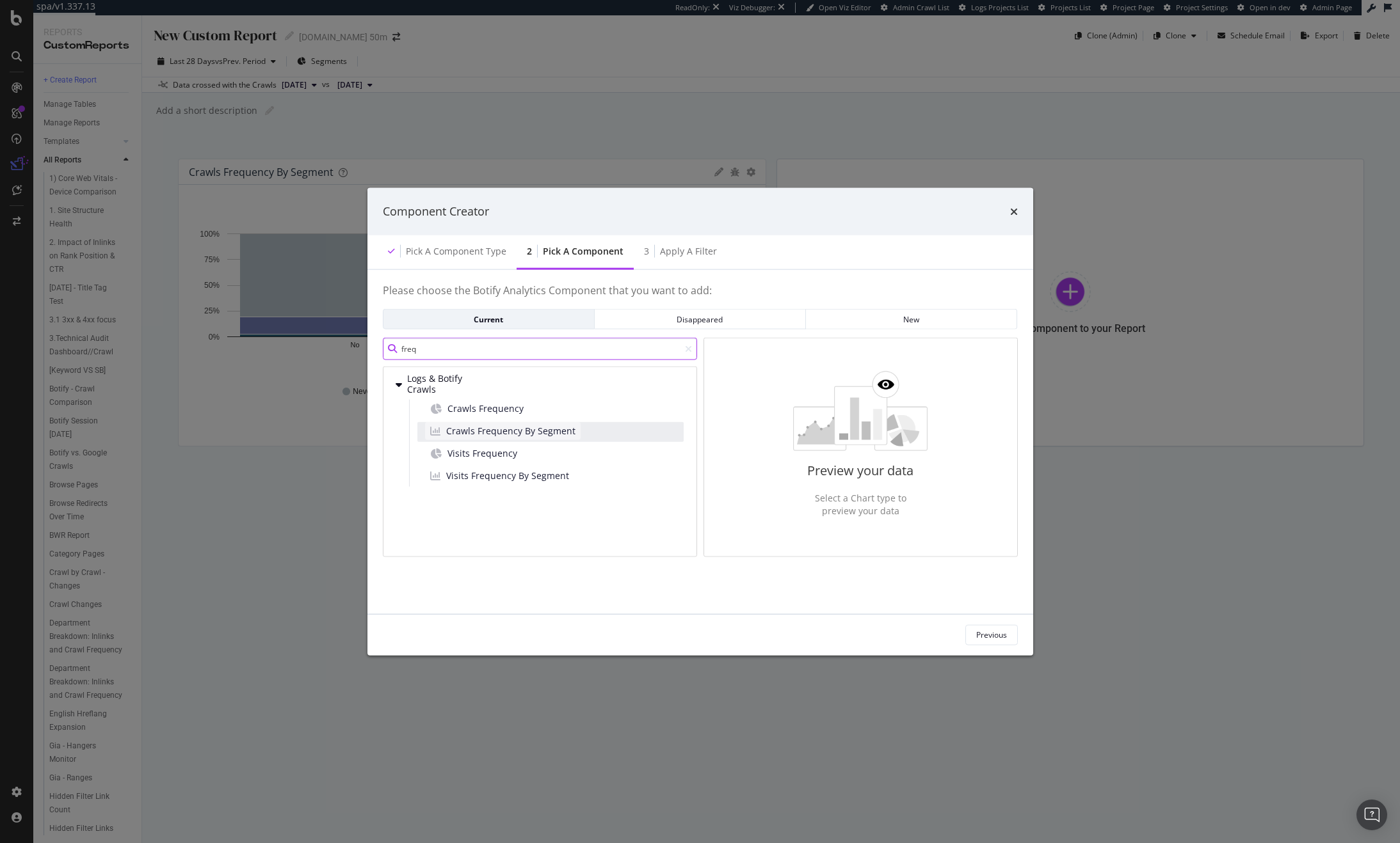
type input "freq"
click at [522, 432] on span "Crawls Frequency By Segment" at bounding box center [511, 430] width 130 height 12
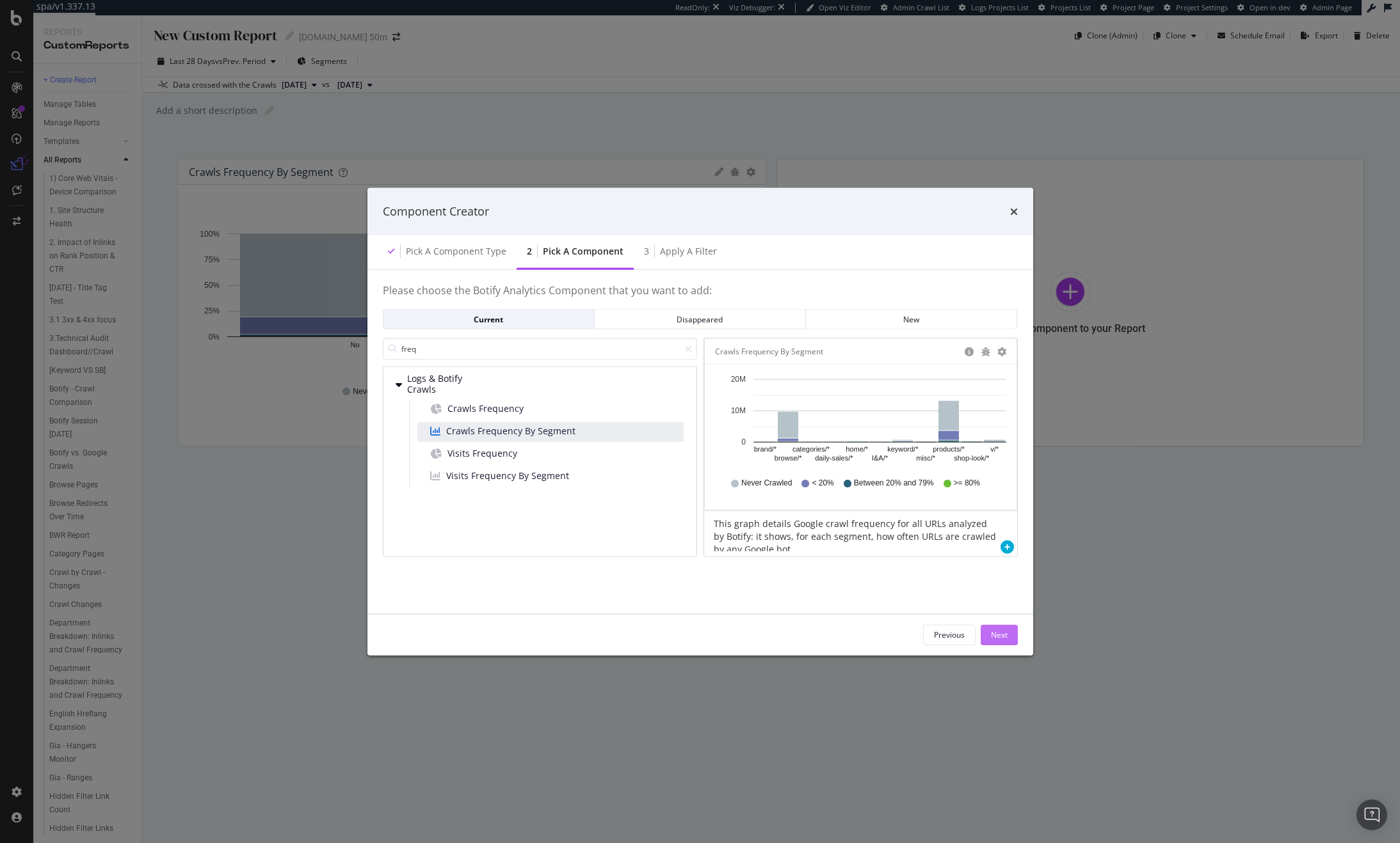
click at [997, 635] on div "Next" at bounding box center [999, 635] width 16 height 11
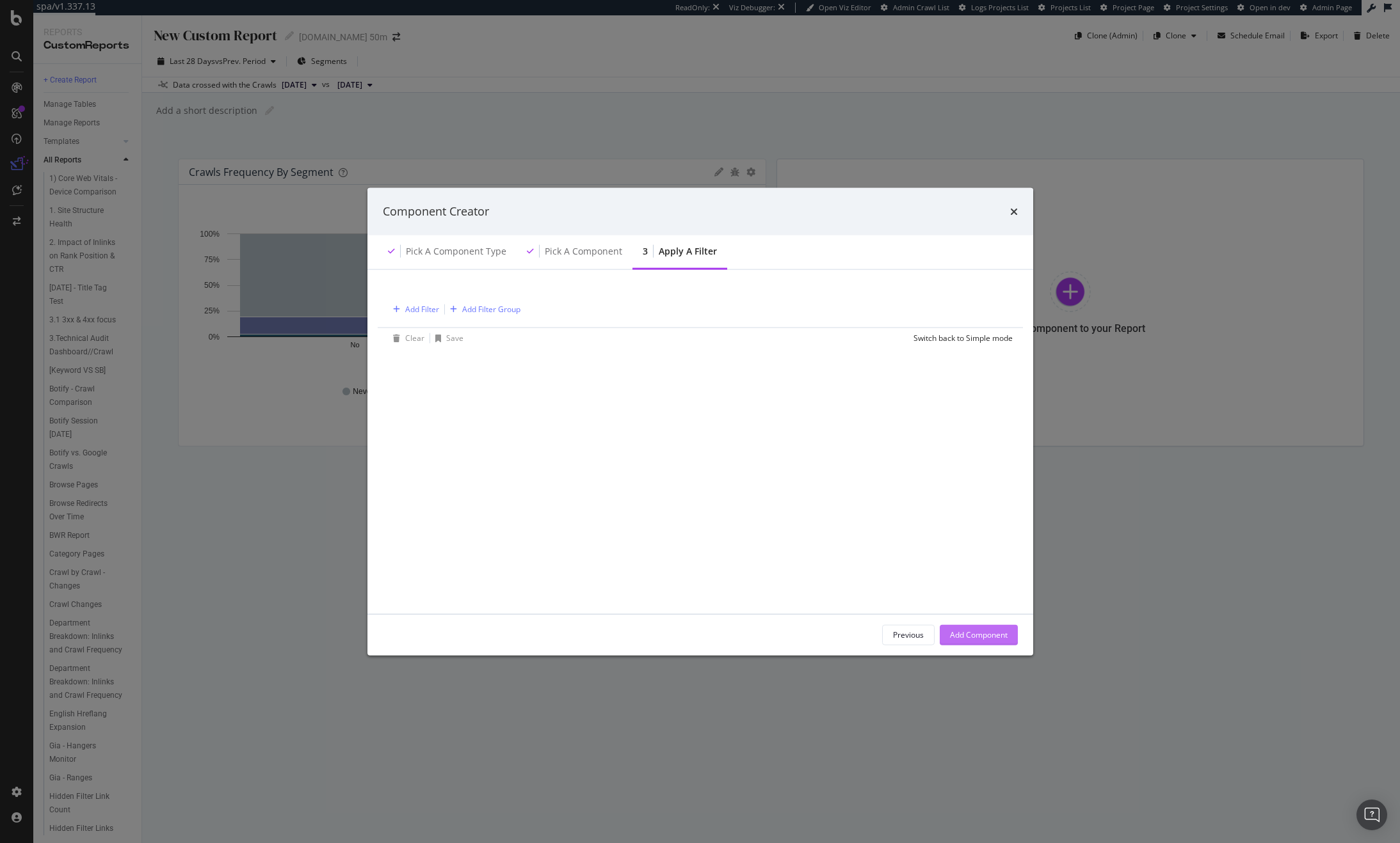
click at [1011, 638] on button "Add Component" at bounding box center [978, 635] width 78 height 20
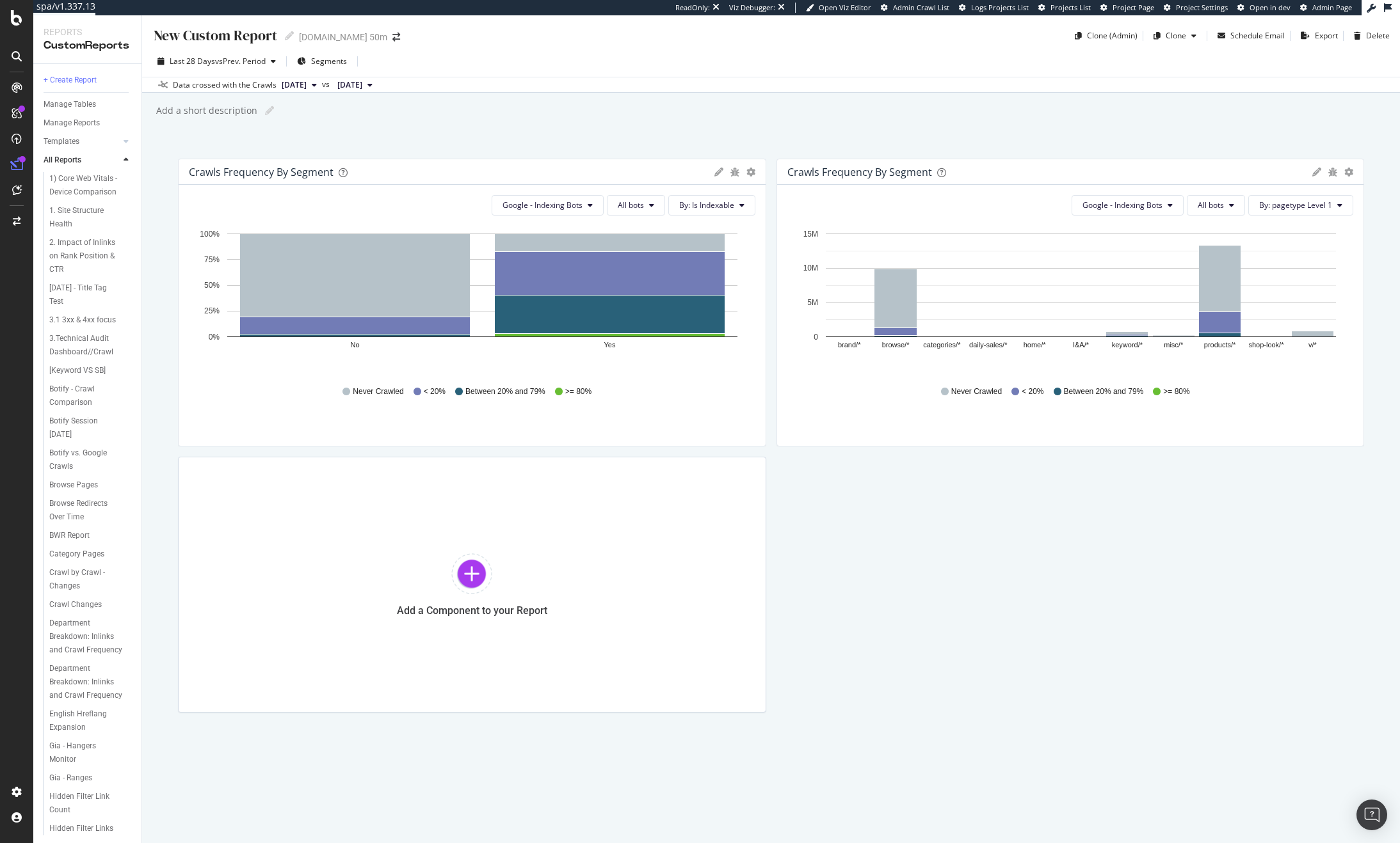
click at [995, 565] on div "Crawls Frequency By Segment Bar (by Value) Bar (by Percentage) Table Apply Filt…" at bounding box center [770, 435] width 1186 height 554
click at [74, 219] on div "DataExports" at bounding box center [72, 220] width 50 height 12
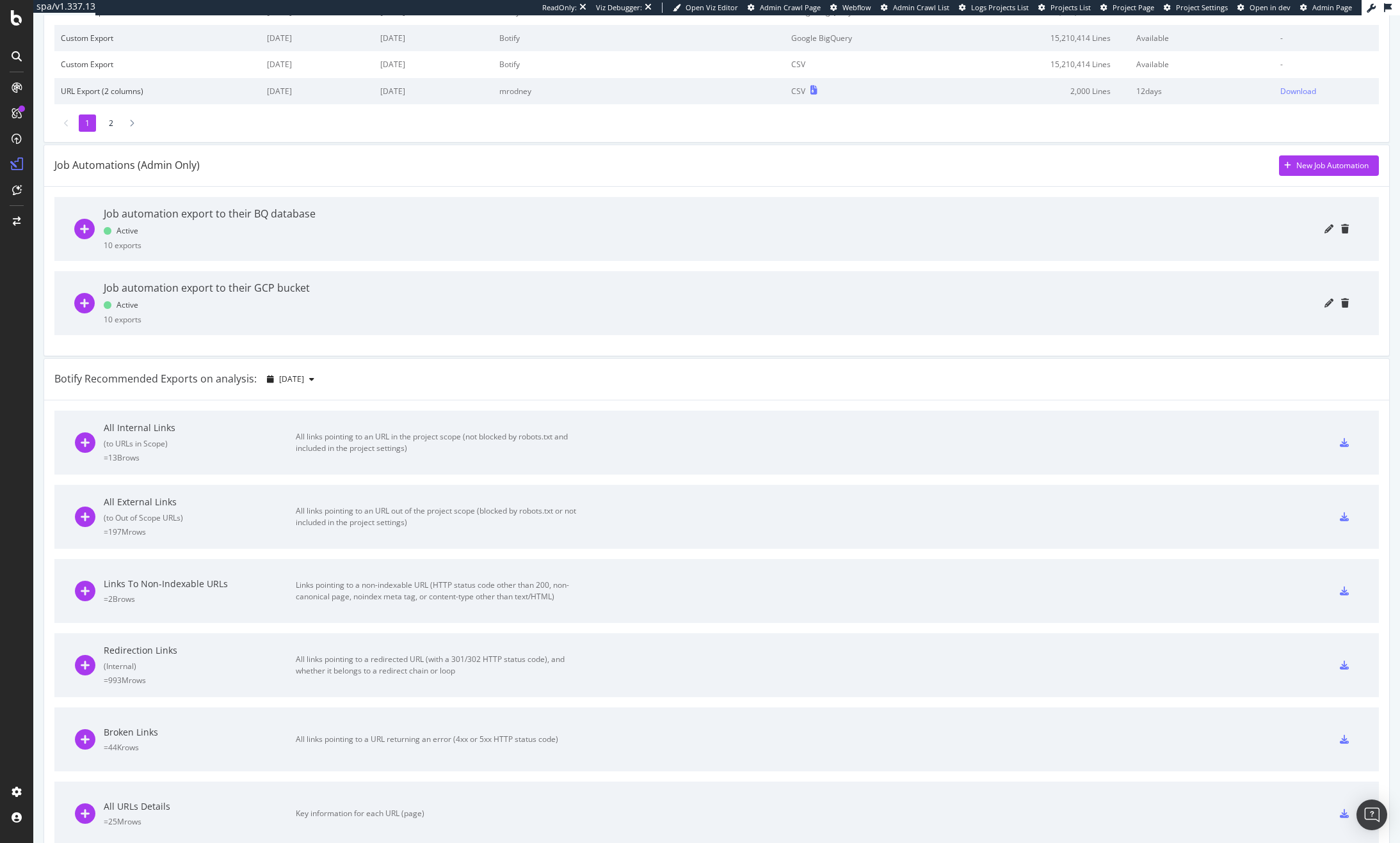
scroll to position [297, 0]
click at [84, 299] on icon "plus-circle" at bounding box center [84, 302] width 20 height 20
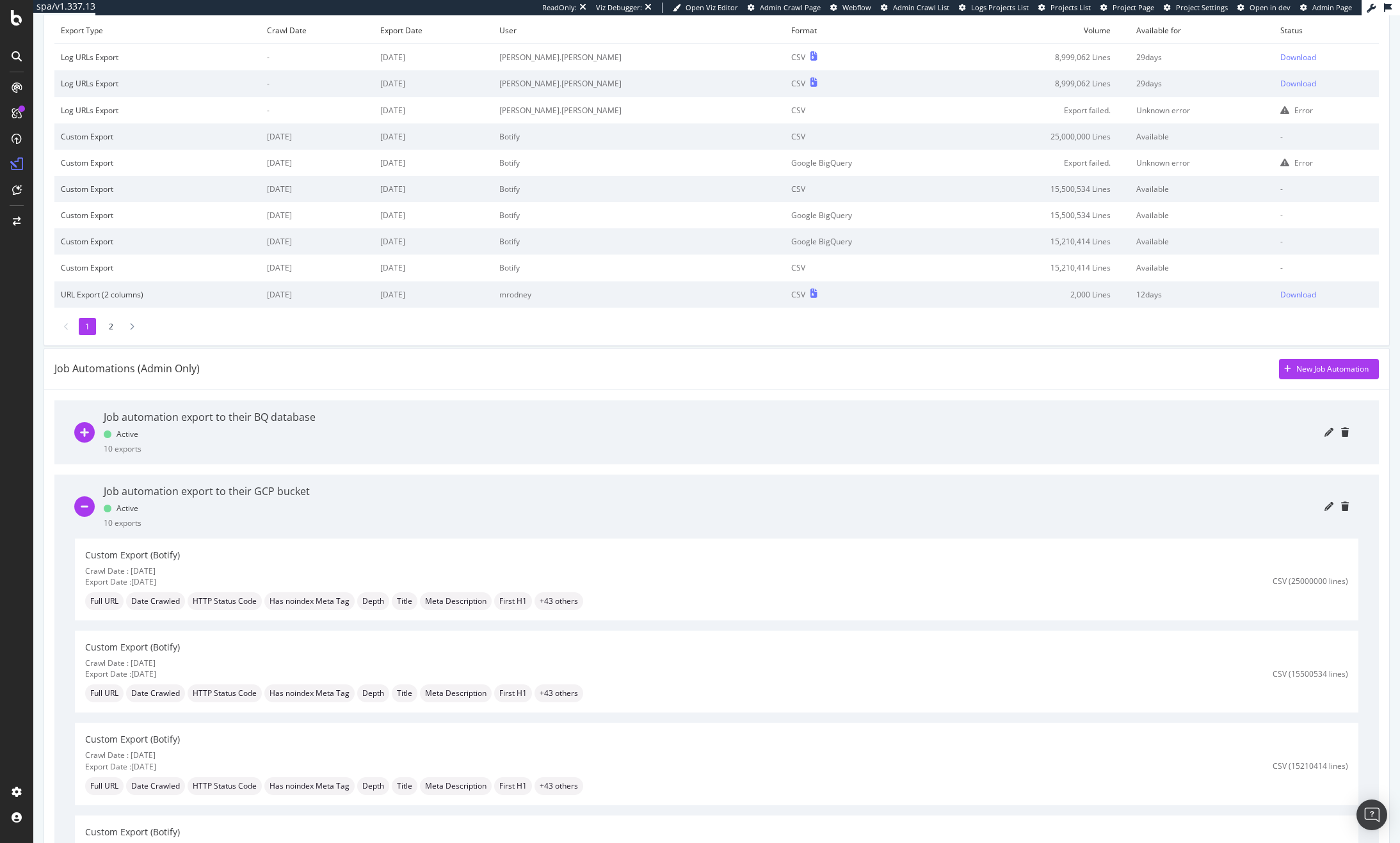
scroll to position [0, 0]
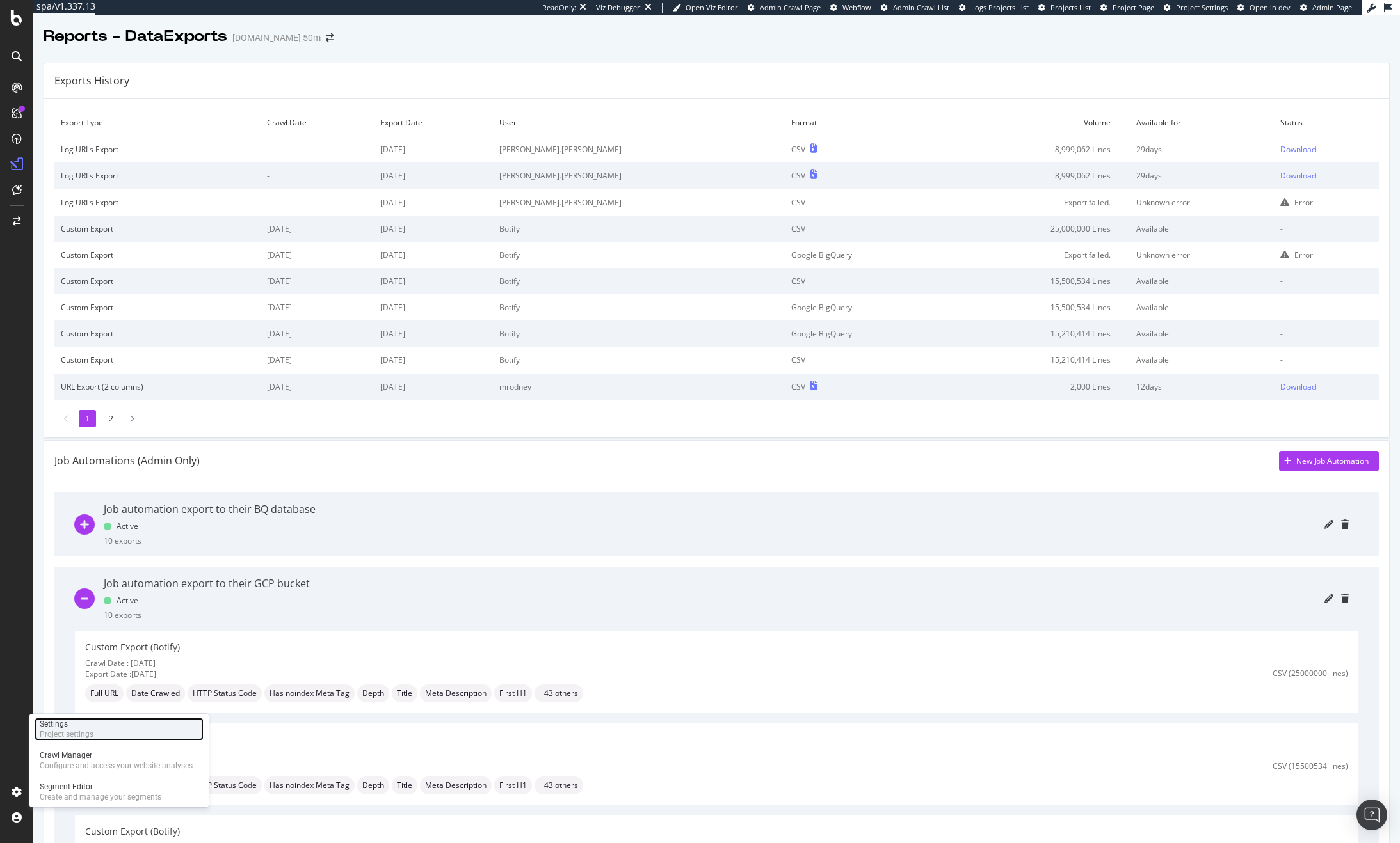
click at [75, 725] on div "Settings" at bounding box center [66, 725] width 54 height 11
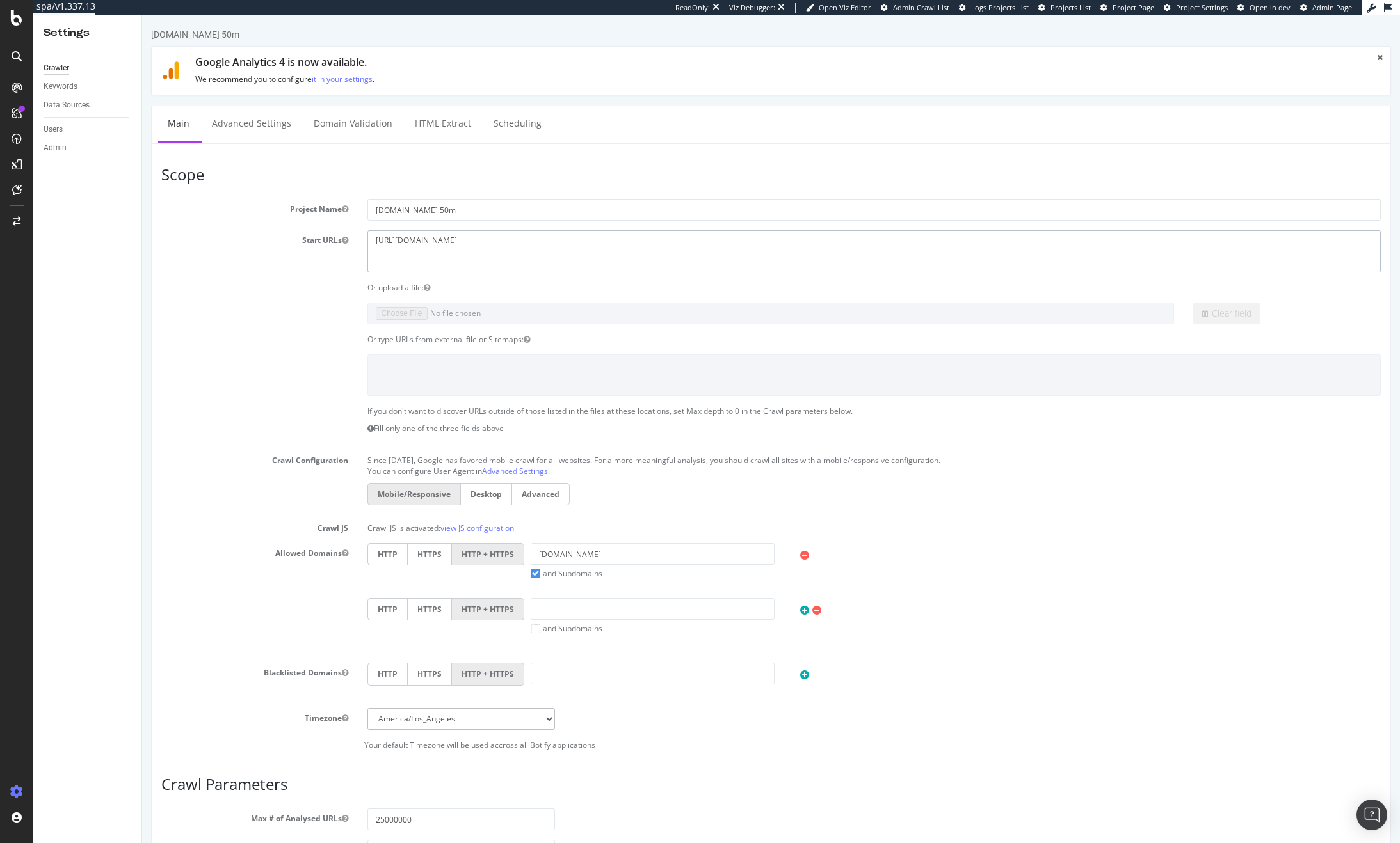
drag, startPoint x: 466, startPoint y: 252, endPoint x: 327, endPoint y: 247, distance: 139.1
click at [327, 247] on div "Start URLs [URL][DOMAIN_NAME]" at bounding box center [771, 251] width 1239 height 41
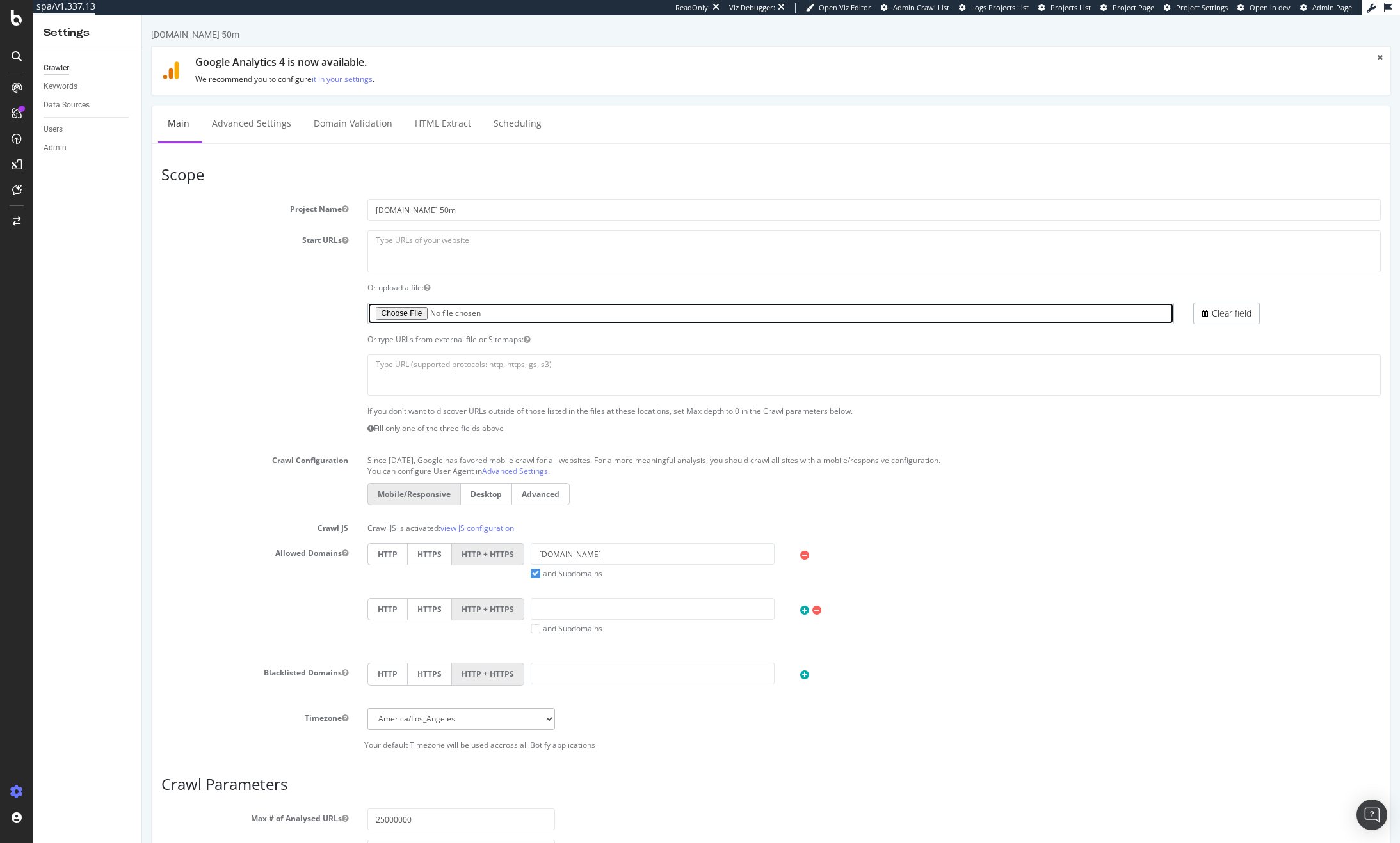
click at [388, 316] on input "file" at bounding box center [770, 313] width 807 height 22
type input "C:\fakepath\export_logs_wayfair.com-50m_20250904_160639219968.txt.gz"
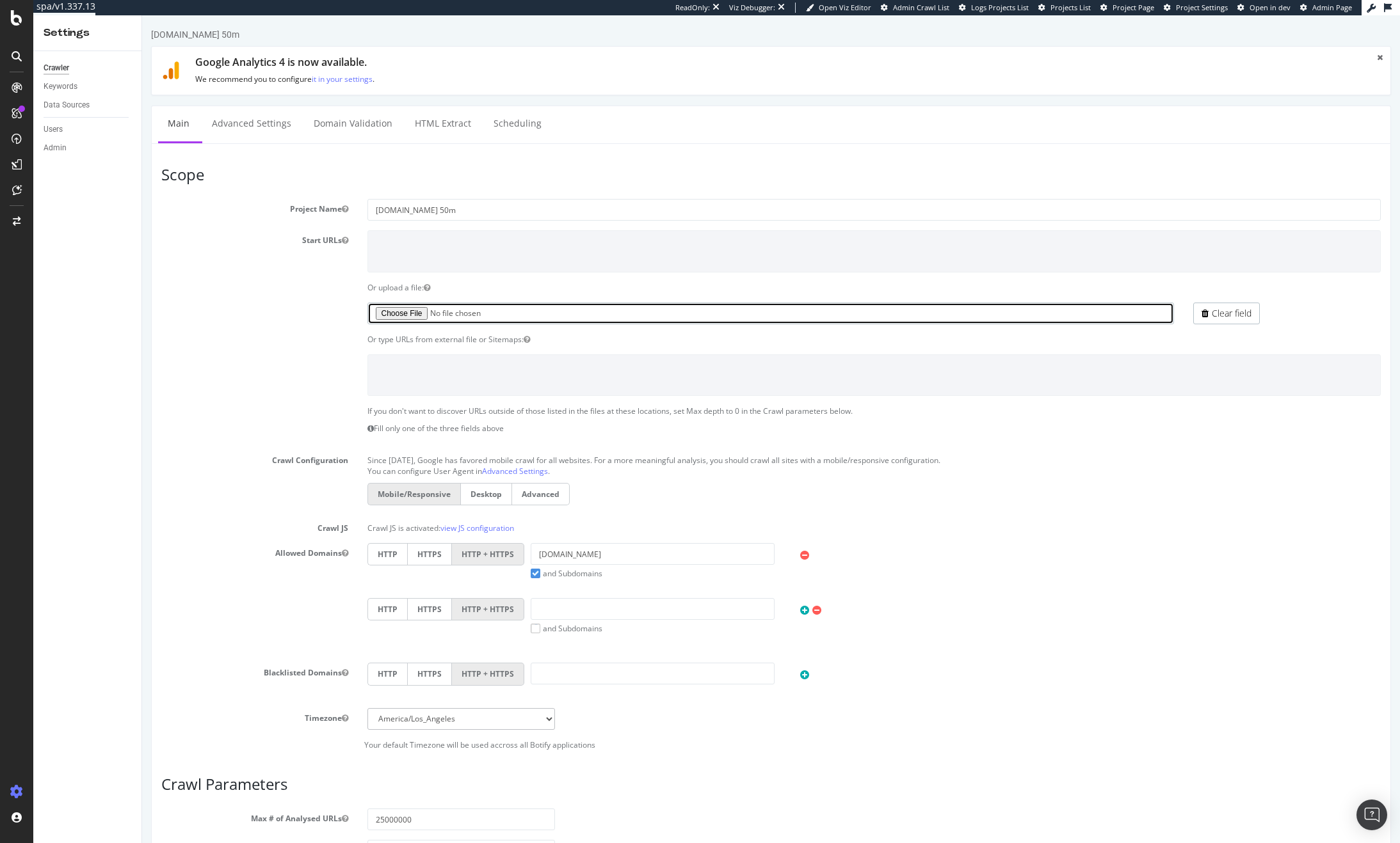
scroll to position [278, 0]
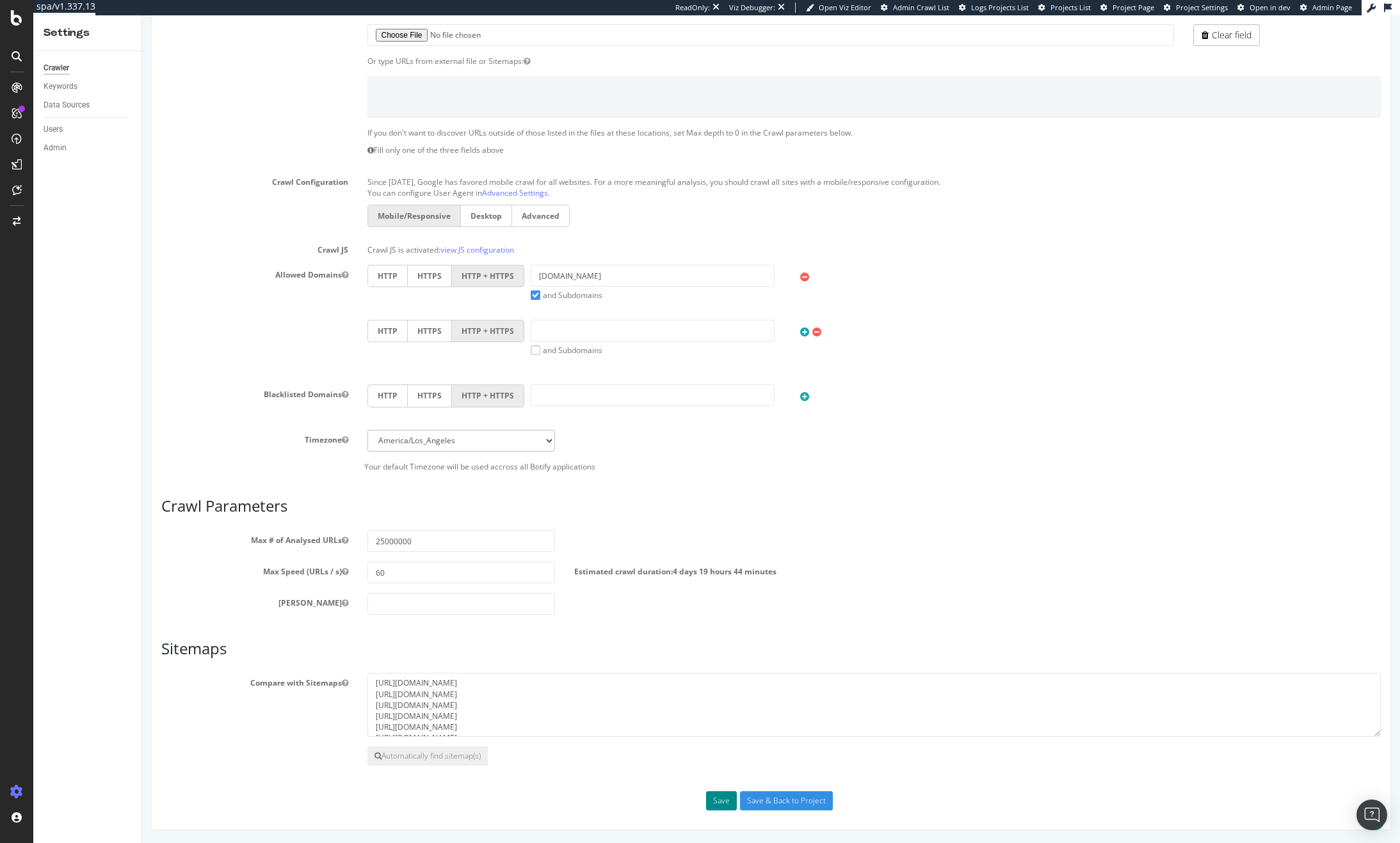
click at [716, 796] on button "Save" at bounding box center [721, 801] width 31 height 19
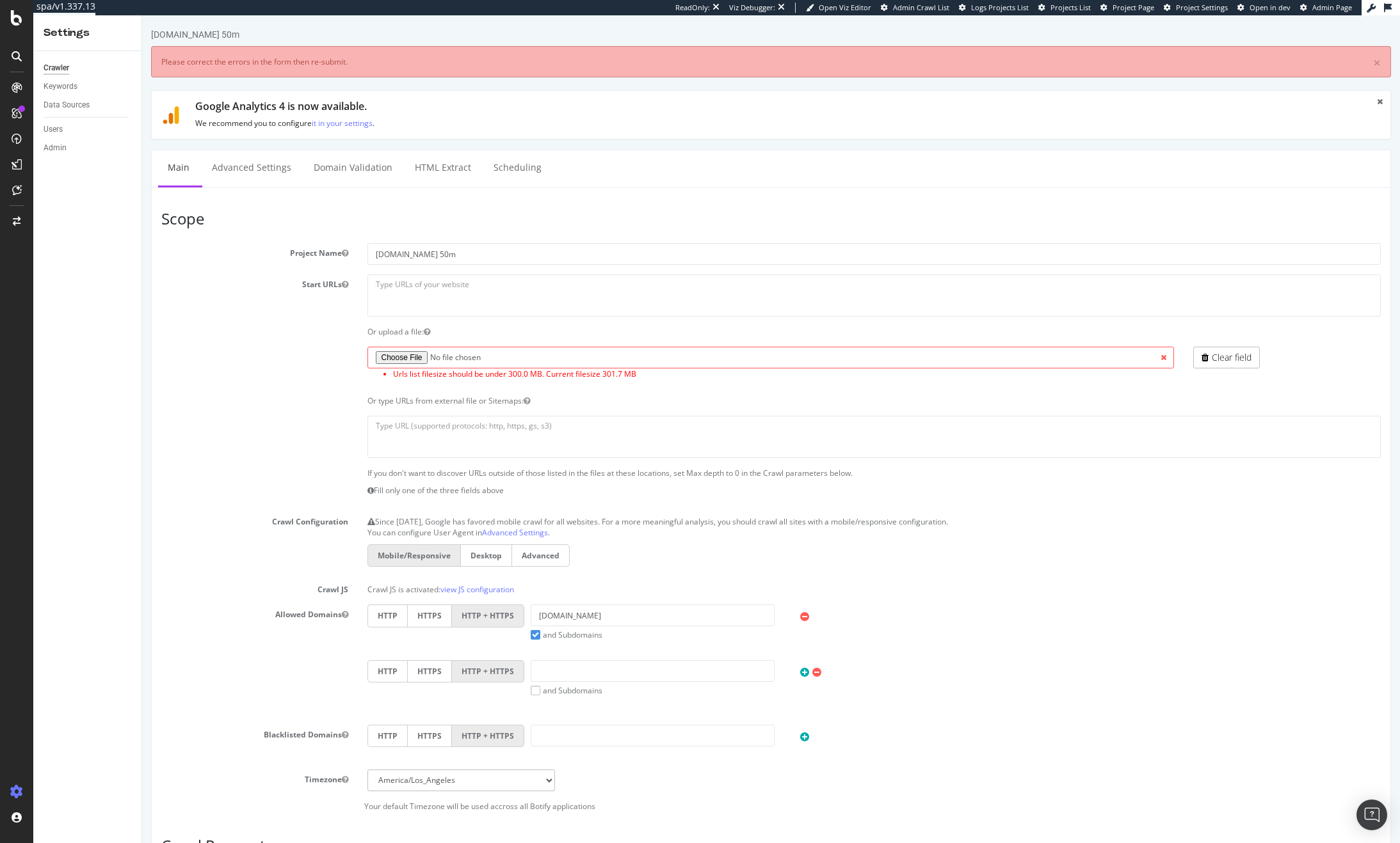
scroll to position [0, 0]
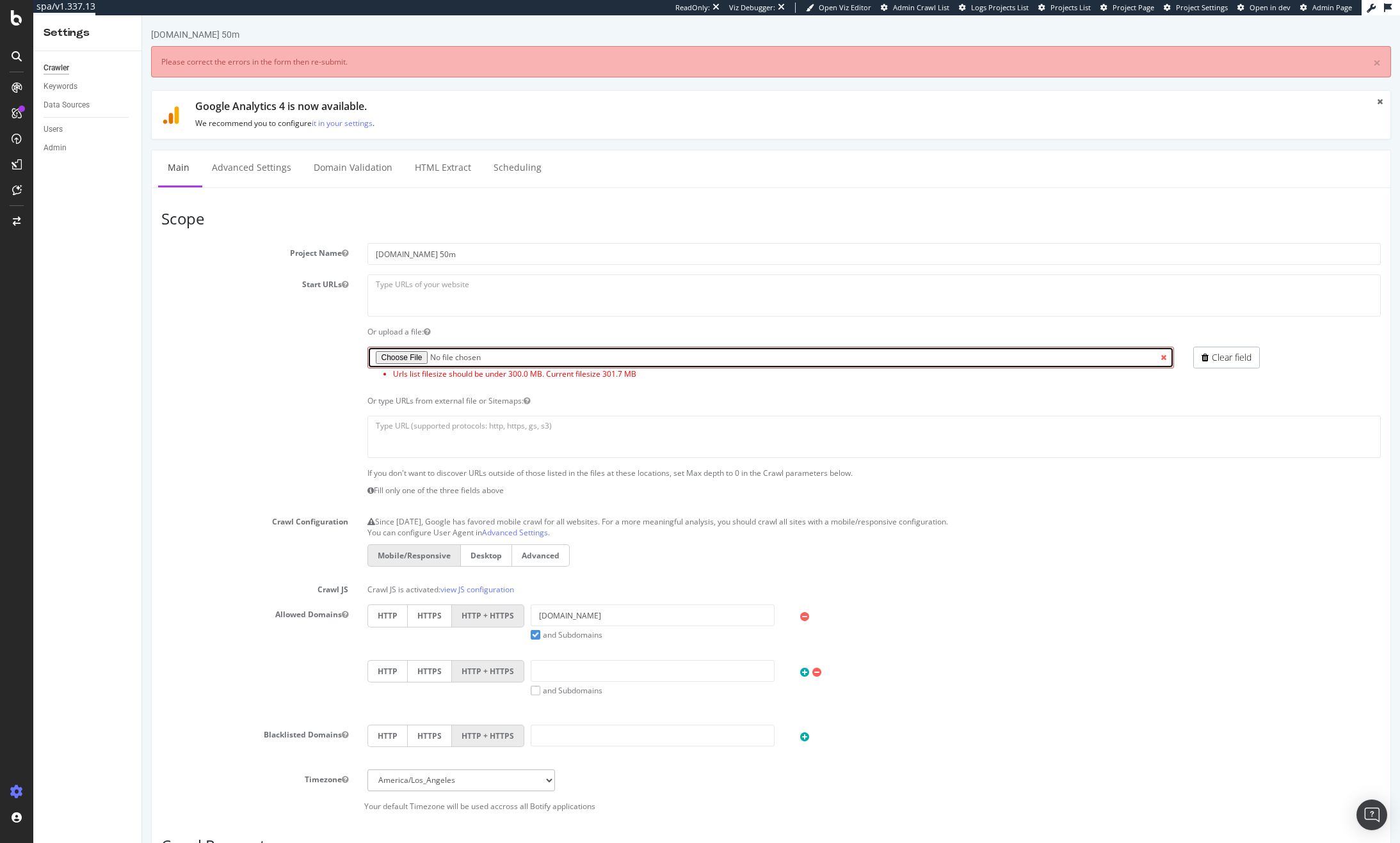
click at [409, 362] on input "file" at bounding box center [770, 357] width 807 height 22
type input "C:\fakepath\export_logs_wayfair.com-50m_20250904_160639219968-v2.txt.gz"
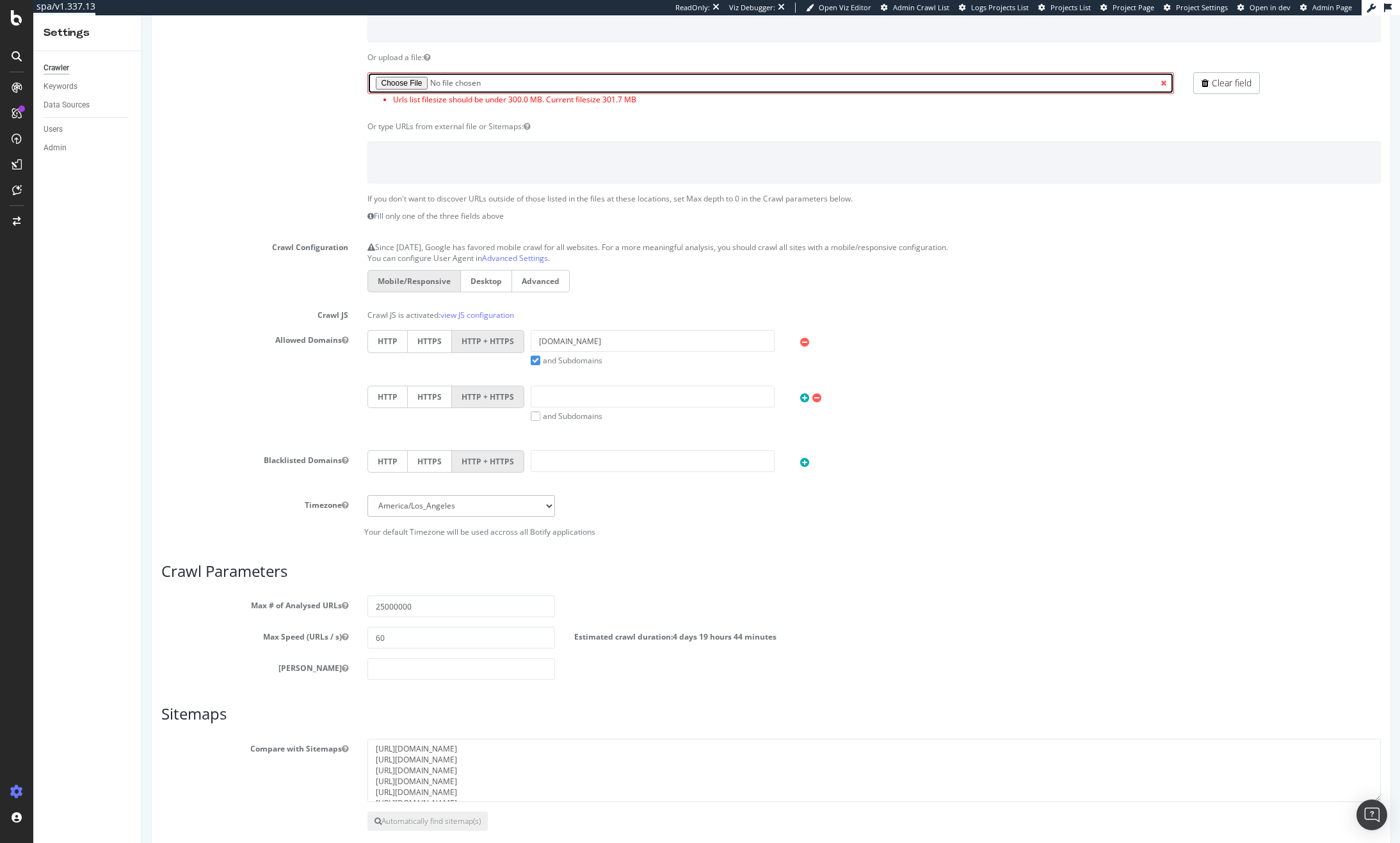
scroll to position [340, 0]
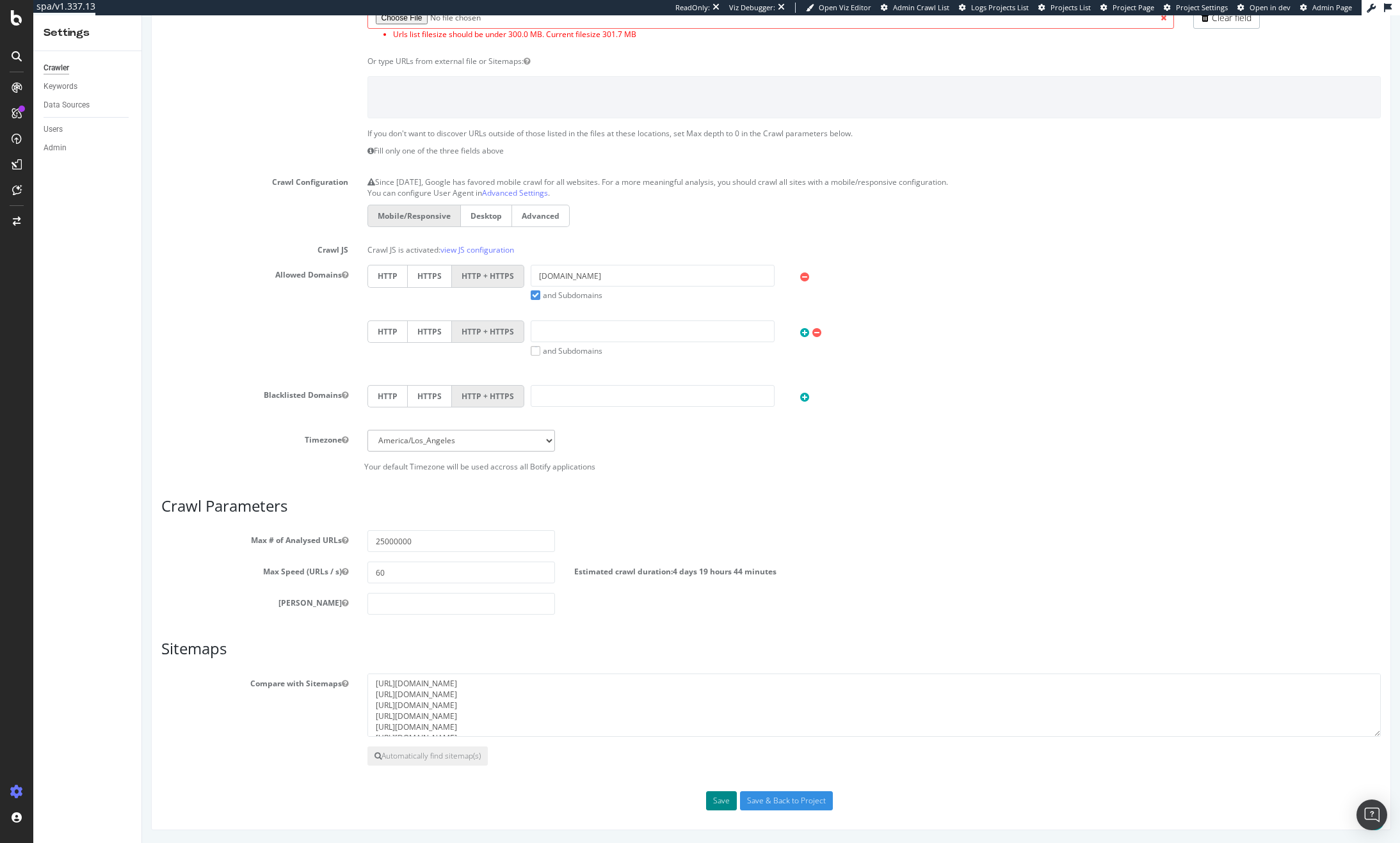
click at [718, 798] on button "Save" at bounding box center [721, 801] width 31 height 19
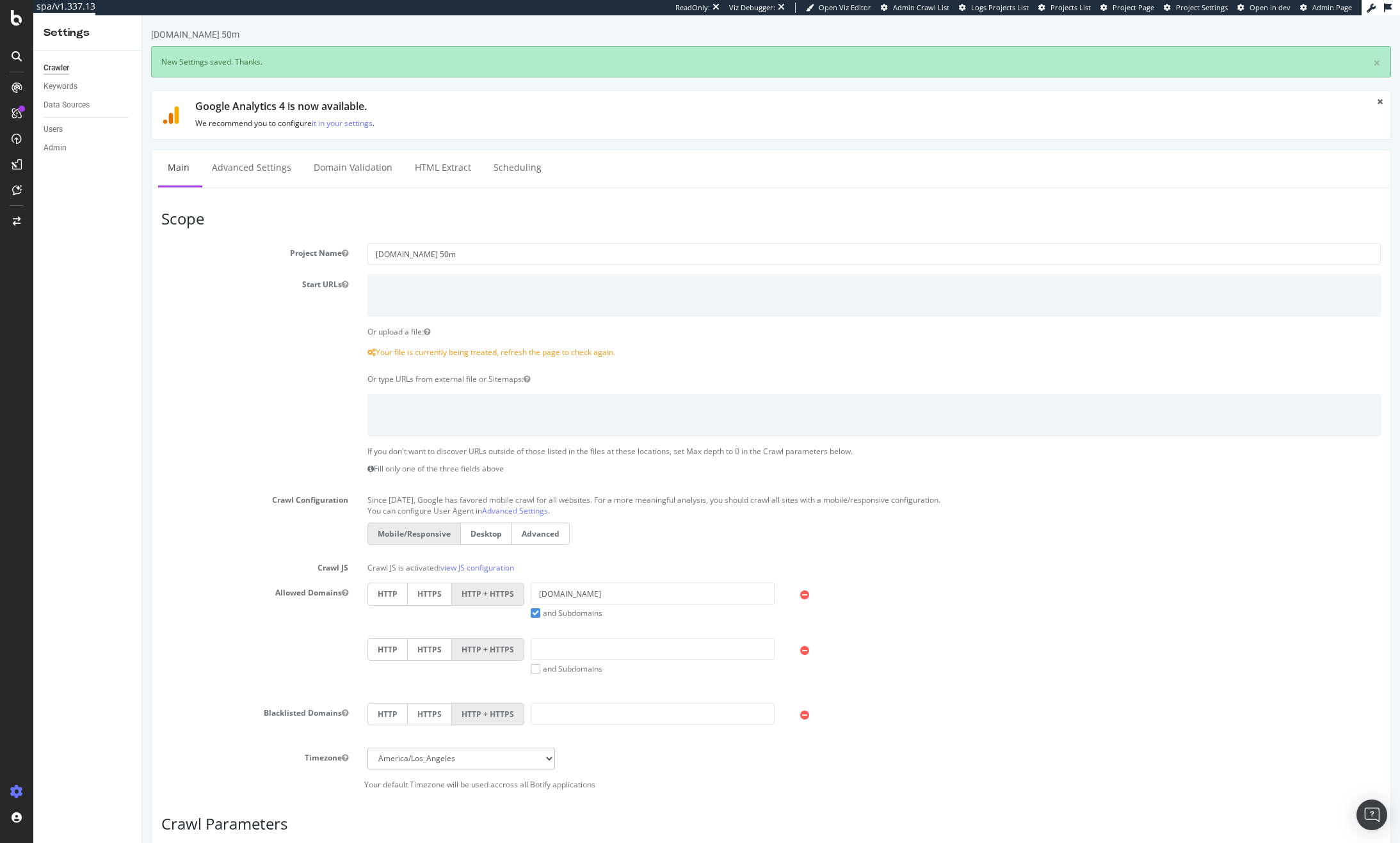
scroll to position [0, 0]
